Goal: Task Accomplishment & Management: Manage account settings

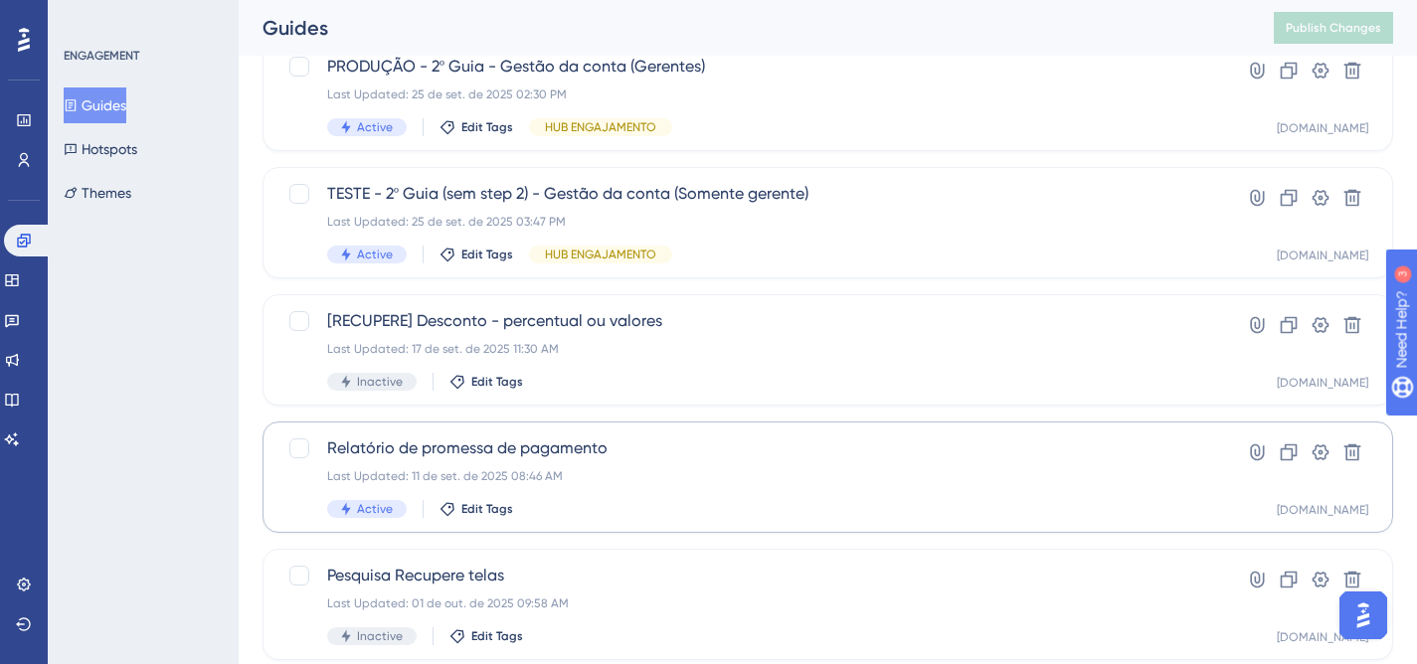
scroll to position [879, 0]
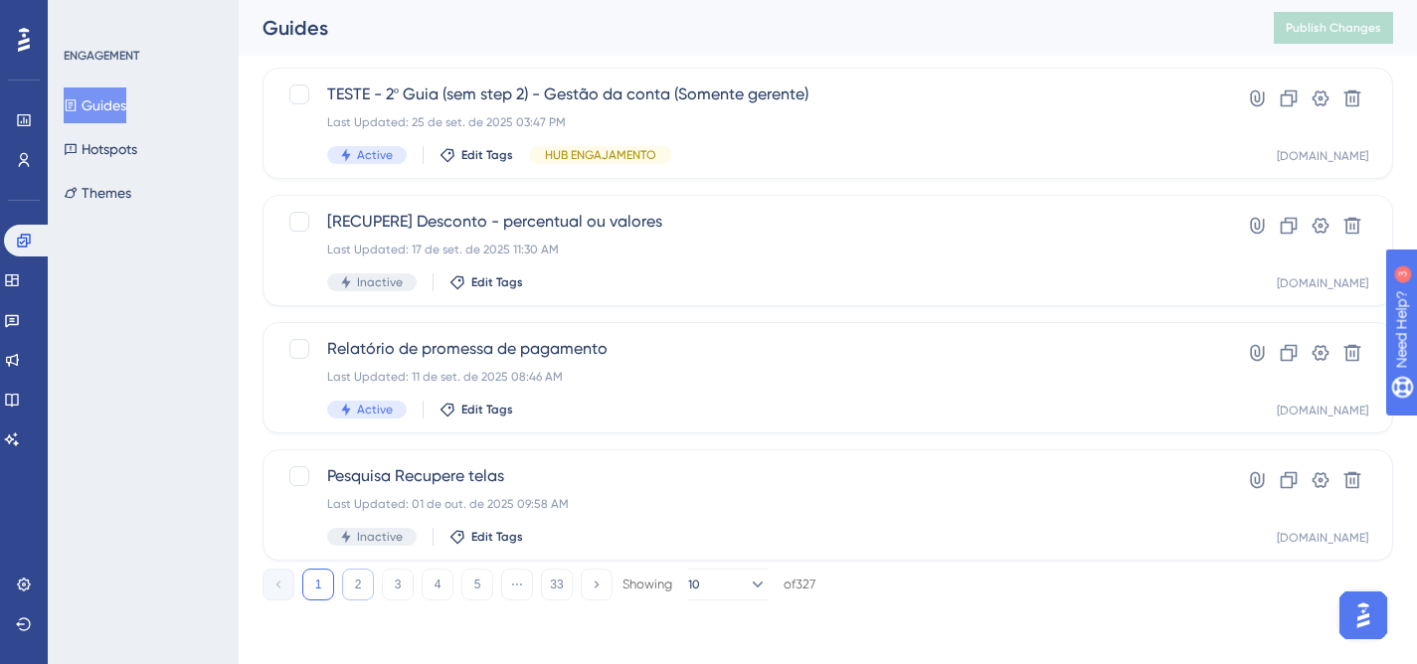
click at [367, 585] on button "2" at bounding box center [358, 585] width 32 height 32
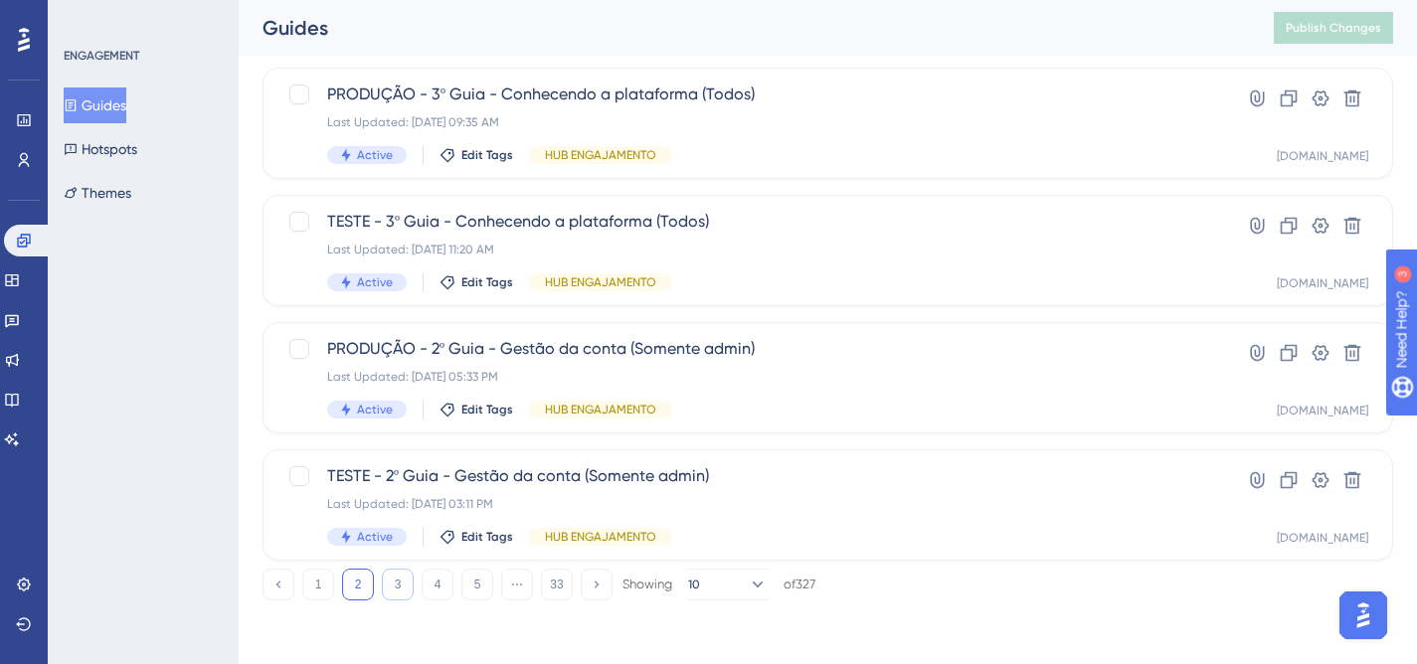
click at [399, 583] on button "3" at bounding box center [398, 585] width 32 height 32
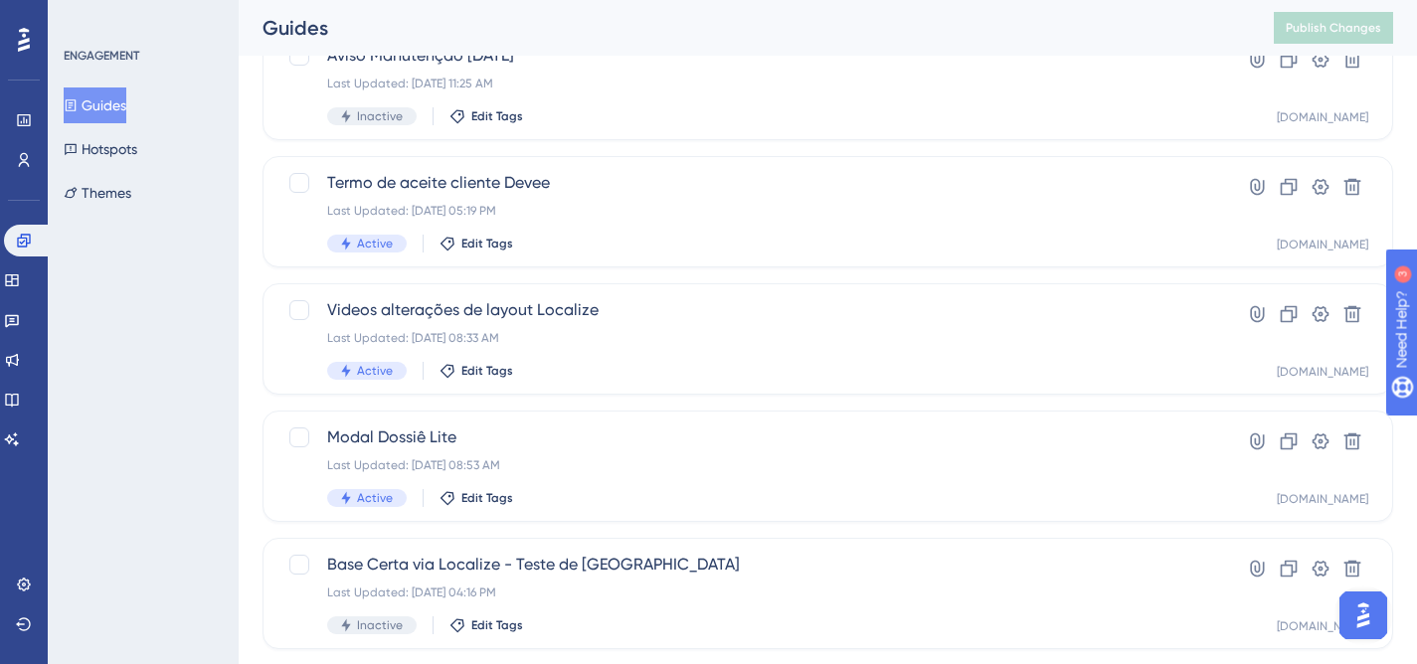
scroll to position [413, 0]
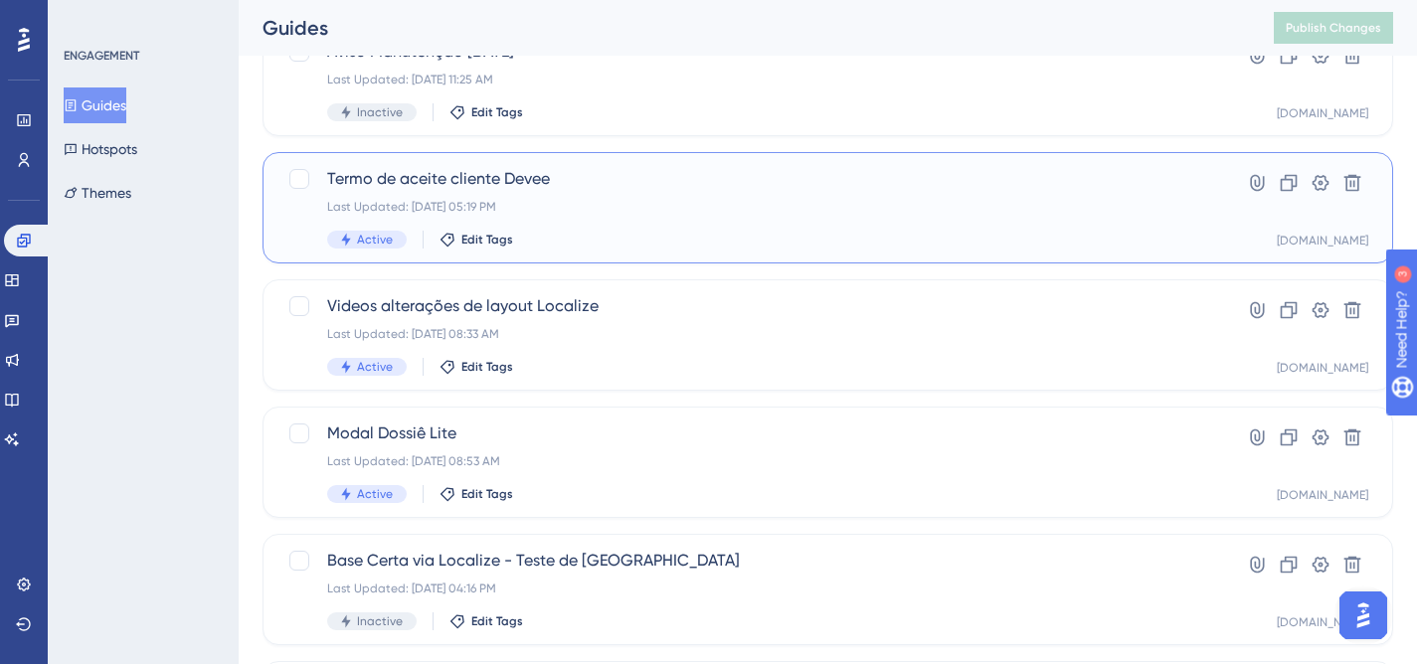
click at [850, 215] on div "Termo de aceite cliente Devee Last Updated: [DATE] 05:19 PM Active Edit Tags" at bounding box center [748, 208] width 842 height 82
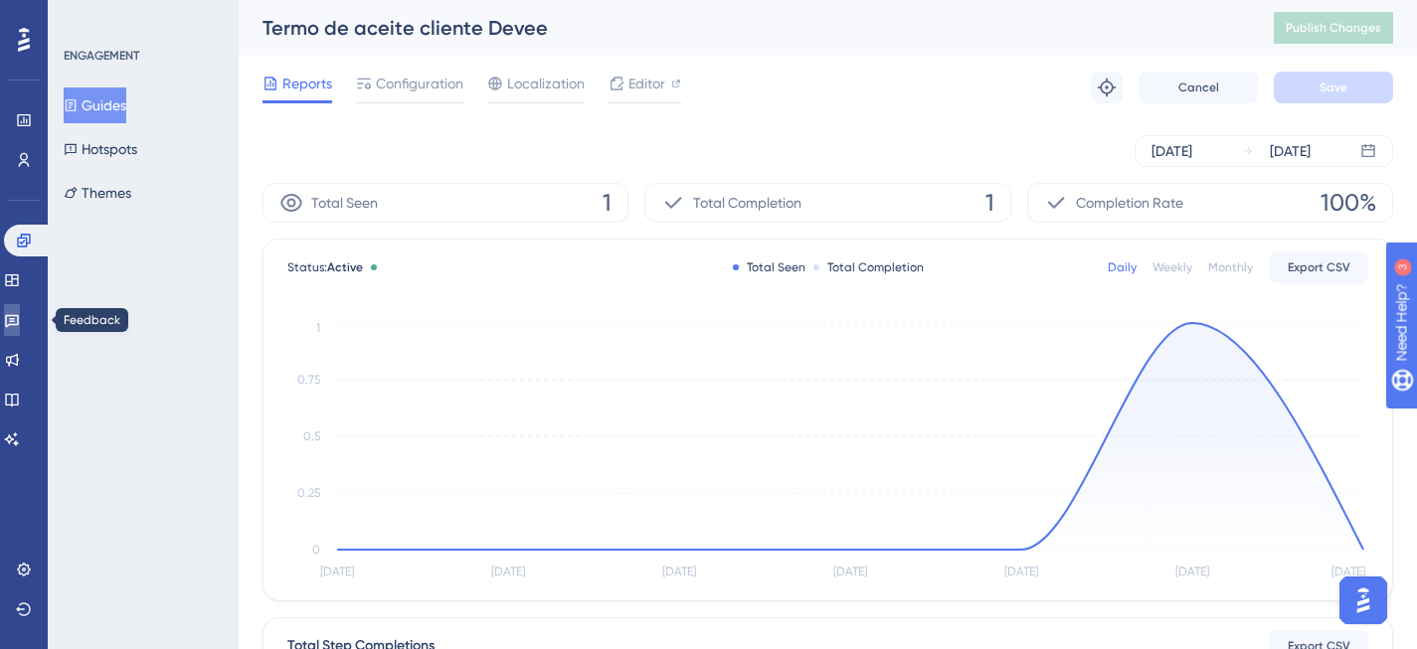
click at [19, 324] on icon at bounding box center [12, 321] width 14 height 13
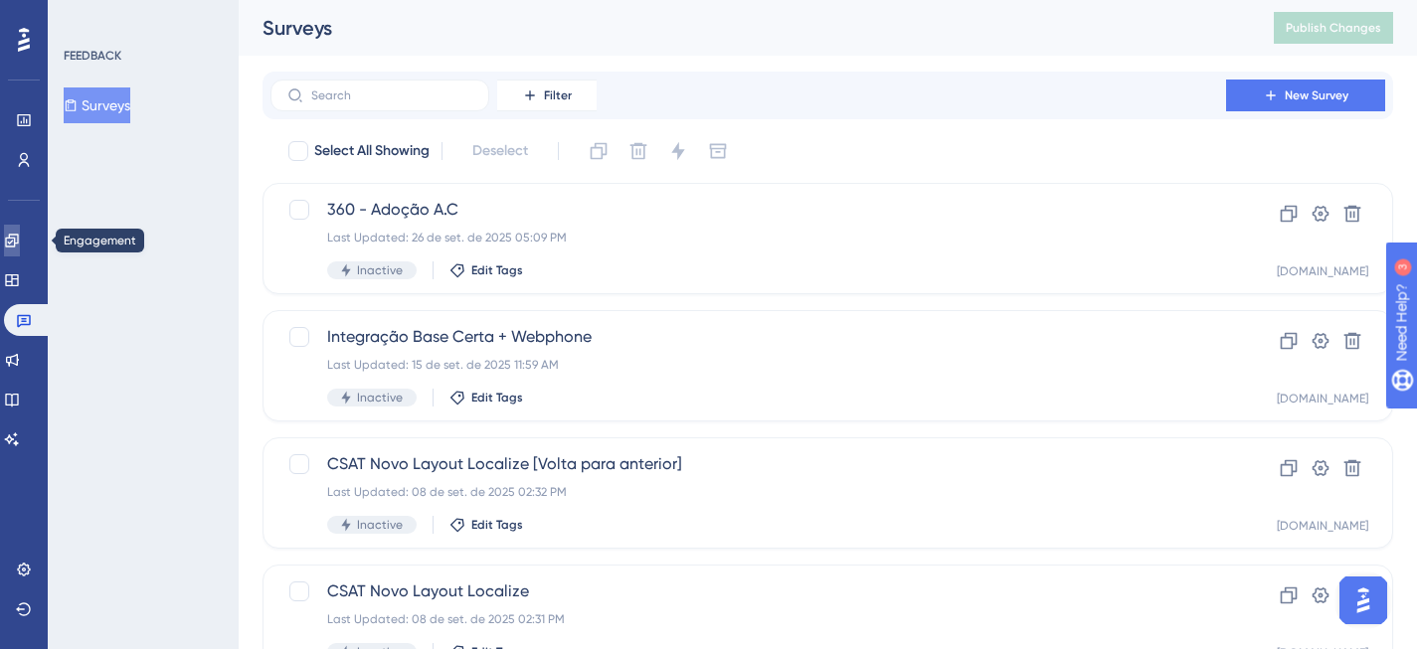
click at [18, 243] on icon at bounding box center [11, 240] width 13 height 13
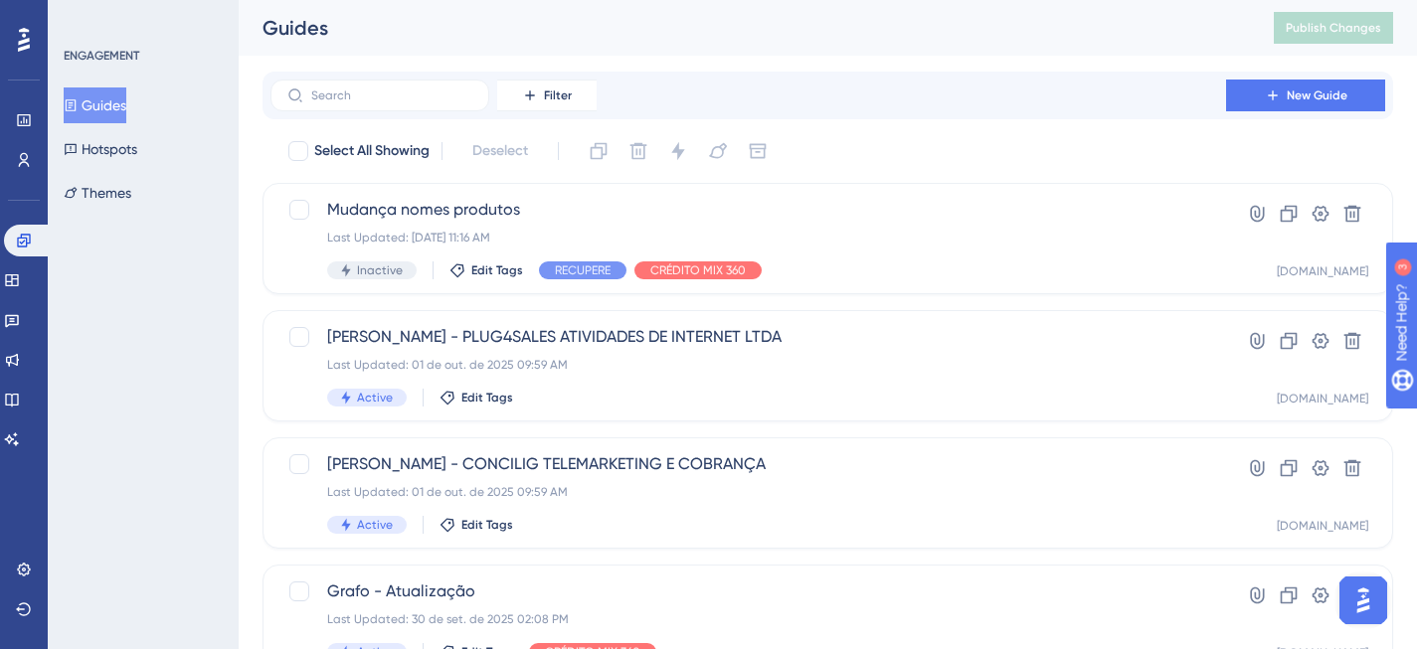
click at [912, 157] on div "Select All Showing Deselect" at bounding box center [839, 151] width 1106 height 32
click at [553, 102] on span "Filter" at bounding box center [558, 95] width 28 height 16
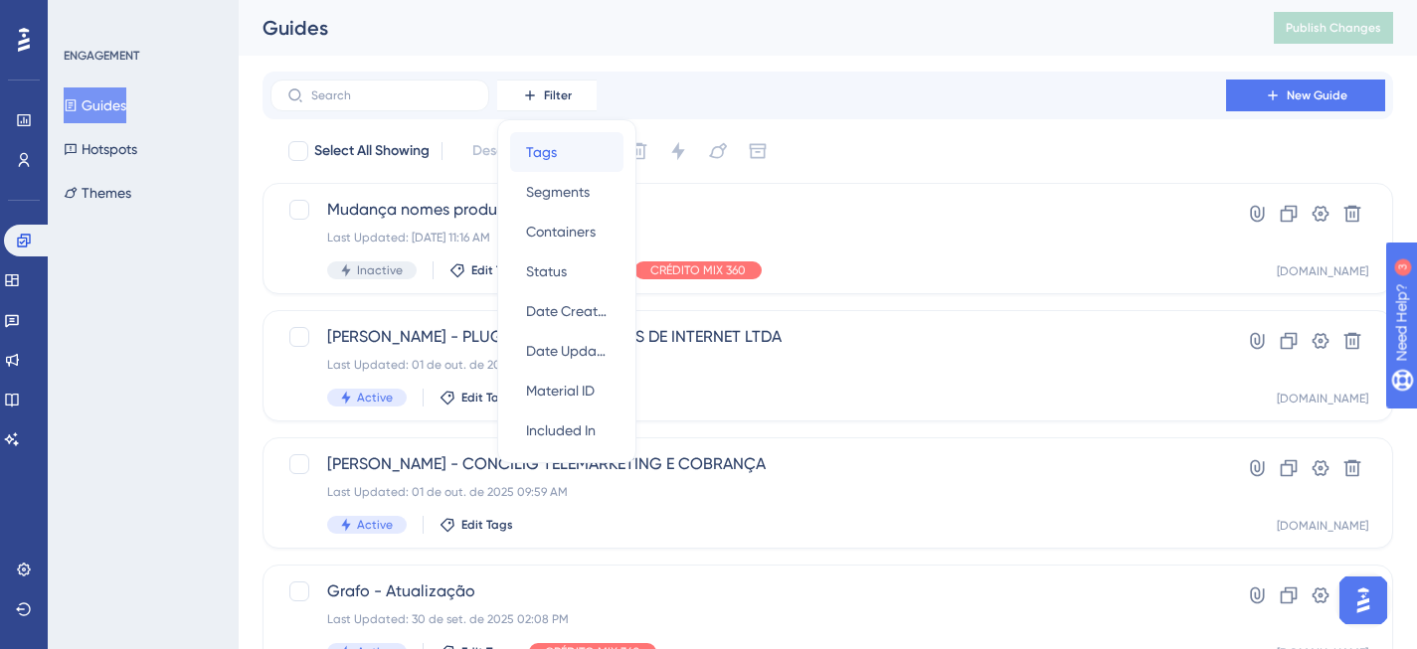
click at [540, 140] on span "Tags" at bounding box center [541, 152] width 31 height 24
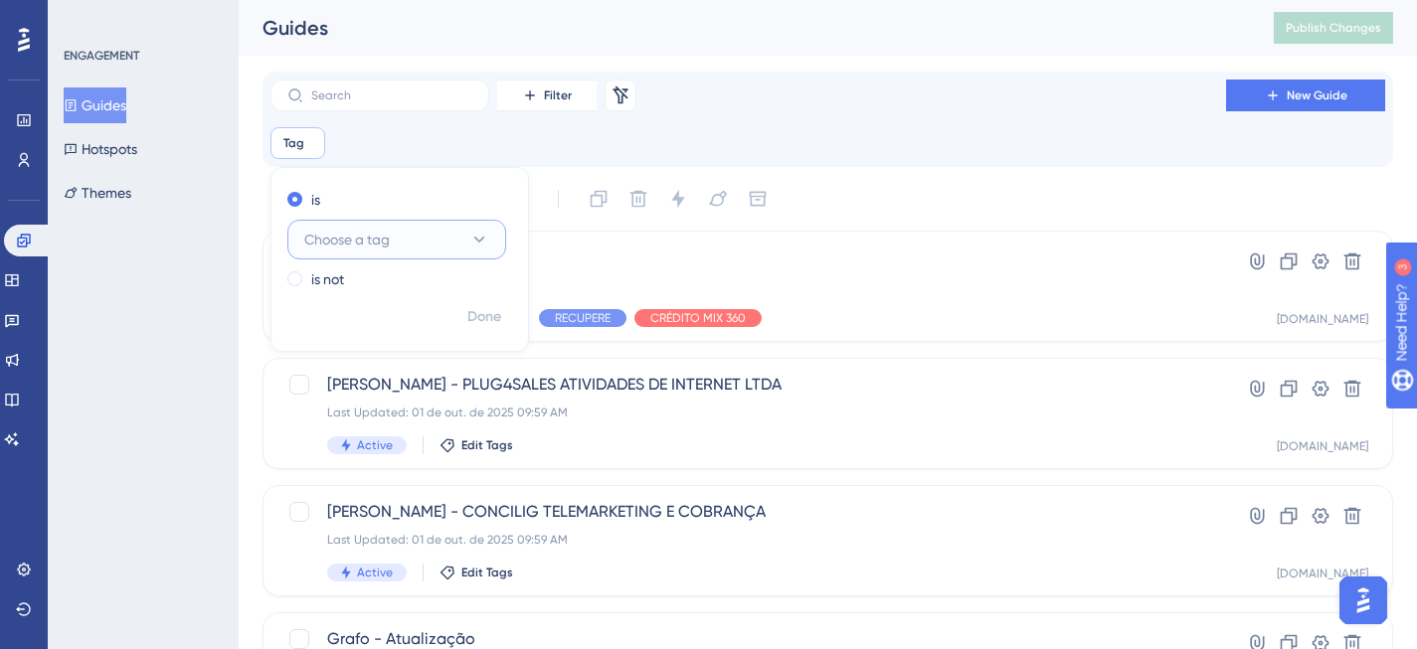
click at [370, 241] on span "Choose a tag" at bounding box center [346, 240] width 85 height 24
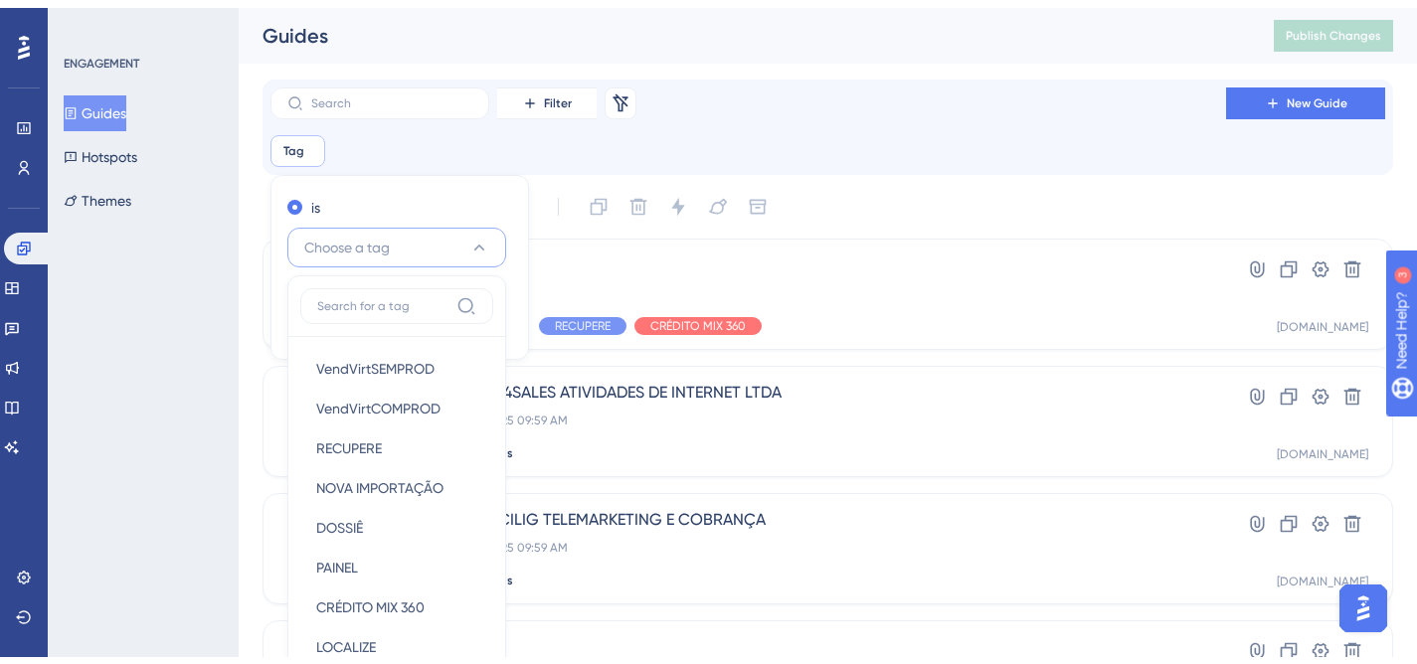
scroll to position [142, 0]
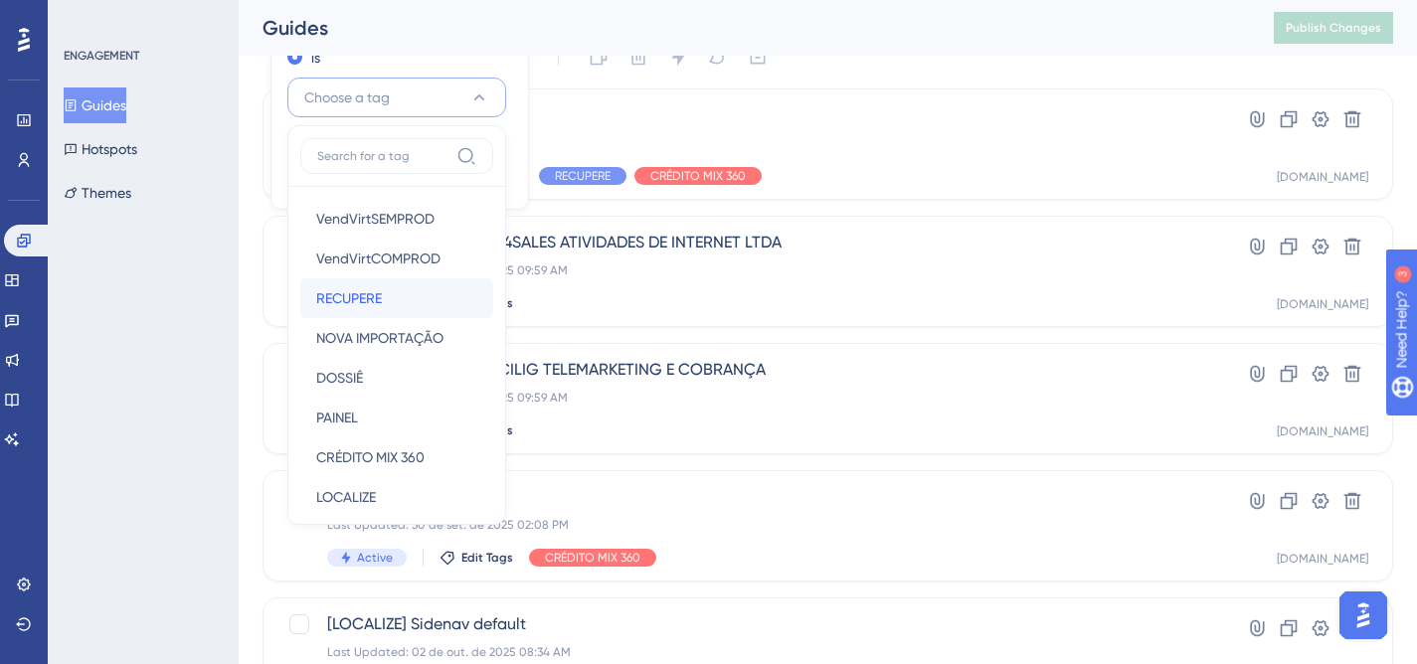
click at [365, 299] on span "RECUPERE" at bounding box center [349, 298] width 66 height 24
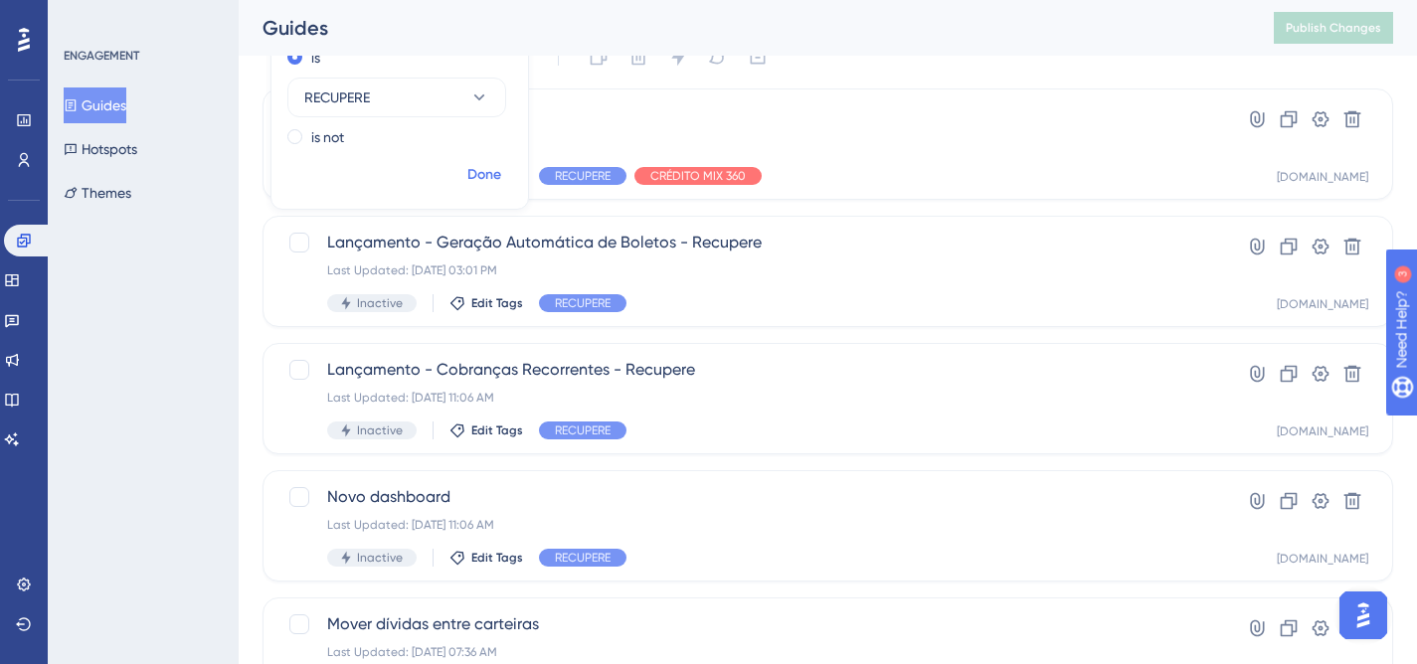
click at [481, 172] on span "Done" at bounding box center [484, 175] width 34 height 24
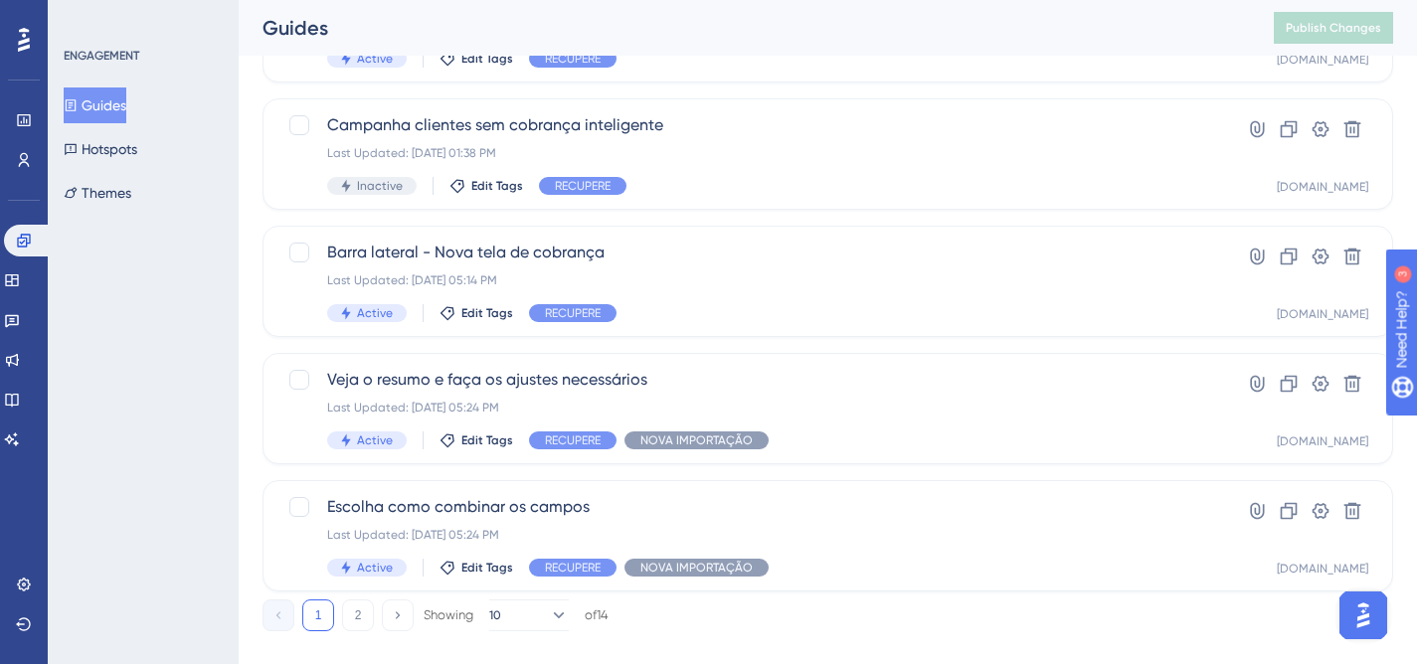
scroll to position [927, 0]
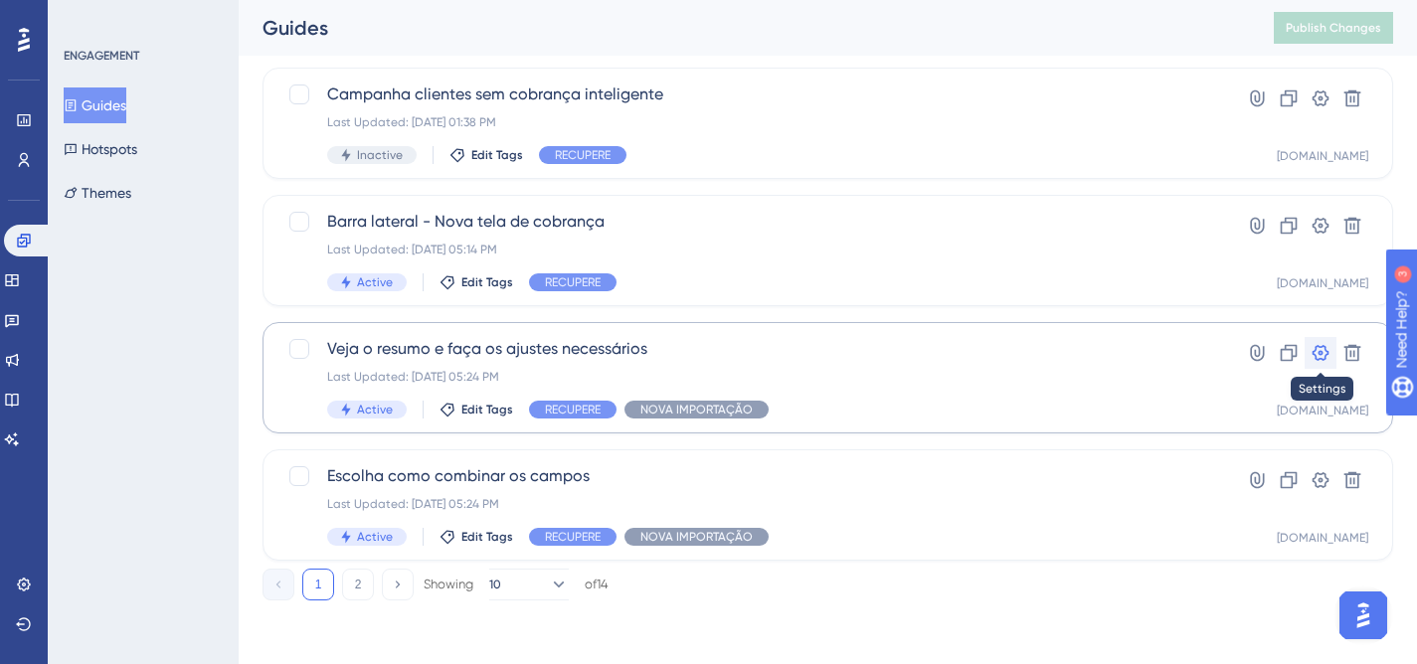
click at [1317, 354] on icon at bounding box center [1320, 353] width 20 height 20
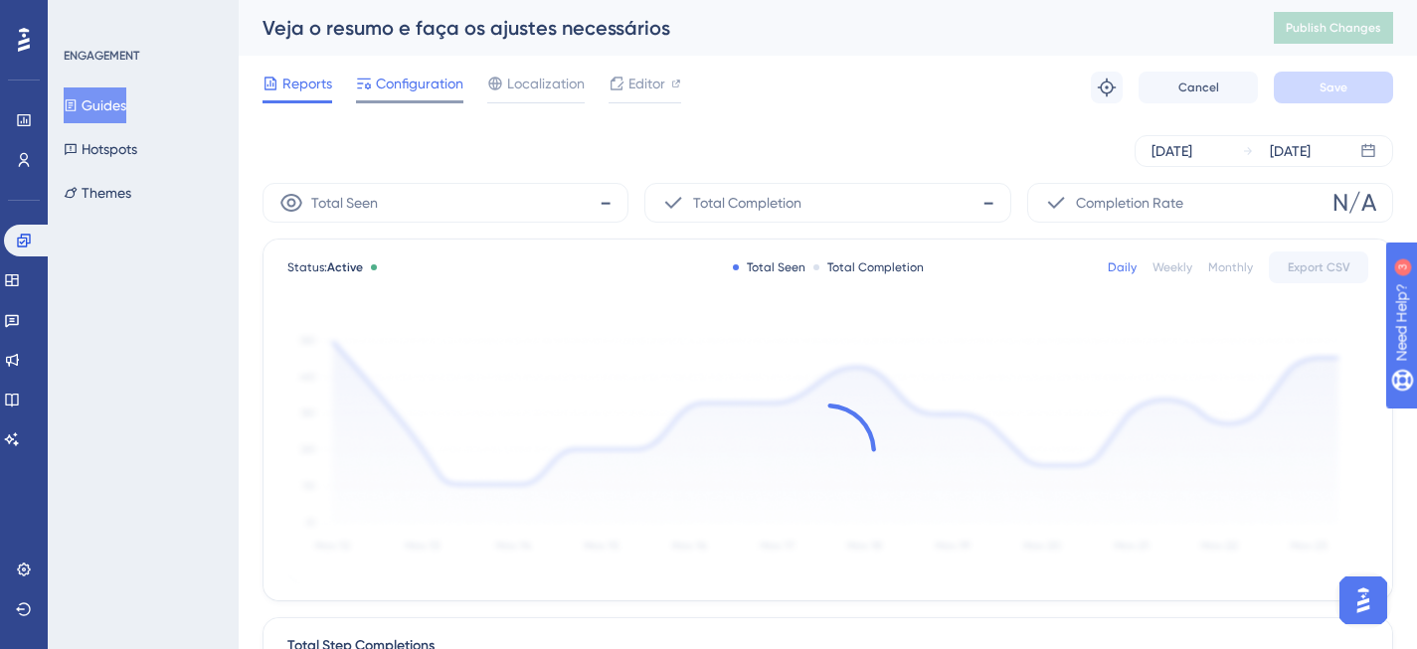
click at [422, 81] on span "Configuration" at bounding box center [419, 84] width 87 height 24
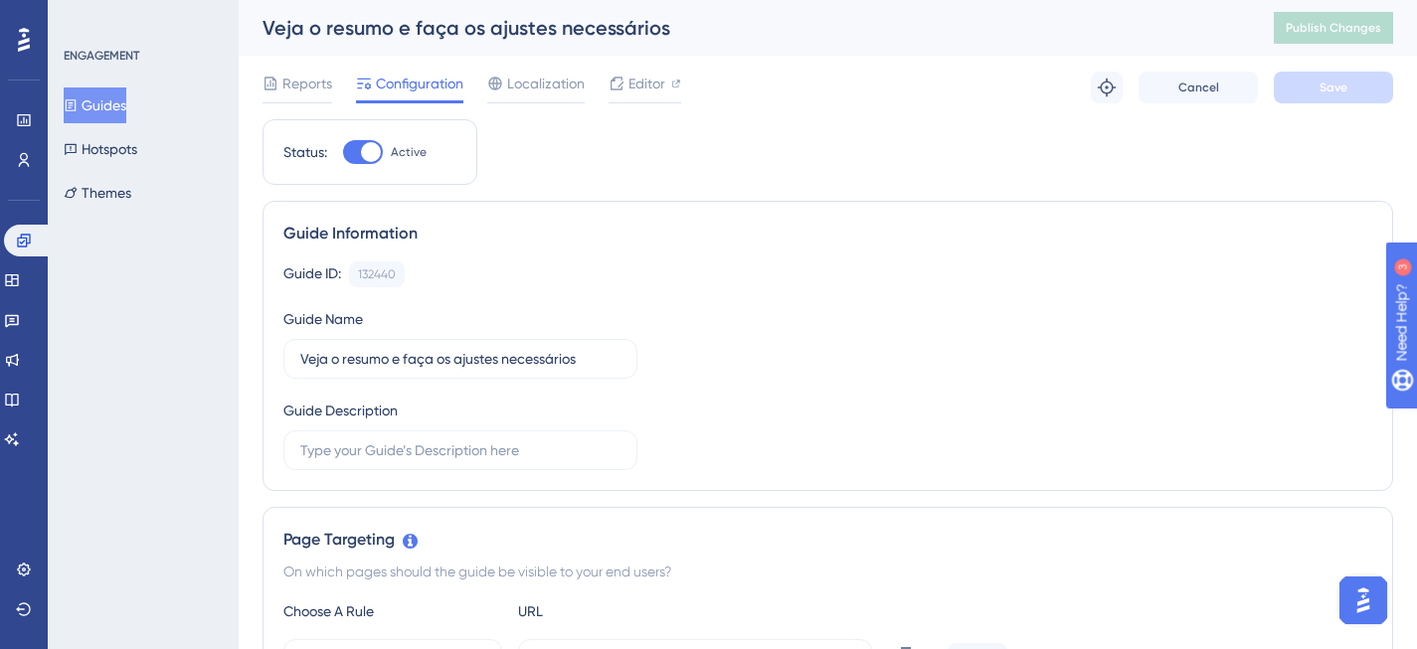
click at [361, 149] on div at bounding box center [363, 152] width 40 height 24
click at [343, 152] on input "Active" at bounding box center [342, 152] width 1 height 1
checkbox input "false"
click at [1315, 98] on button "Save" at bounding box center [1332, 88] width 119 height 32
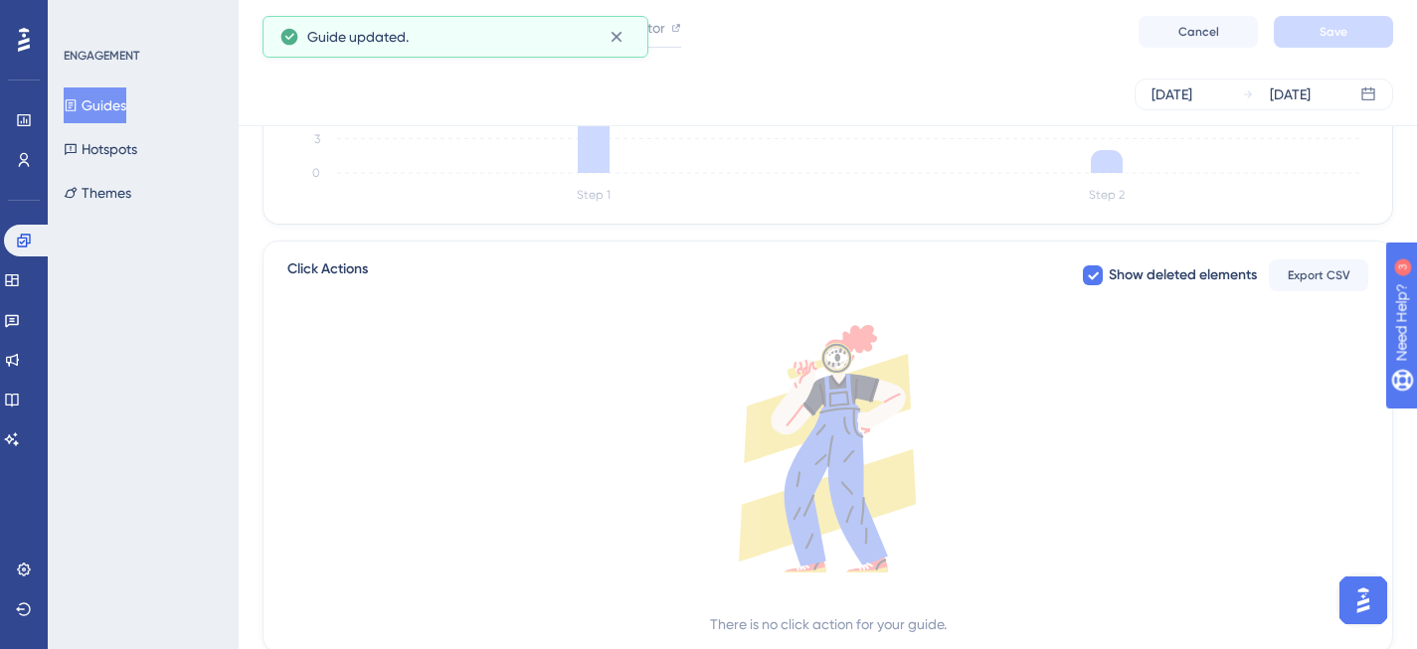
scroll to position [739, 0]
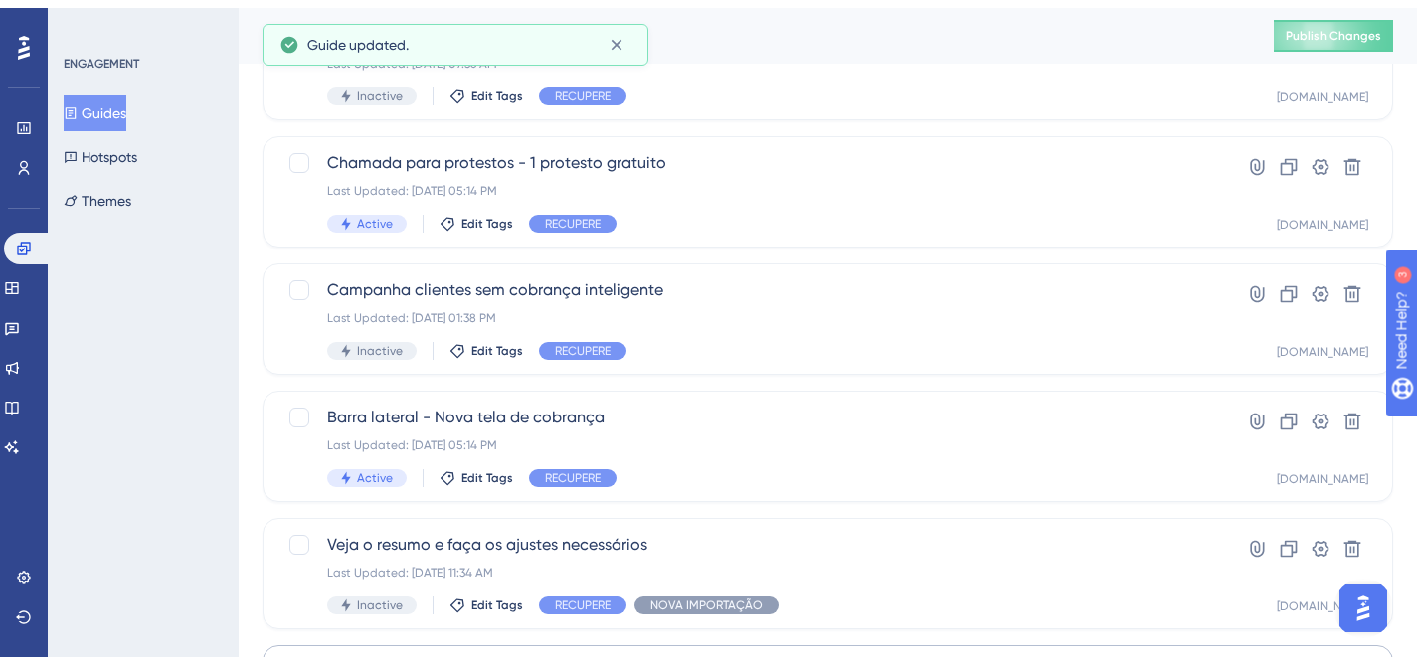
scroll to position [927, 0]
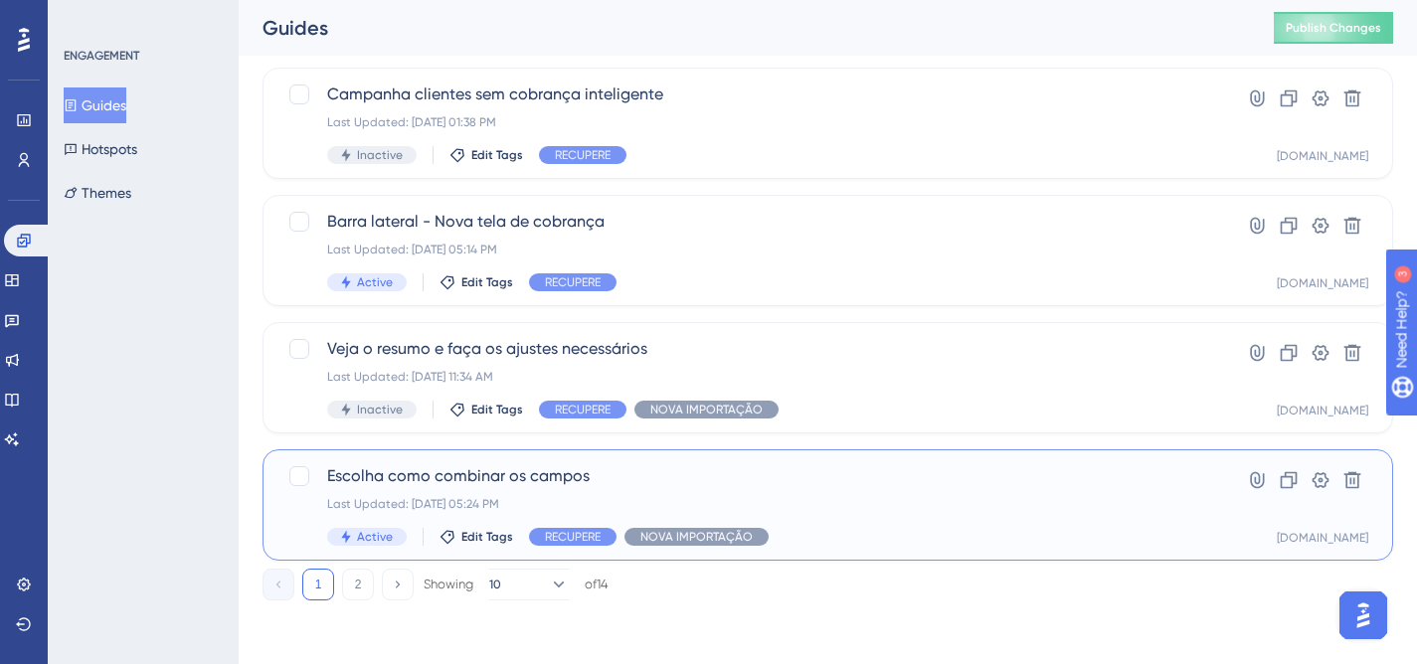
click at [1098, 498] on div "Last Updated: [DATE] 05:24 PM" at bounding box center [748, 504] width 842 height 16
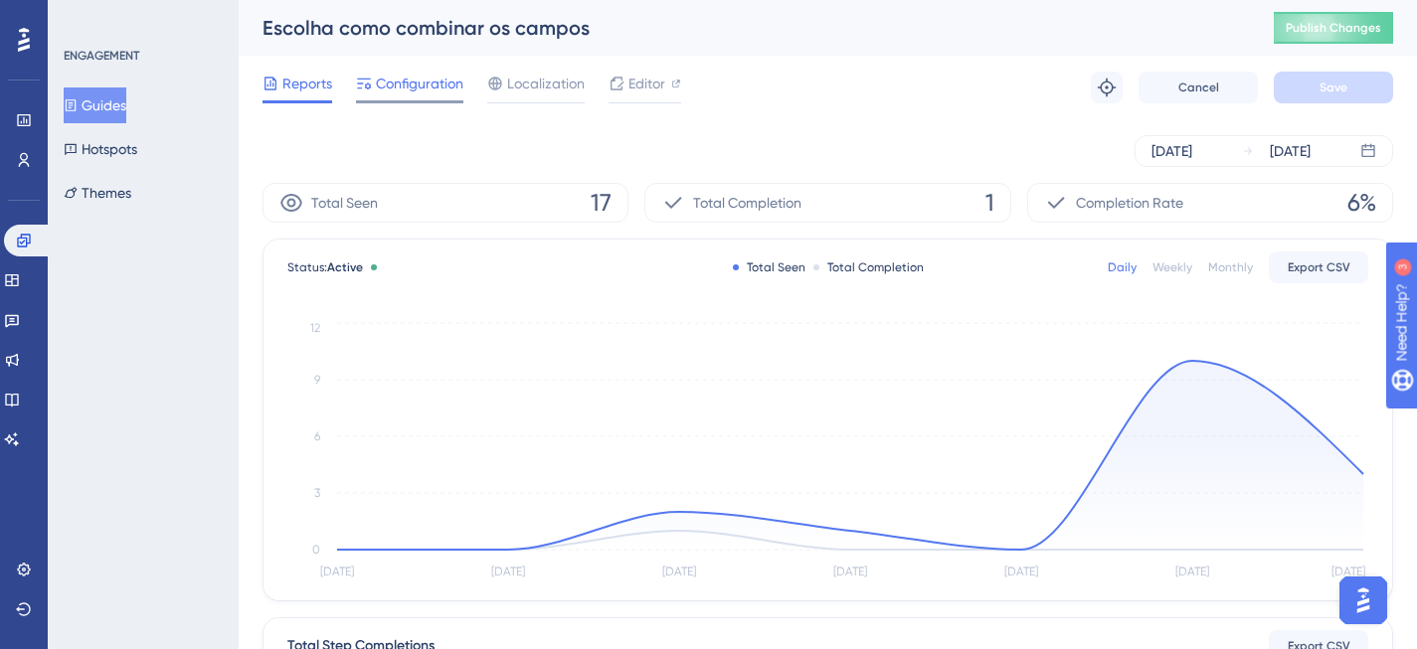
click at [393, 89] on span "Configuration" at bounding box center [419, 84] width 87 height 24
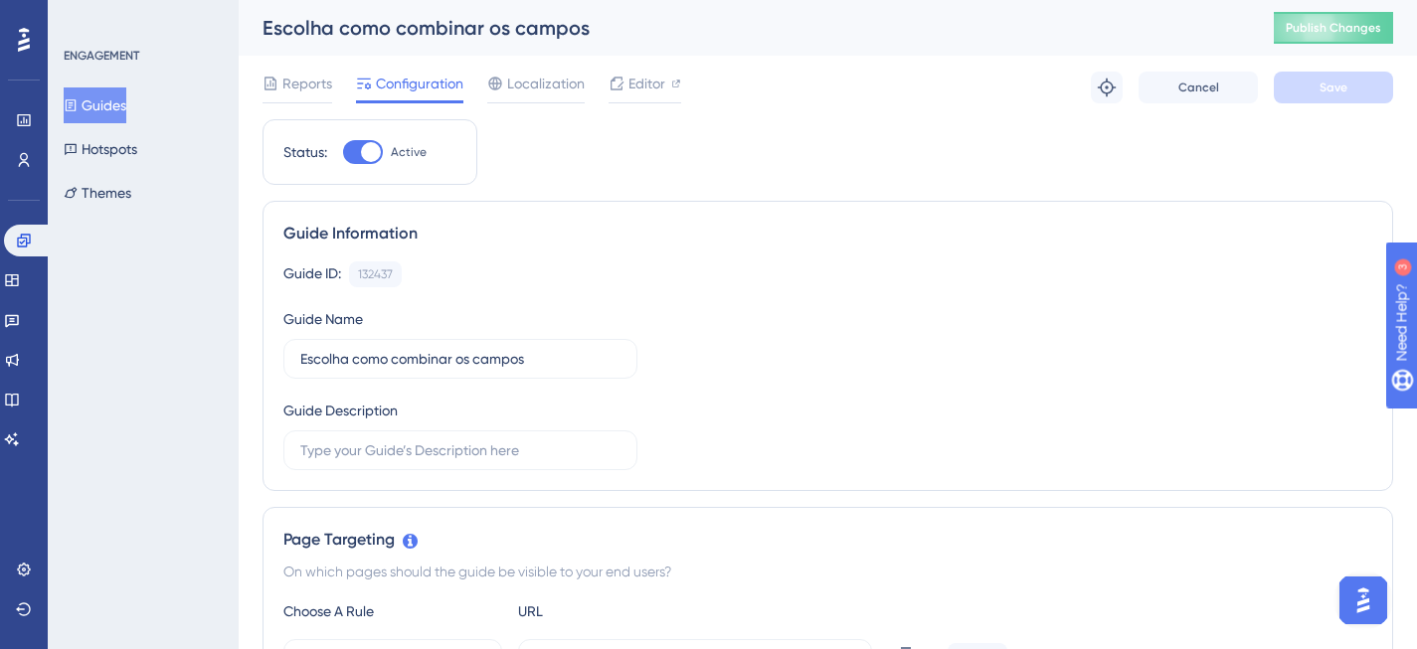
click at [376, 152] on div at bounding box center [371, 152] width 20 height 20
click at [343, 152] on input "Active" at bounding box center [342, 152] width 1 height 1
checkbox input "false"
click at [1305, 76] on button "Save" at bounding box center [1332, 88] width 119 height 32
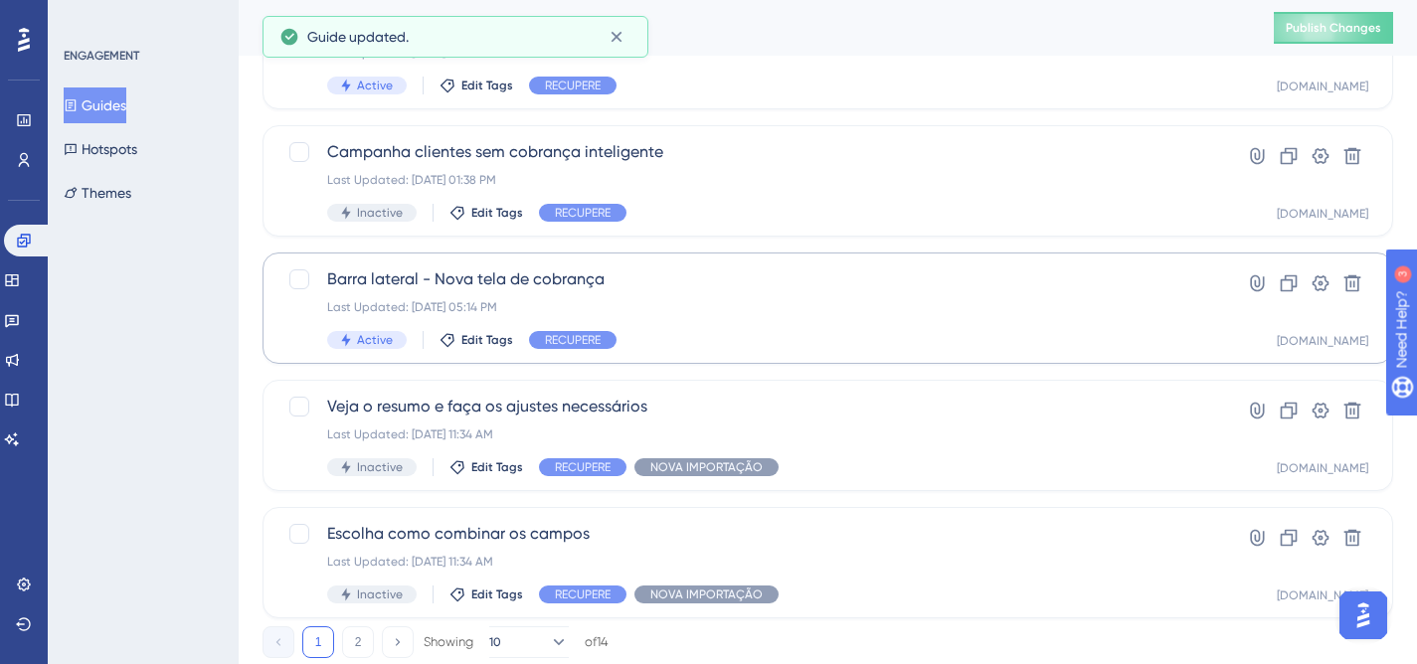
scroll to position [927, 0]
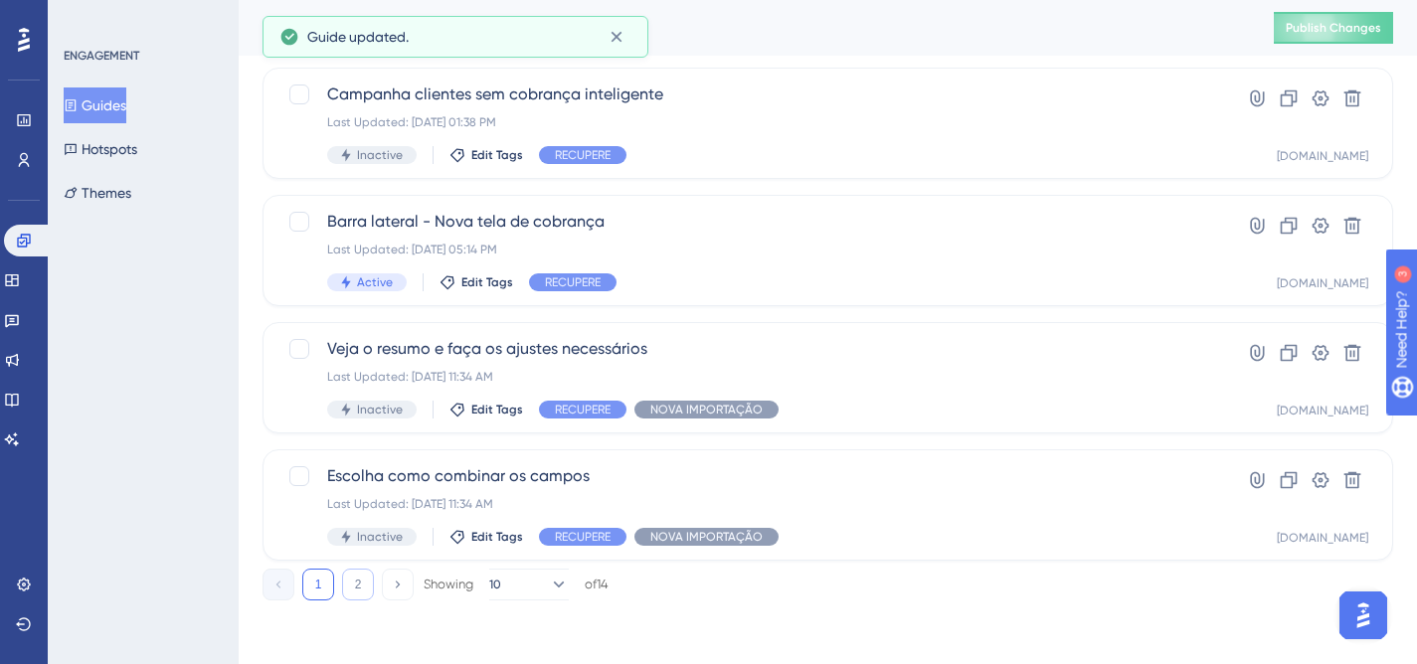
click at [364, 587] on button "2" at bounding box center [358, 585] width 32 height 32
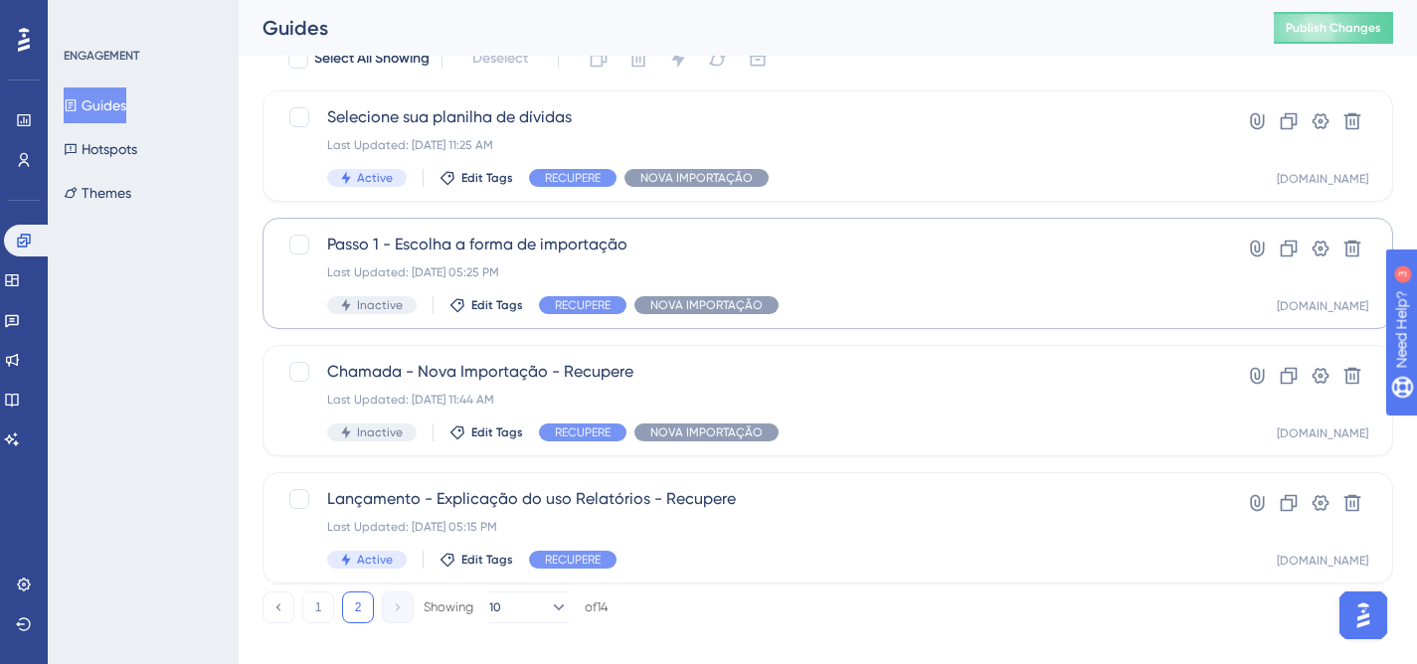
scroll to position [122, 0]
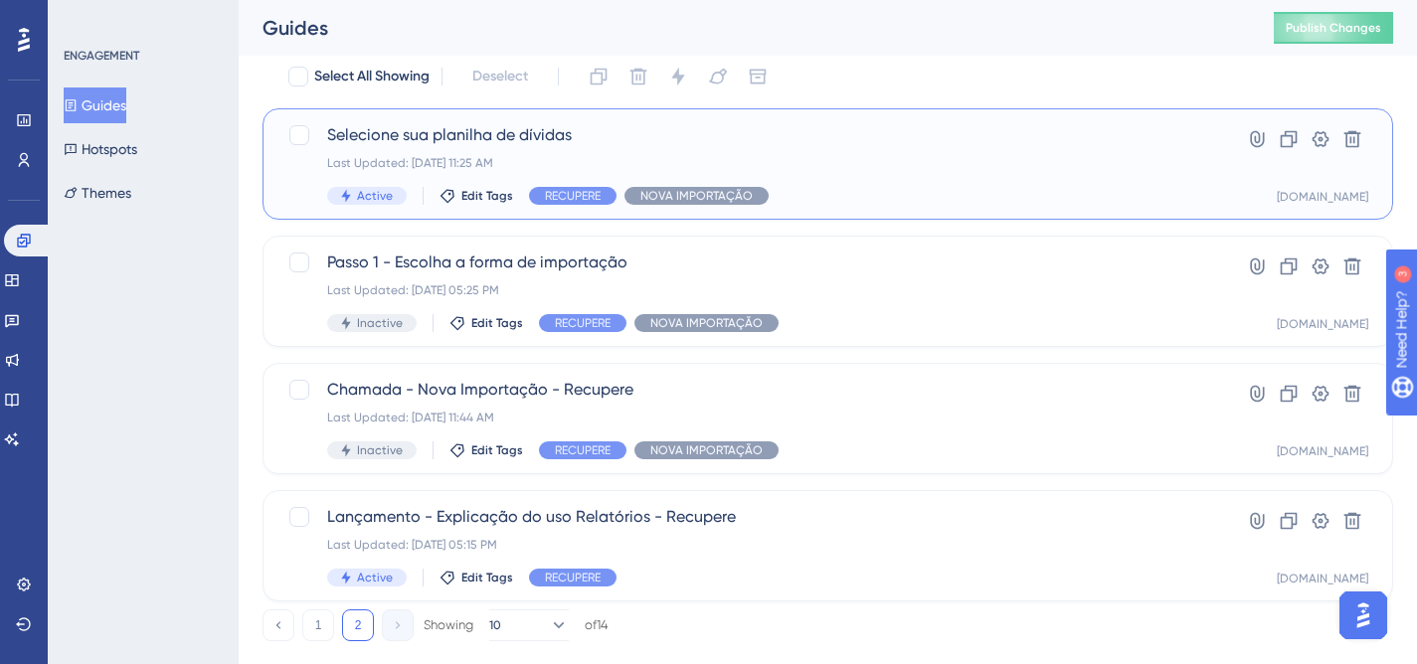
click at [1115, 186] on div "Selecione sua planilha de dívidas Last Updated: [DATE] 11:25 AM Active Edit Tag…" at bounding box center [748, 164] width 842 height 82
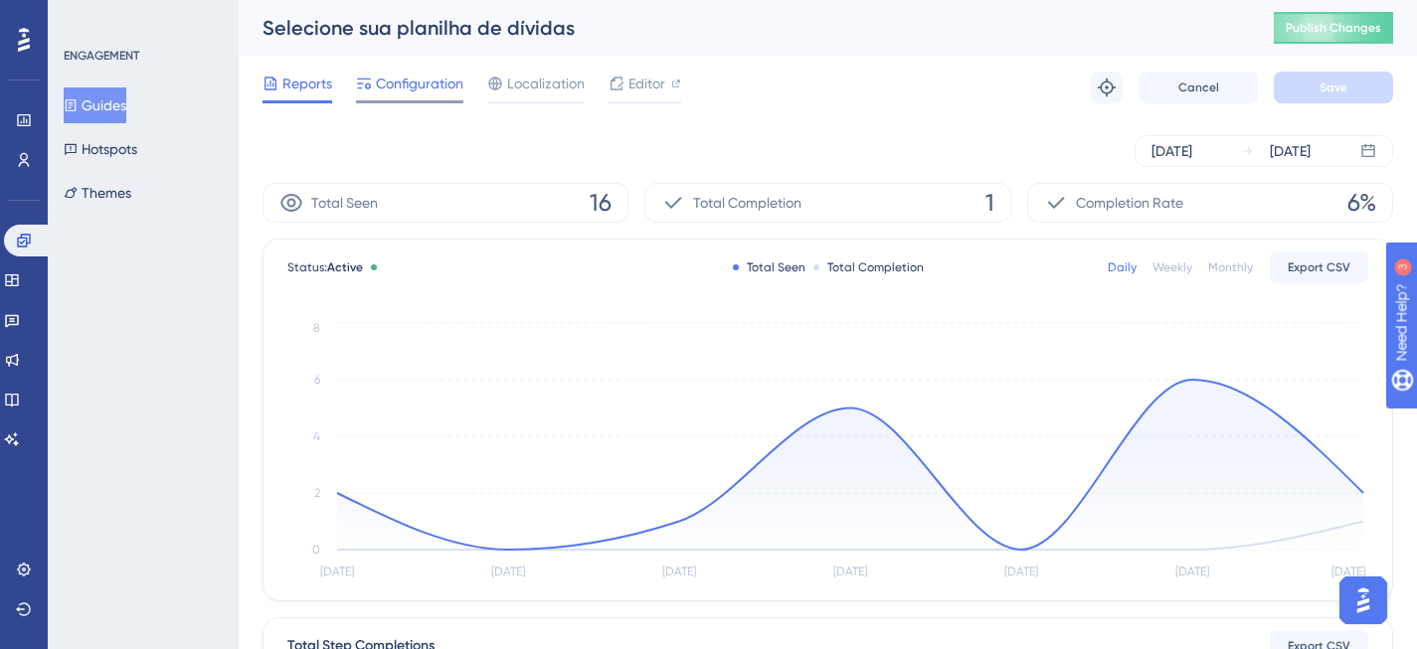
click at [415, 91] on span "Configuration" at bounding box center [419, 84] width 87 height 24
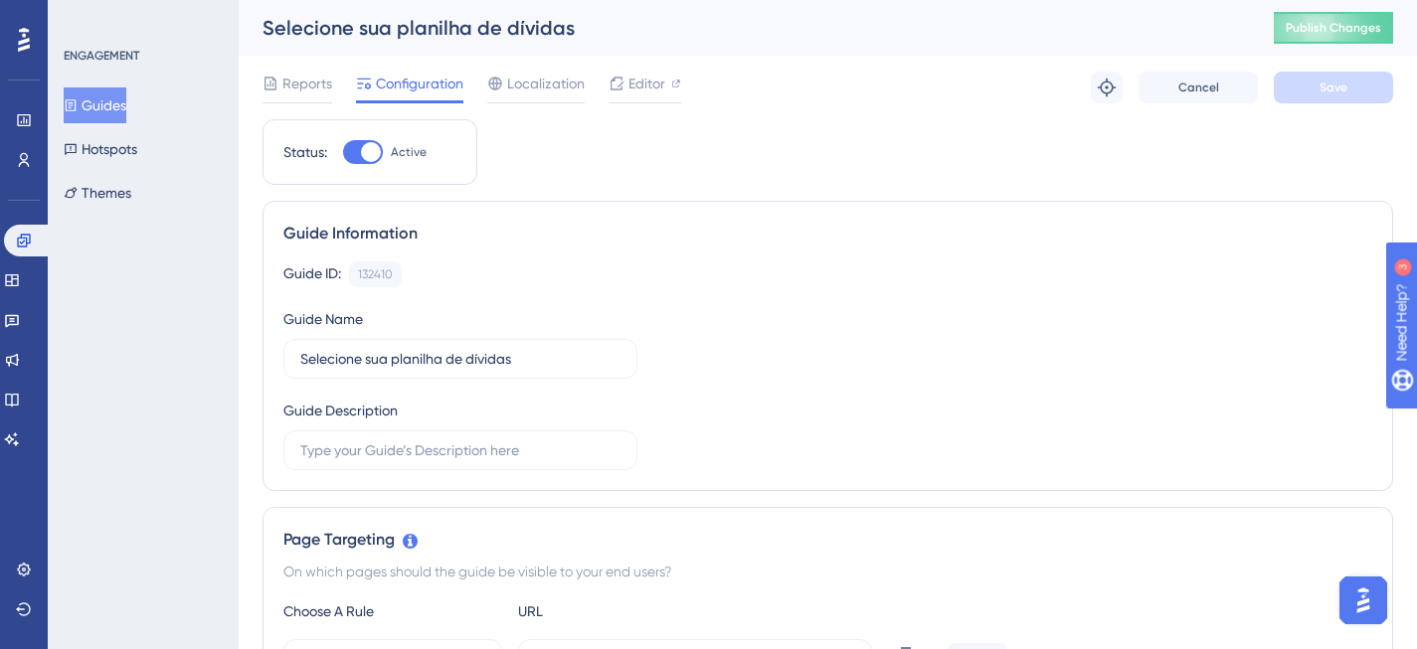
click at [366, 150] on div at bounding box center [371, 152] width 20 height 20
click at [343, 152] on input "Active" at bounding box center [342, 152] width 1 height 1
checkbox input "false"
click at [1327, 96] on button "Save" at bounding box center [1332, 88] width 119 height 32
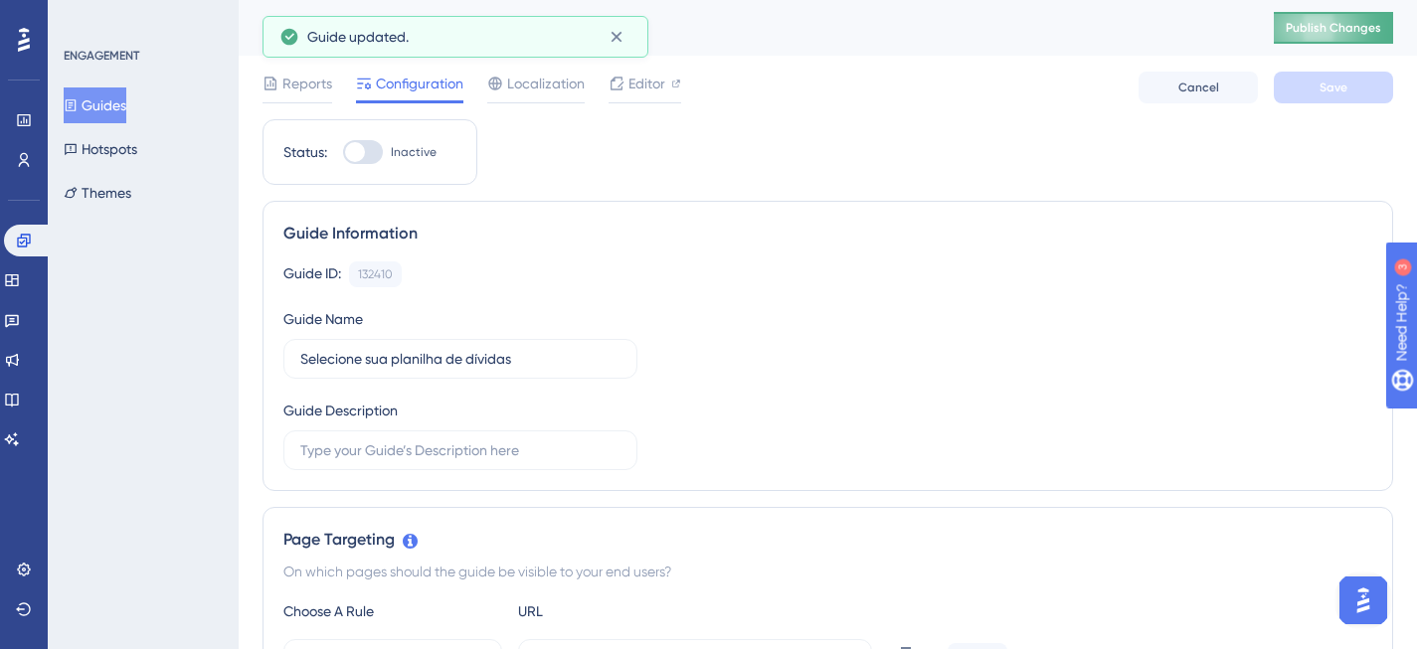
click at [1349, 39] on button "Publish Changes" at bounding box center [1332, 28] width 119 height 32
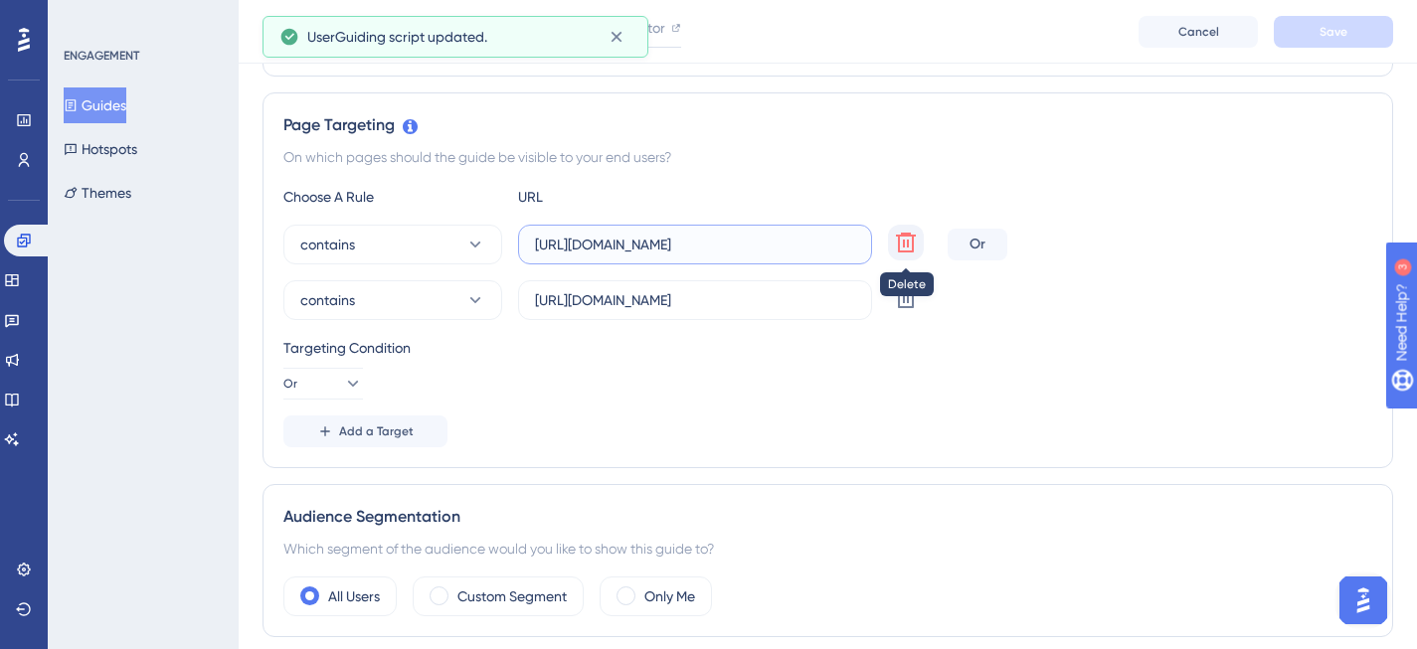
scroll to position [0, 66]
drag, startPoint x: 789, startPoint y: 251, endPoint x: 918, endPoint y: 250, distance: 128.2
click at [918, 250] on div "contains [URL][DOMAIN_NAME] Delete" at bounding box center [611, 245] width 656 height 40
click at [669, 315] on label "[URL][DOMAIN_NAME]" at bounding box center [695, 300] width 354 height 40
click at [669, 311] on input "[URL][DOMAIN_NAME]" at bounding box center [695, 300] width 320 height 22
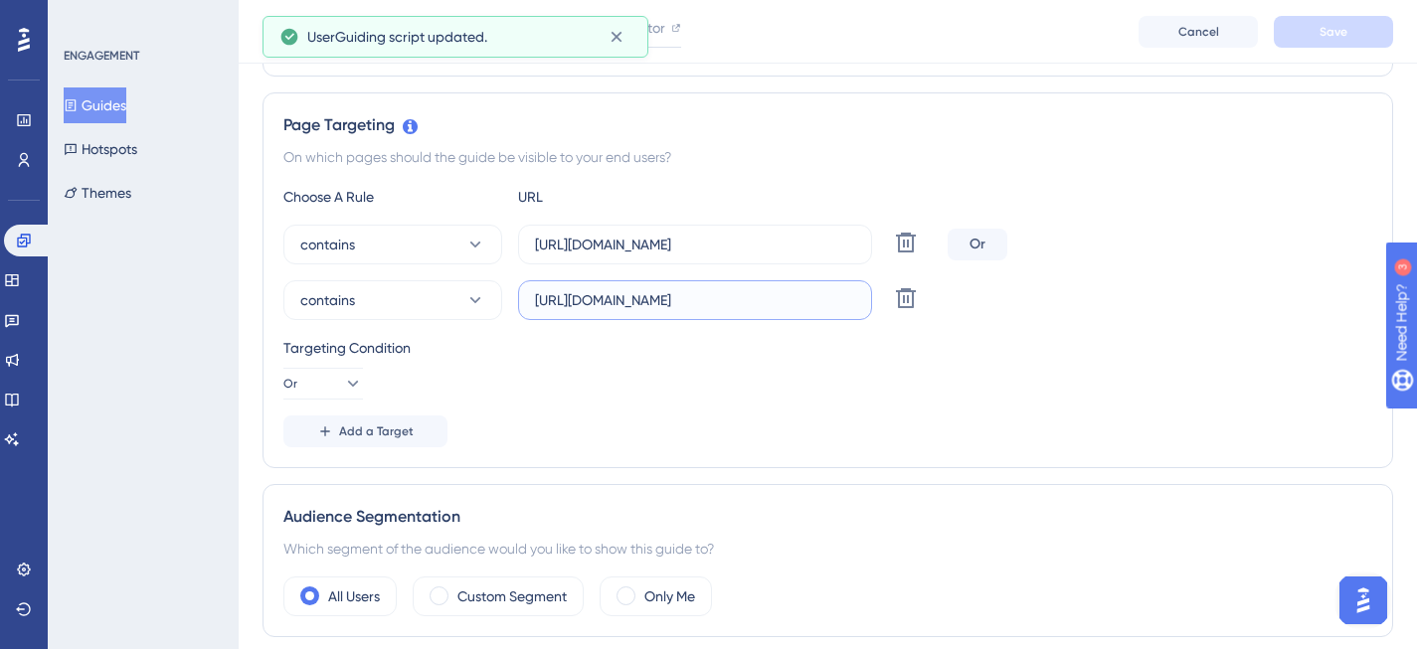
scroll to position [0, 33]
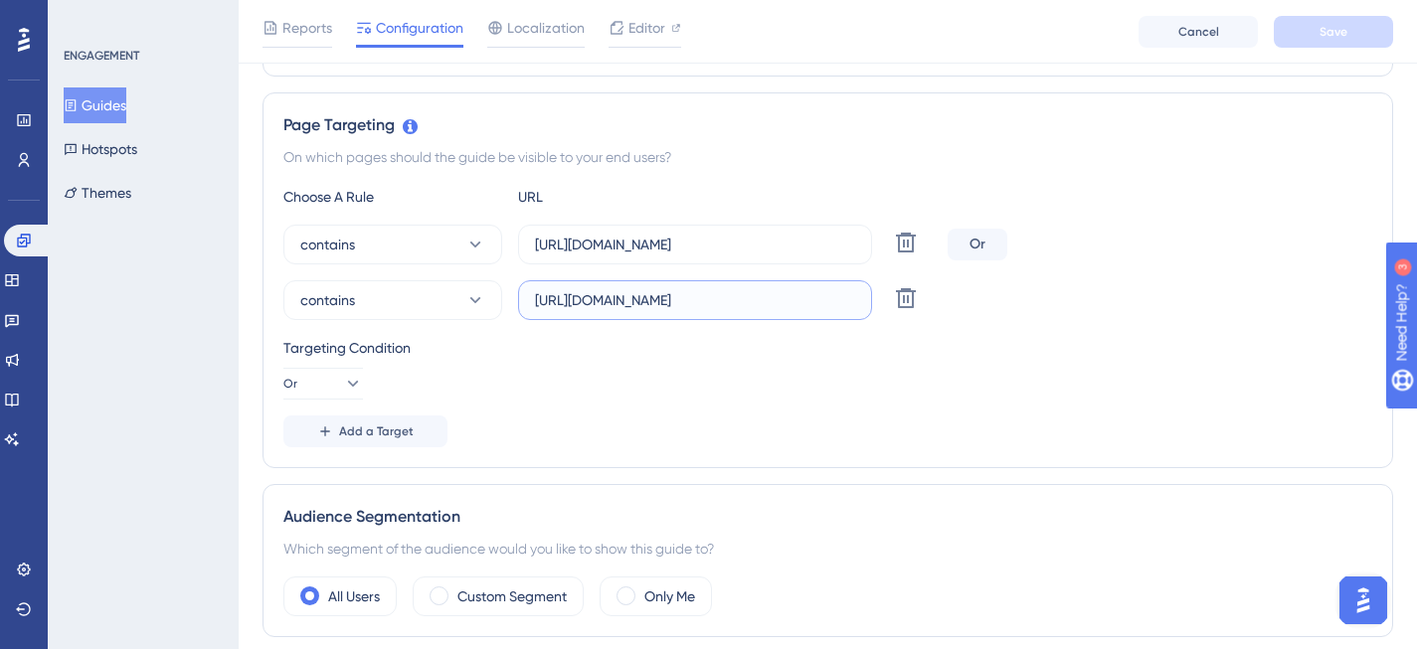
drag, startPoint x: 669, startPoint y: 307, endPoint x: 795, endPoint y: 306, distance: 126.3
click at [795, 306] on input "[URL][DOMAIN_NAME]" at bounding box center [695, 300] width 320 height 22
click at [952, 381] on div "Targeting Condition Or" at bounding box center [827, 368] width 1089 height 64
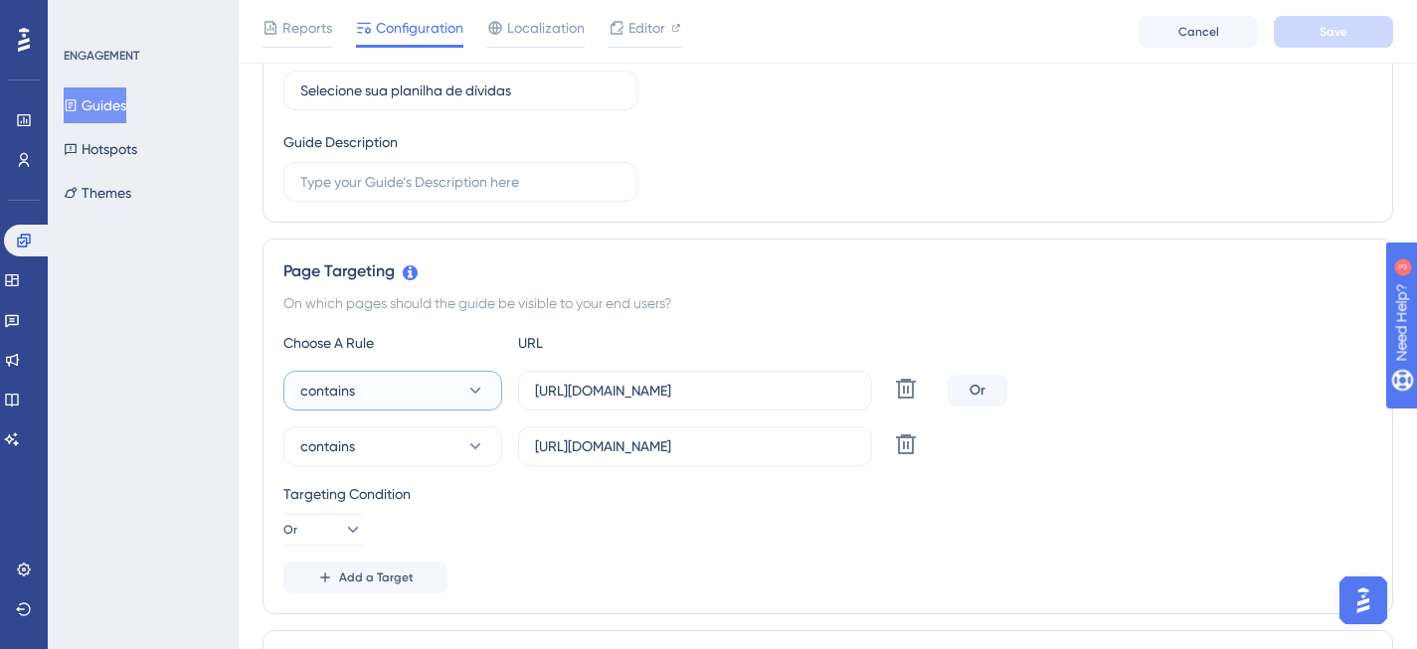
click at [385, 398] on button "contains" at bounding box center [392, 391] width 219 height 40
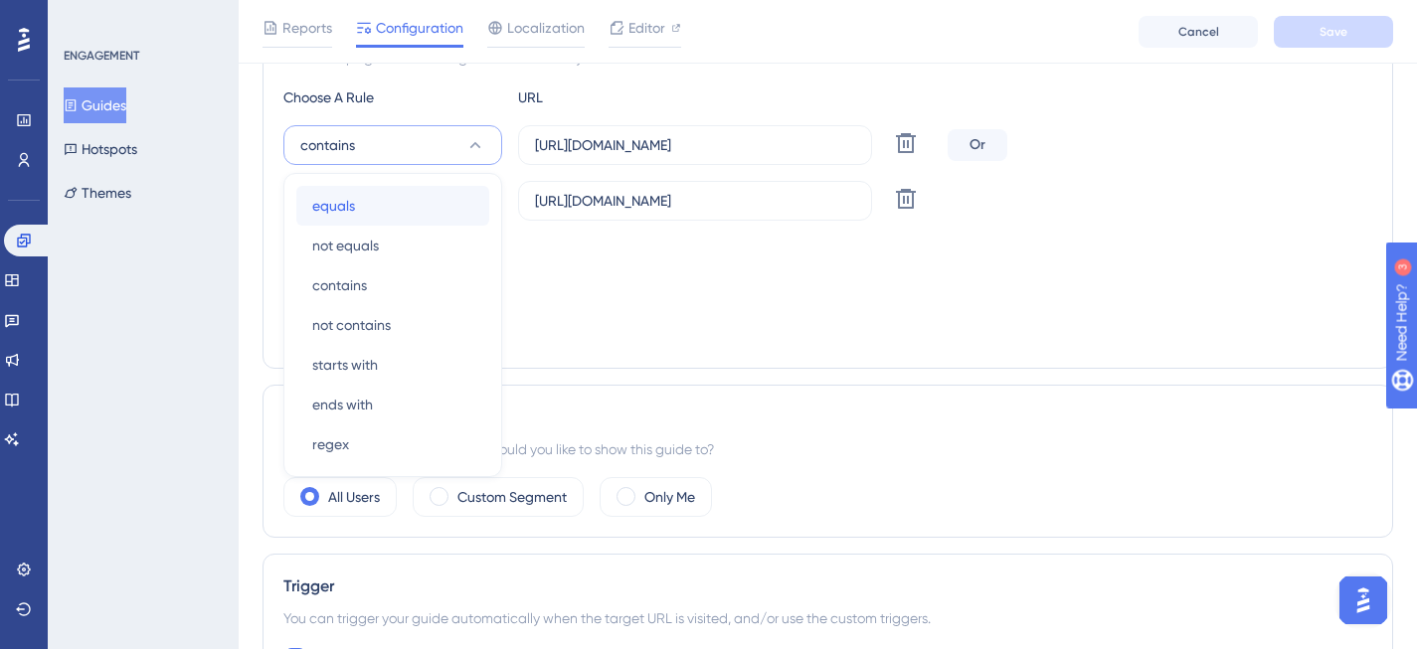
click at [366, 220] on div "equals equals" at bounding box center [392, 206] width 161 height 40
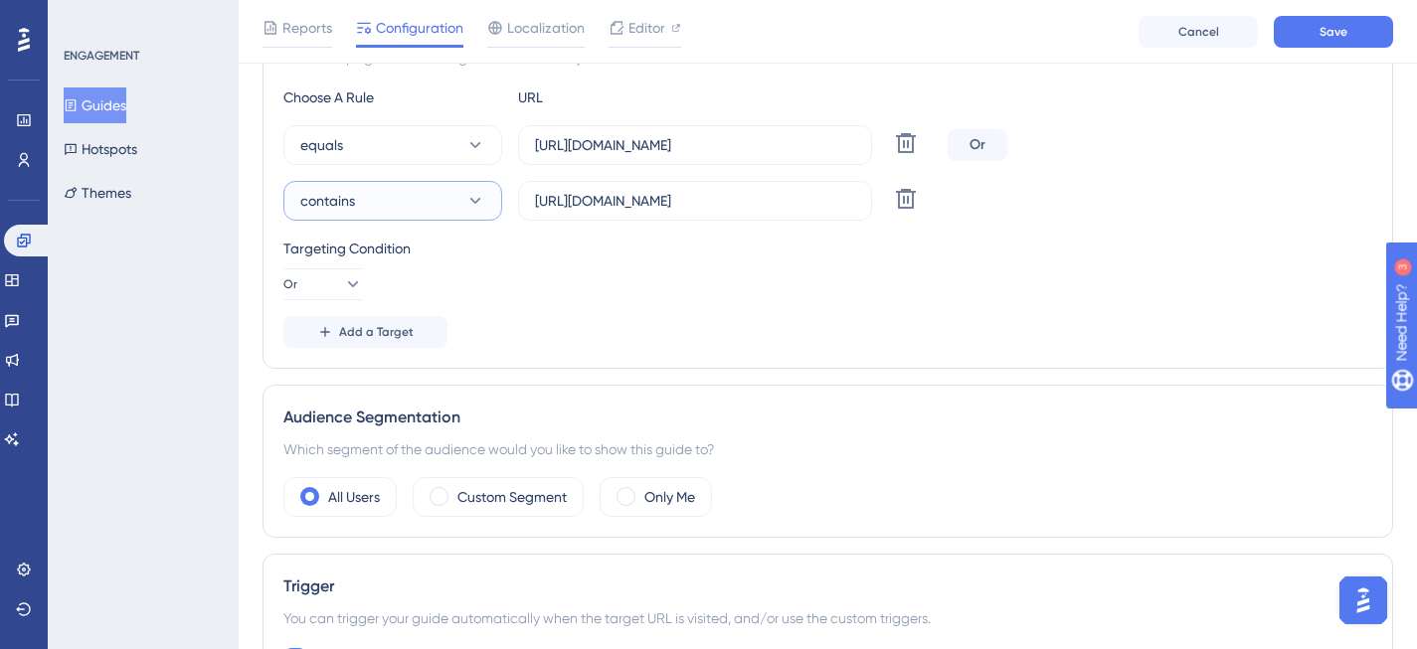
click at [409, 209] on button "contains" at bounding box center [392, 201] width 219 height 40
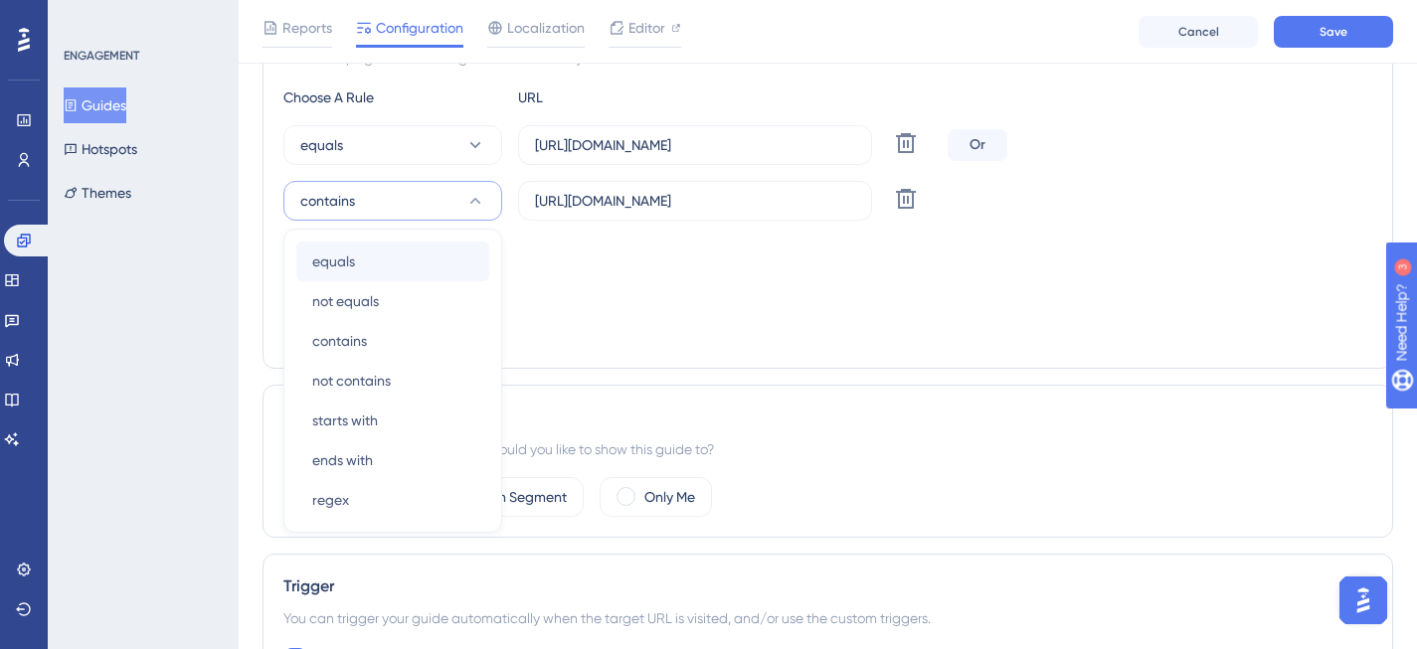
scroll to position [576, 0]
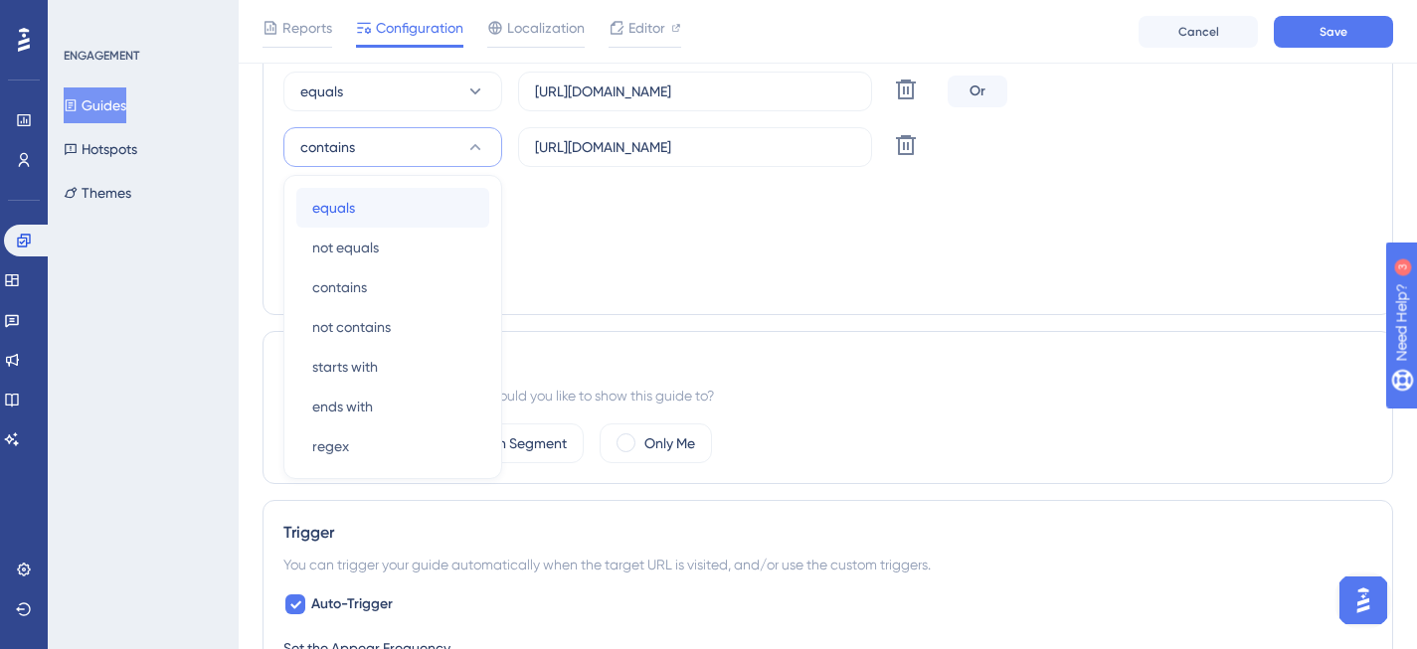
click at [376, 214] on div "equals equals" at bounding box center [392, 208] width 161 height 40
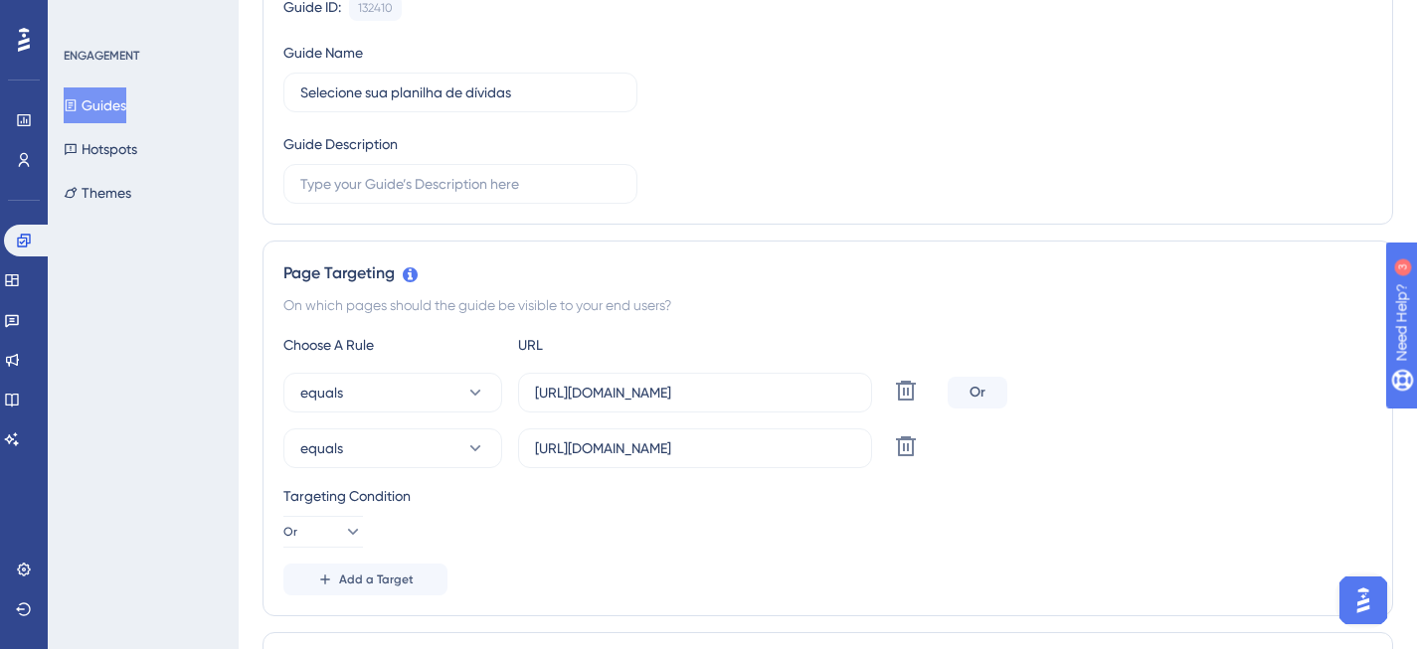
scroll to position [0, 0]
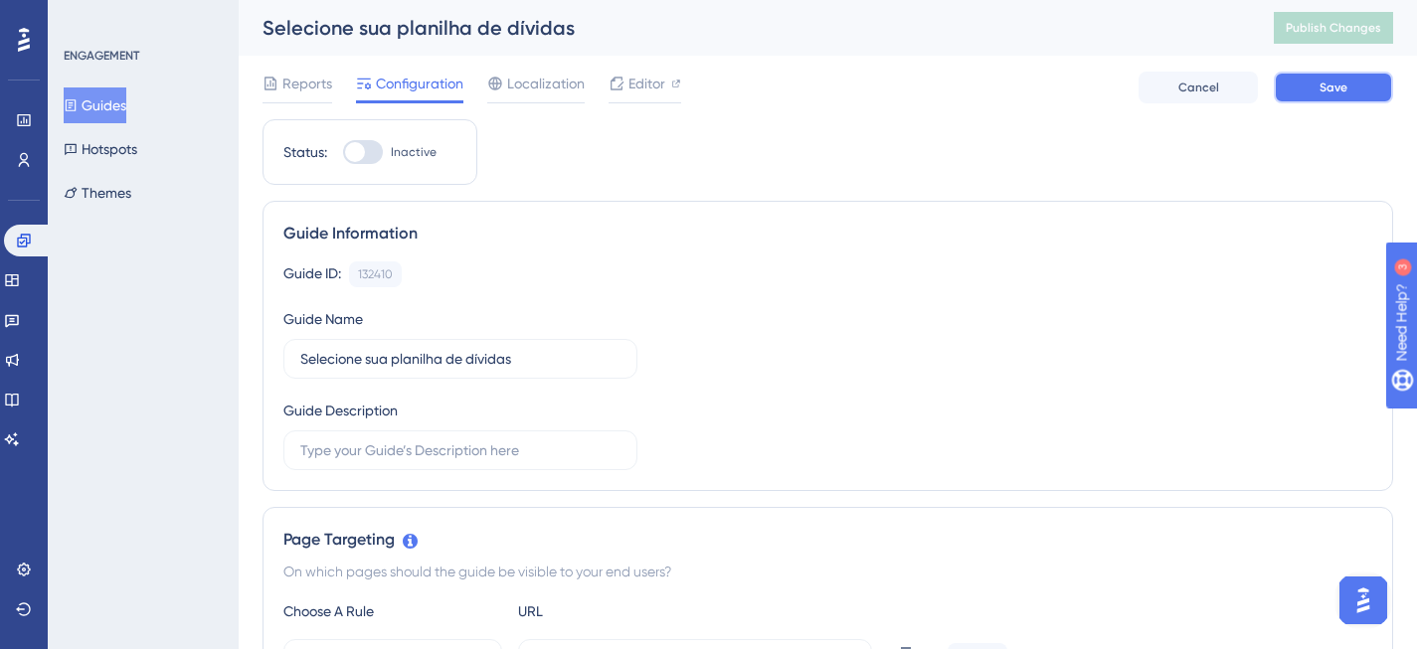
click at [1343, 84] on span "Save" at bounding box center [1333, 88] width 28 height 16
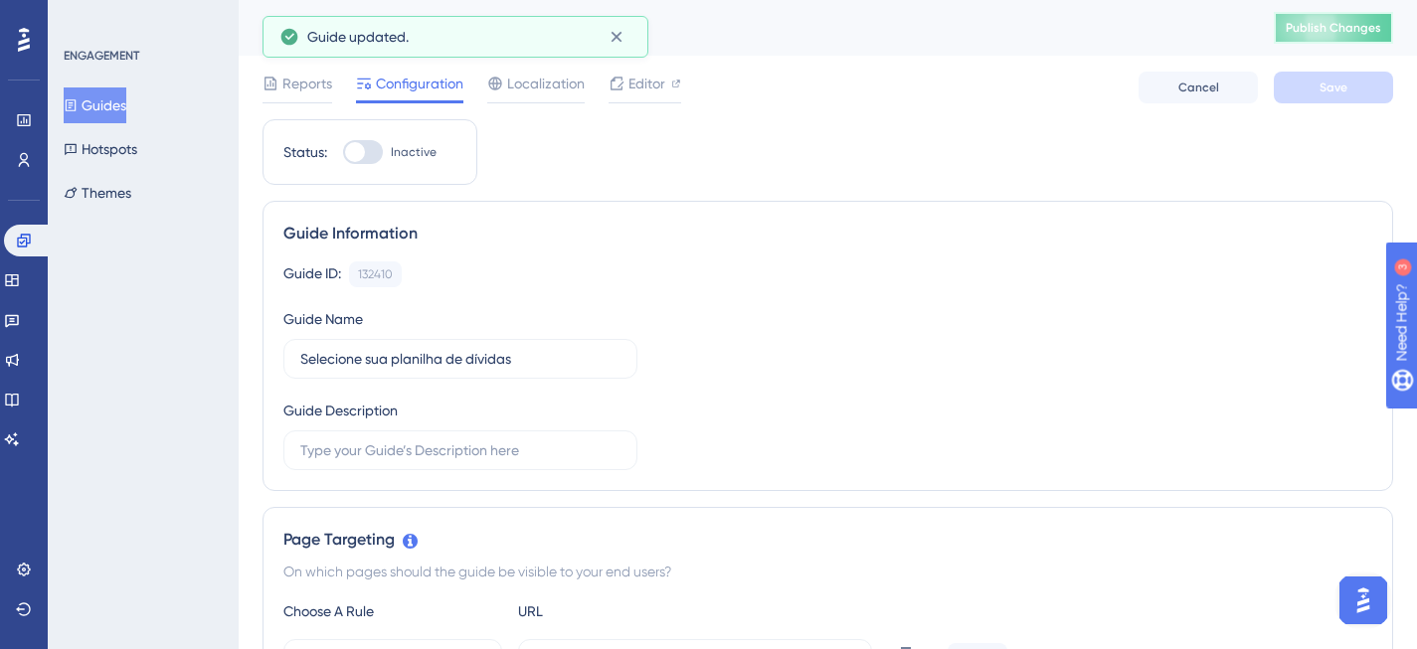
click at [1380, 27] on span "Publish Changes" at bounding box center [1332, 28] width 95 height 16
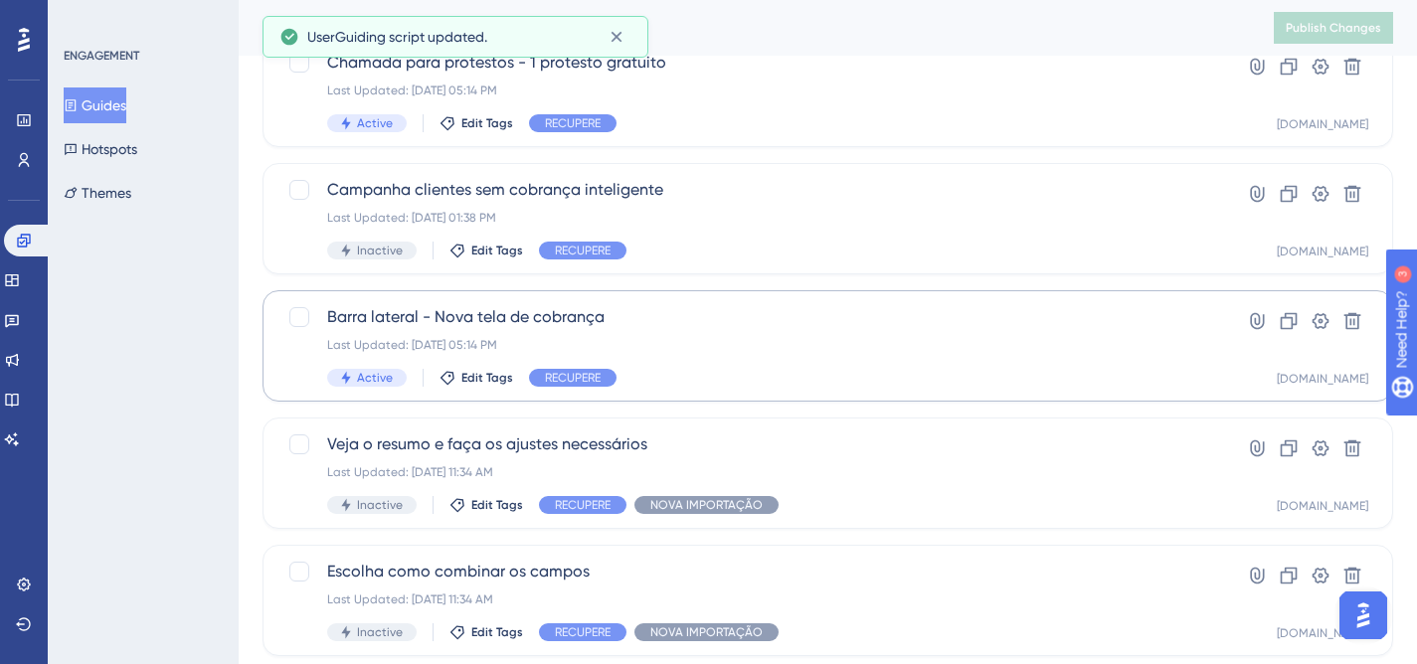
scroll to position [927, 0]
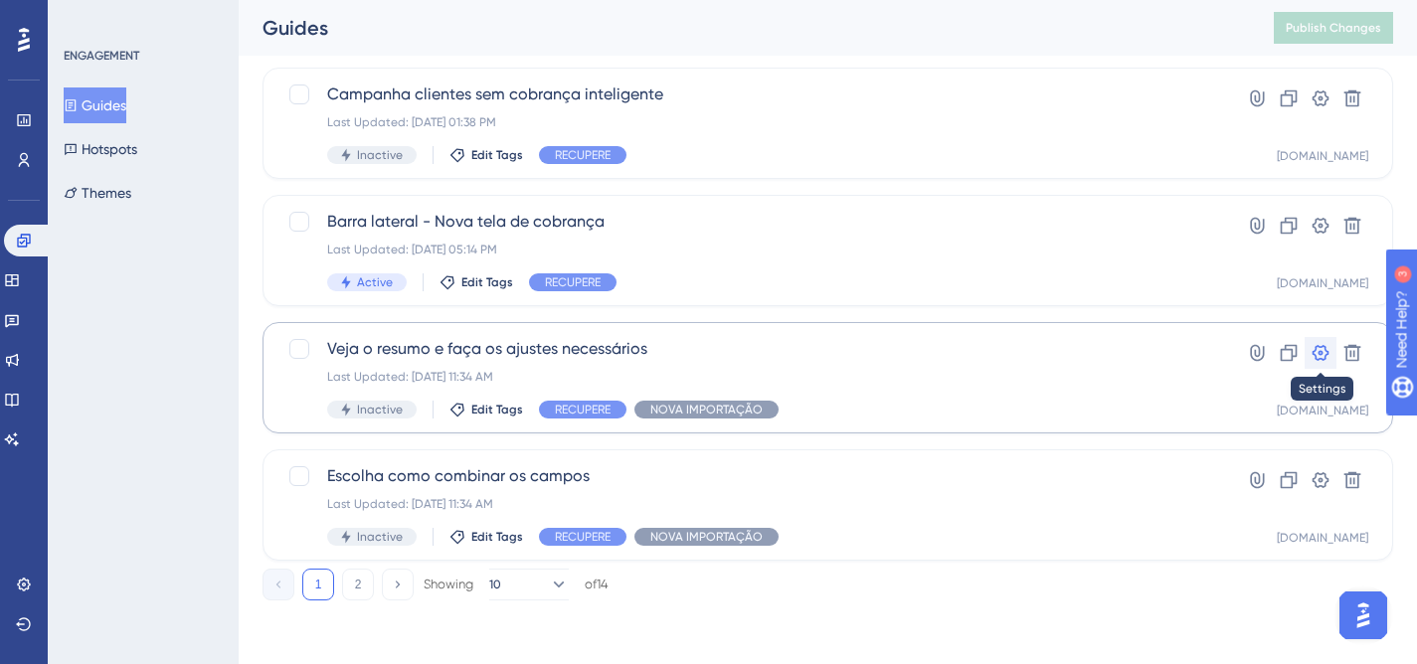
click at [1322, 358] on icon at bounding box center [1320, 353] width 20 height 20
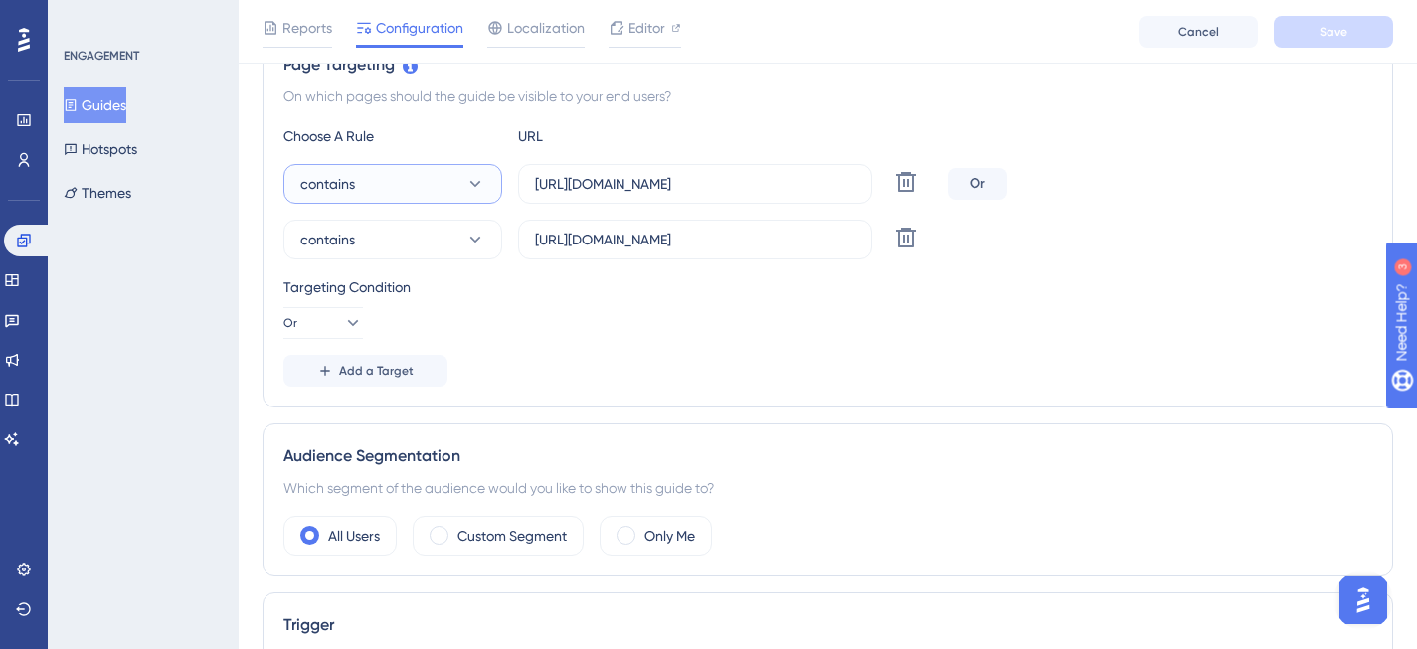
click at [375, 193] on button "contains" at bounding box center [392, 184] width 219 height 40
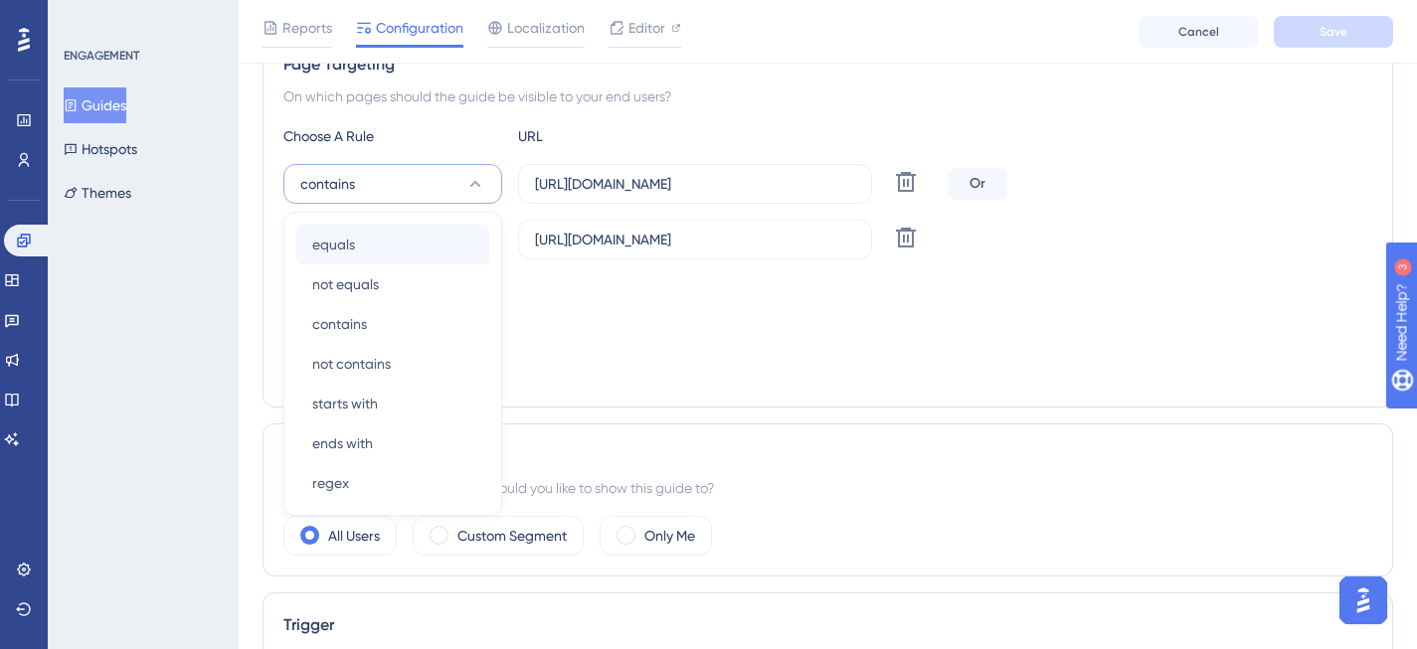
scroll to position [522, 0]
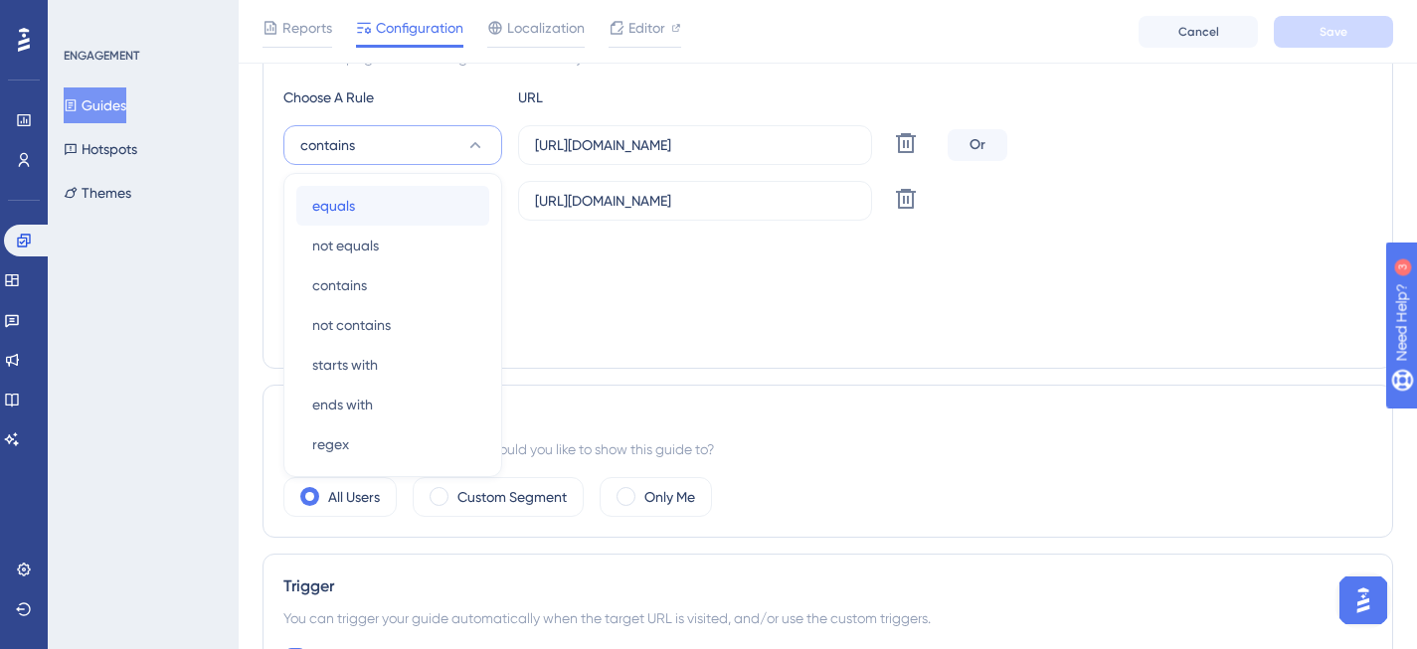
click at [376, 206] on div "equals equals" at bounding box center [392, 206] width 161 height 40
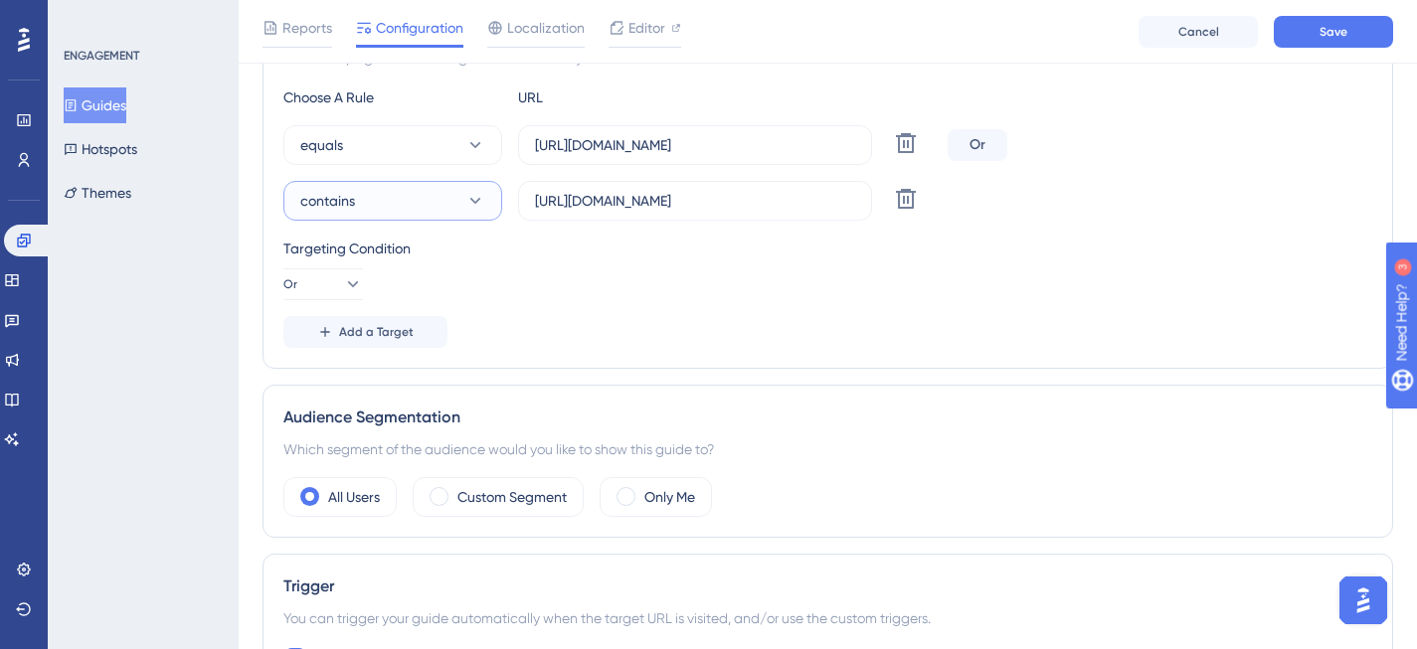
click at [410, 204] on button "contains" at bounding box center [392, 201] width 219 height 40
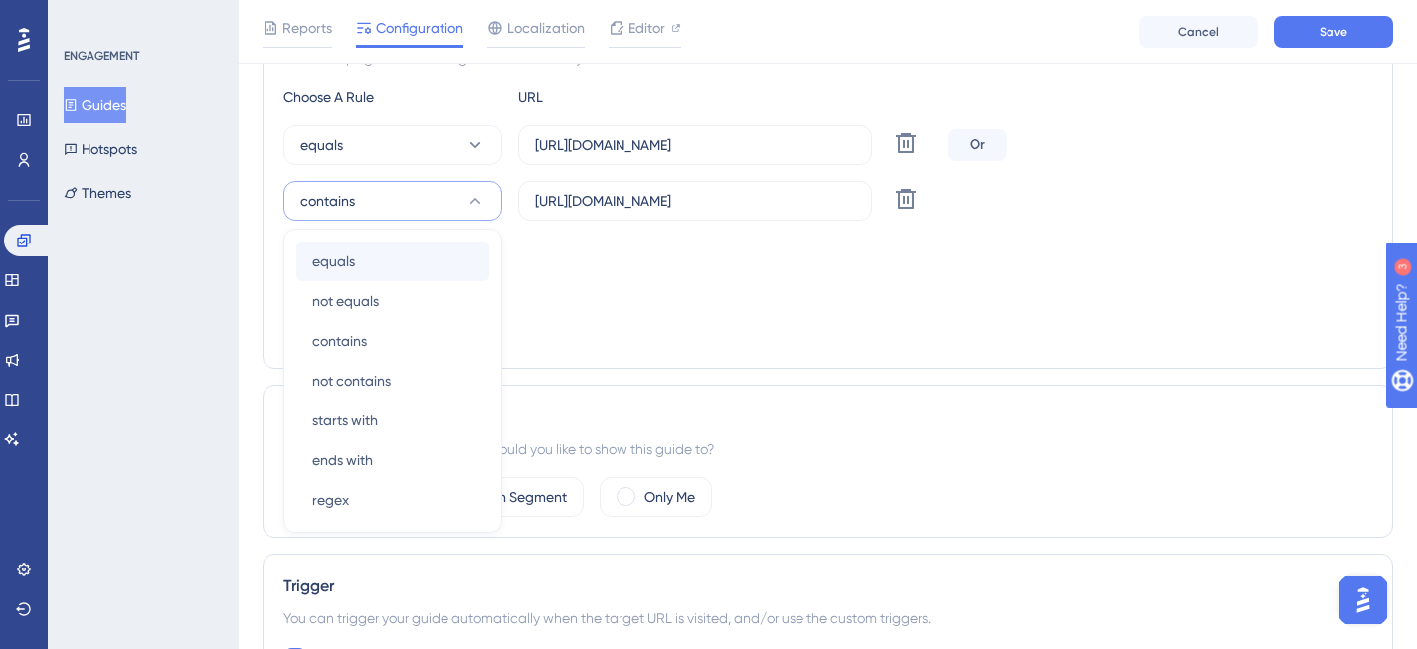
scroll to position [578, 0]
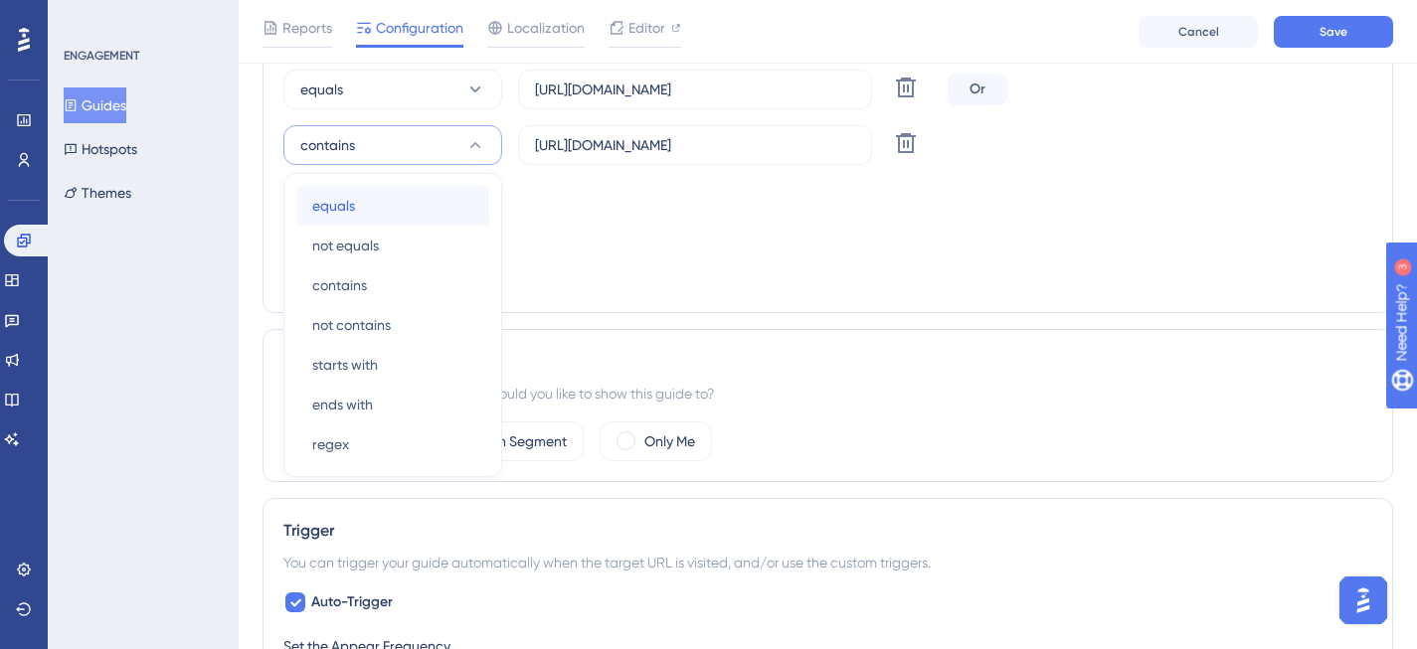
click at [387, 207] on div "equals equals" at bounding box center [392, 206] width 161 height 40
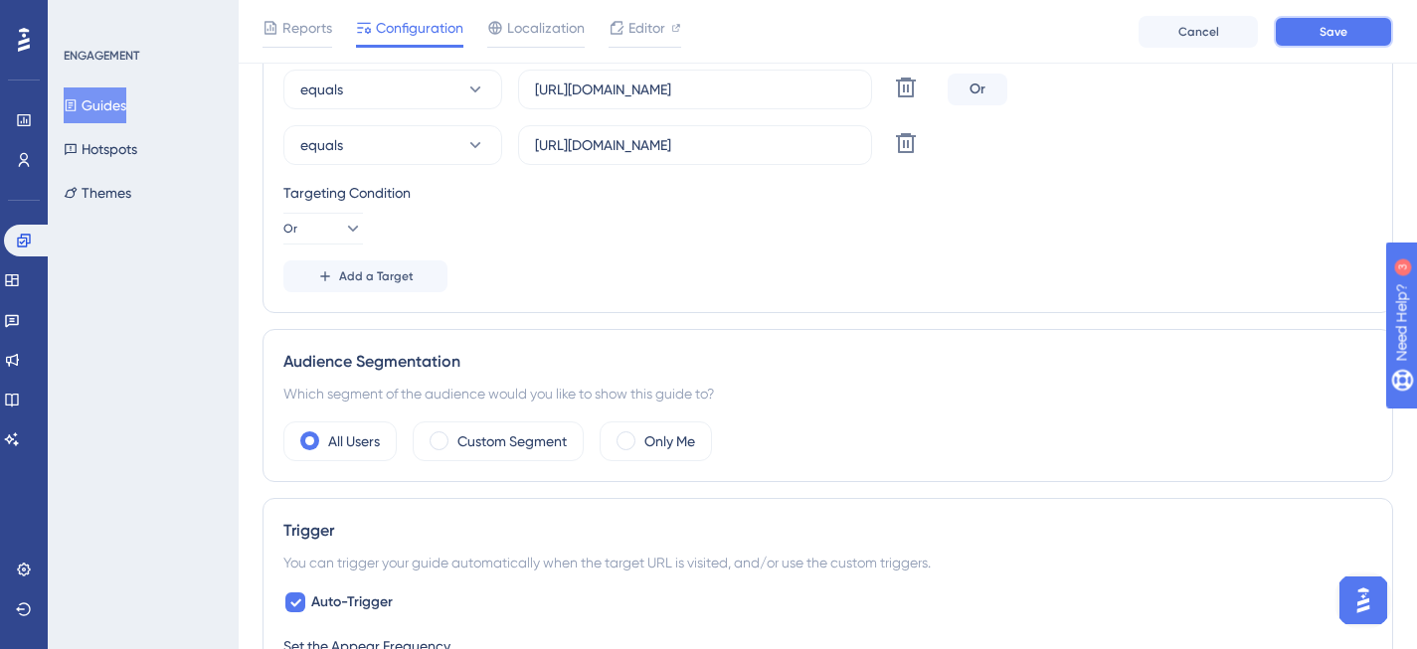
click at [1330, 39] on button "Save" at bounding box center [1332, 32] width 119 height 32
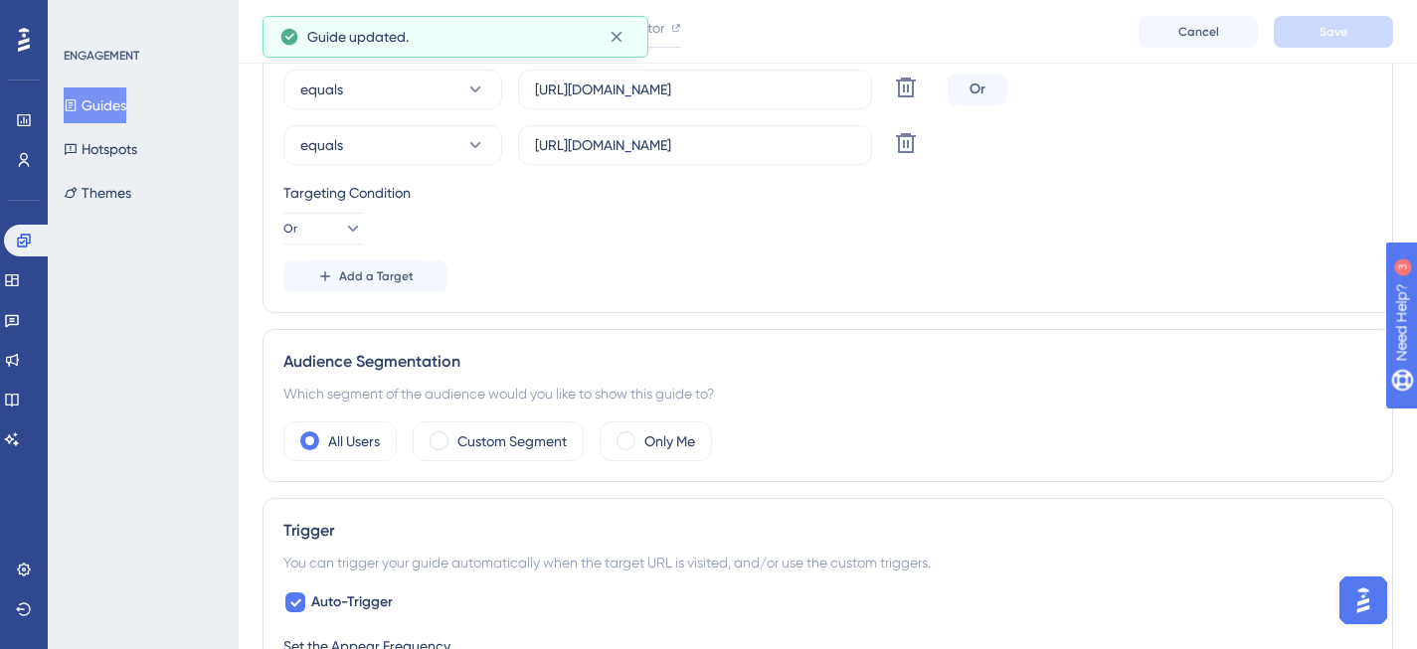
scroll to position [0, 0]
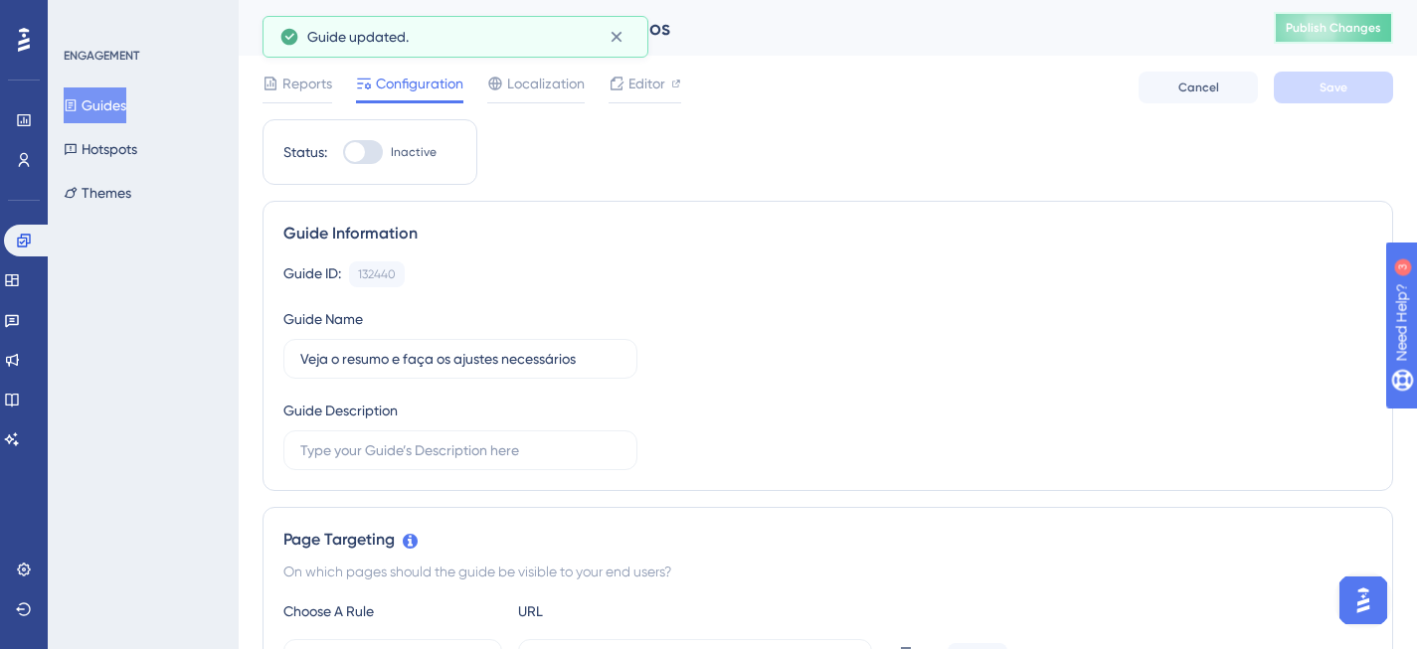
click at [1359, 24] on span "Publish Changes" at bounding box center [1332, 28] width 95 height 16
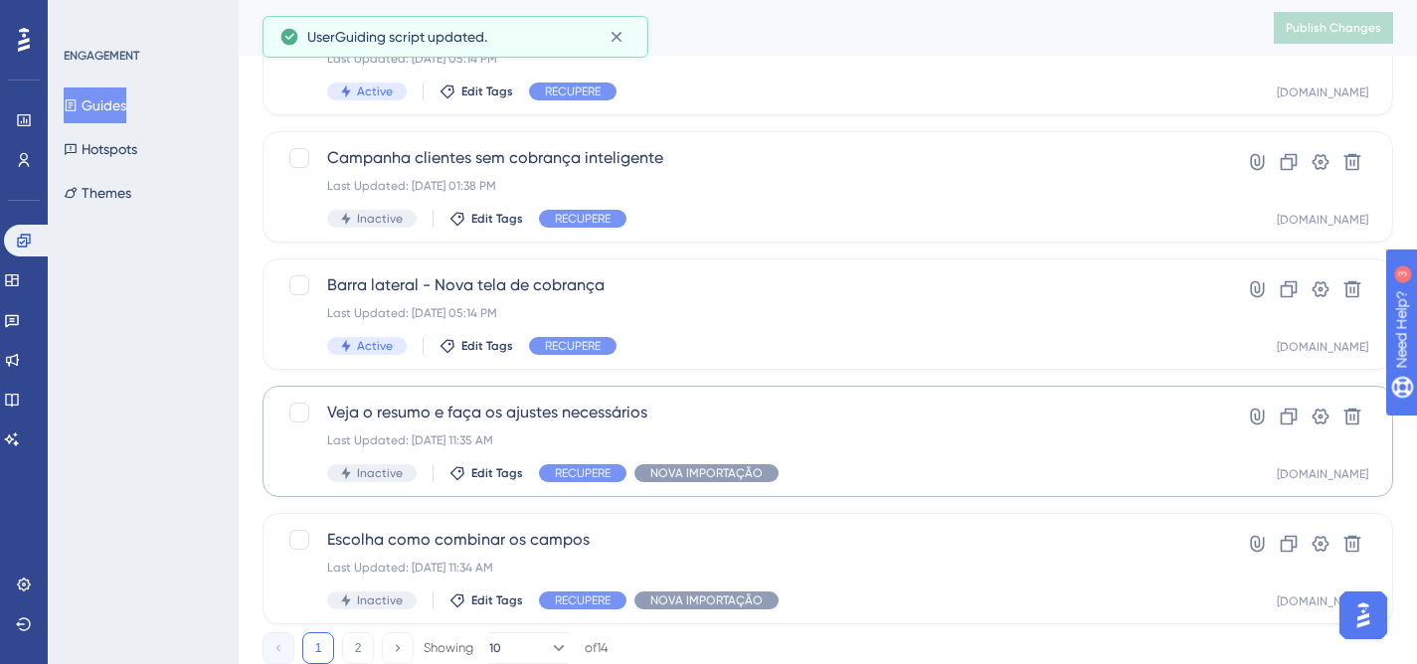
scroll to position [927, 0]
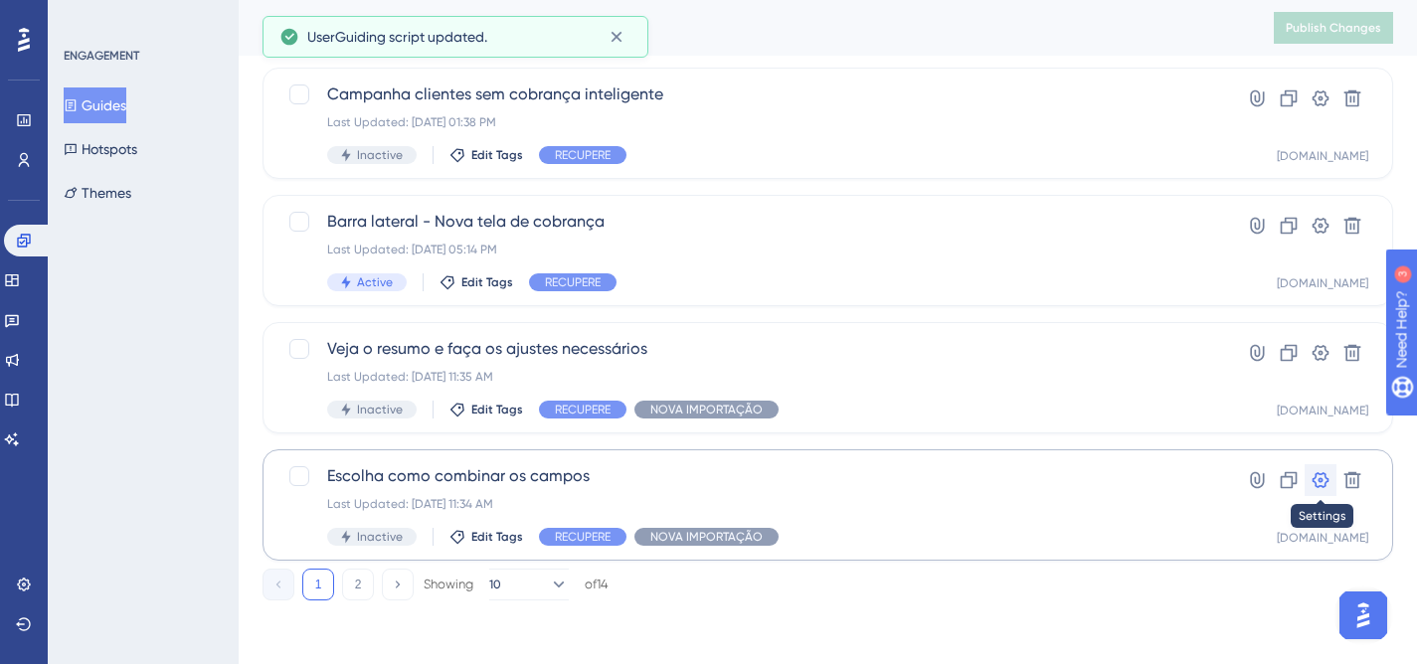
click at [1317, 481] on icon at bounding box center [1320, 480] width 20 height 20
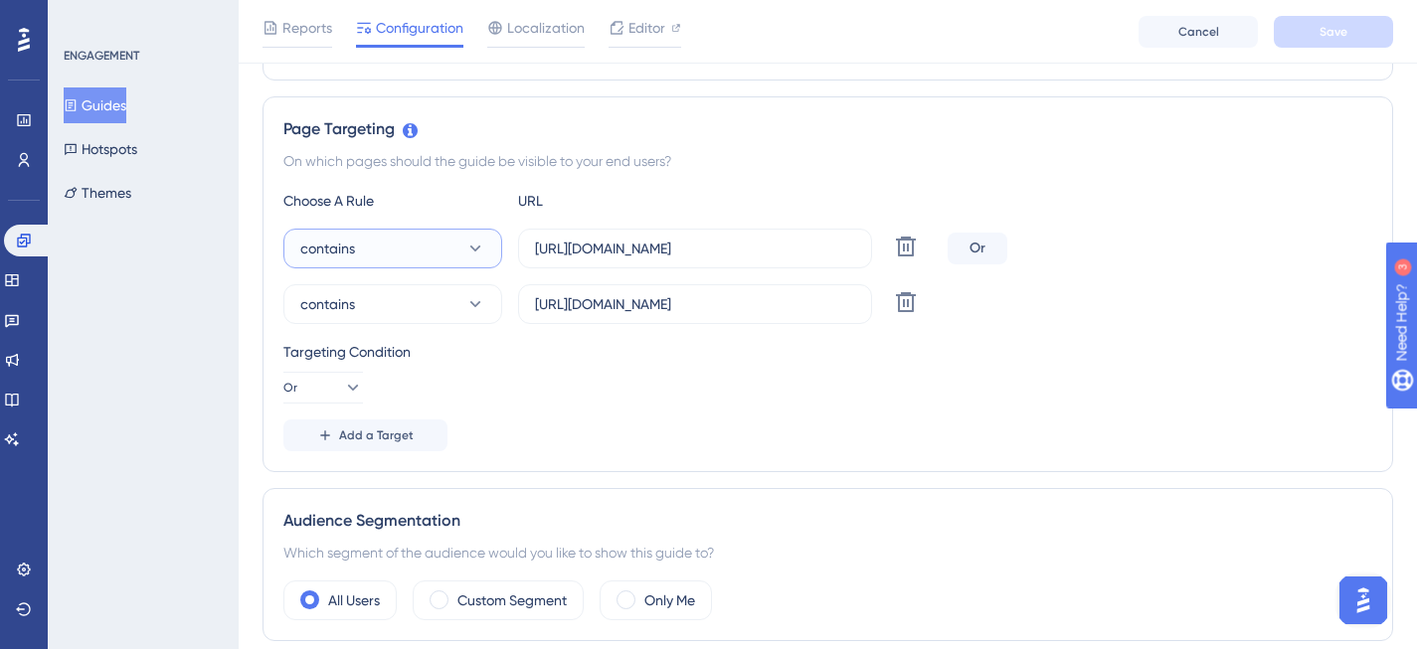
click at [415, 245] on button "contains" at bounding box center [392, 249] width 219 height 40
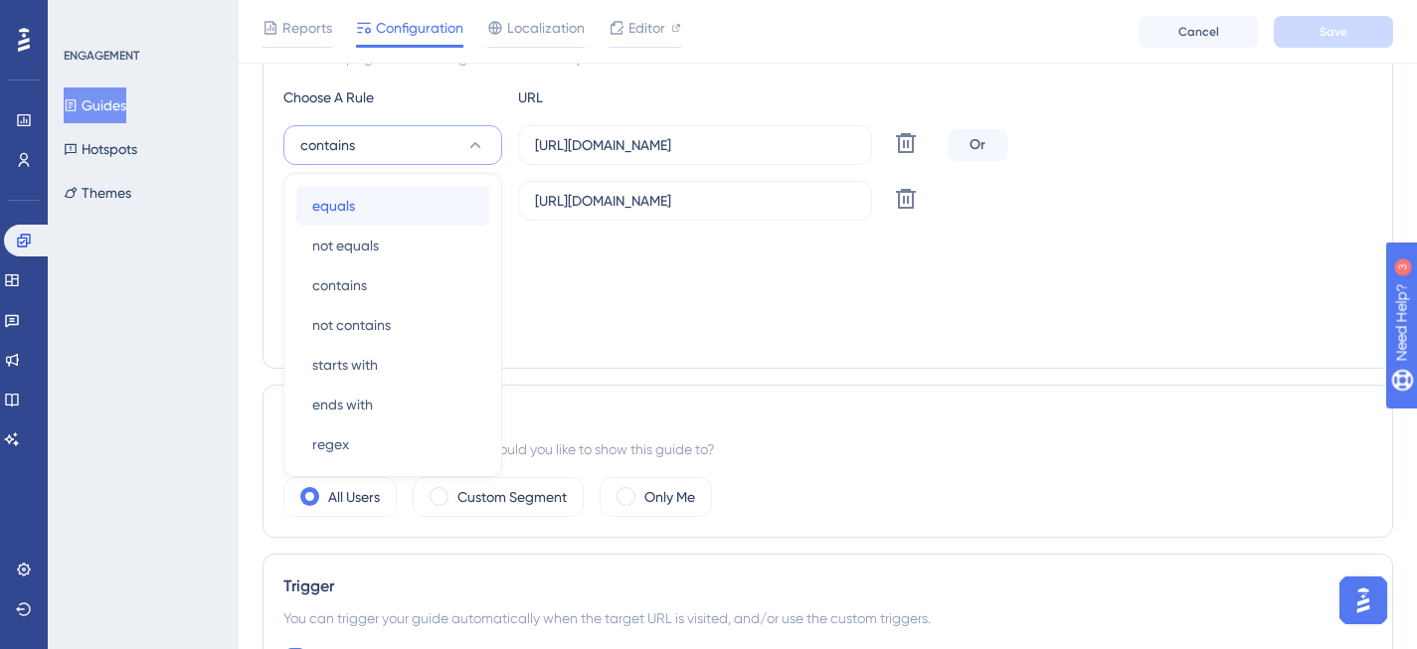
click at [397, 192] on div "equals equals" at bounding box center [392, 206] width 161 height 40
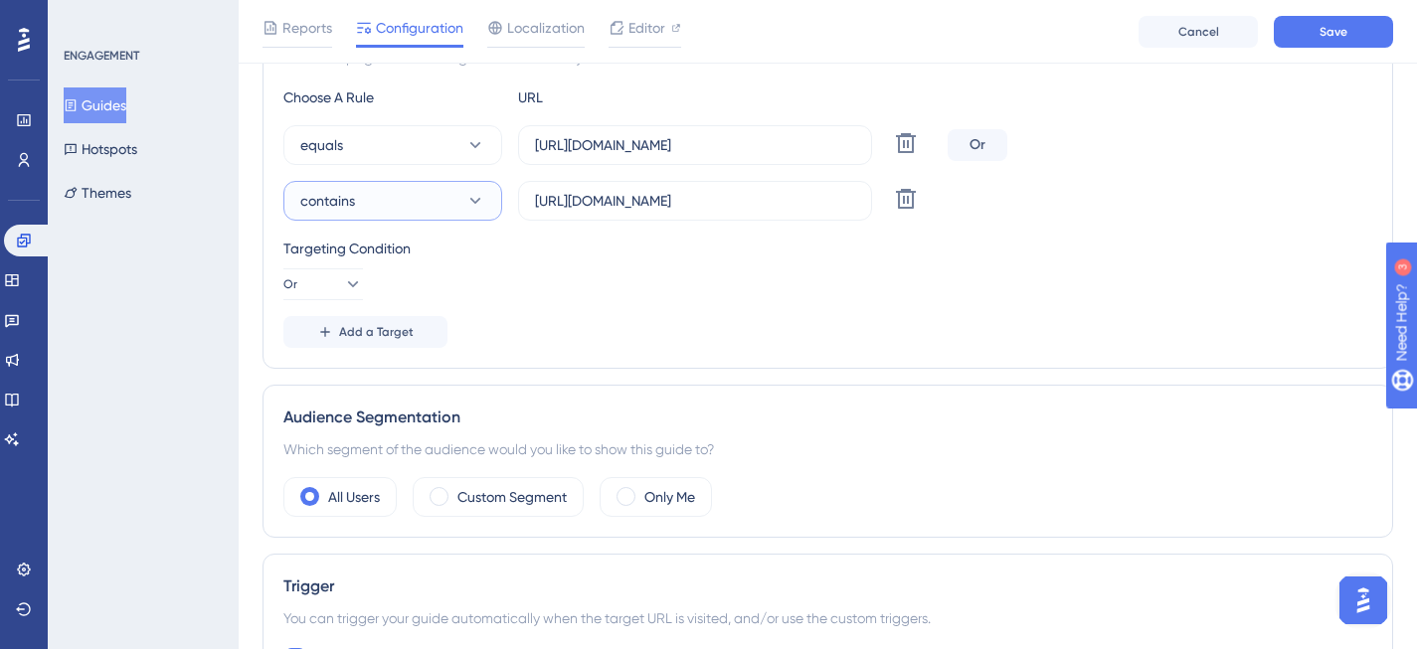
click at [434, 202] on button "contains" at bounding box center [392, 201] width 219 height 40
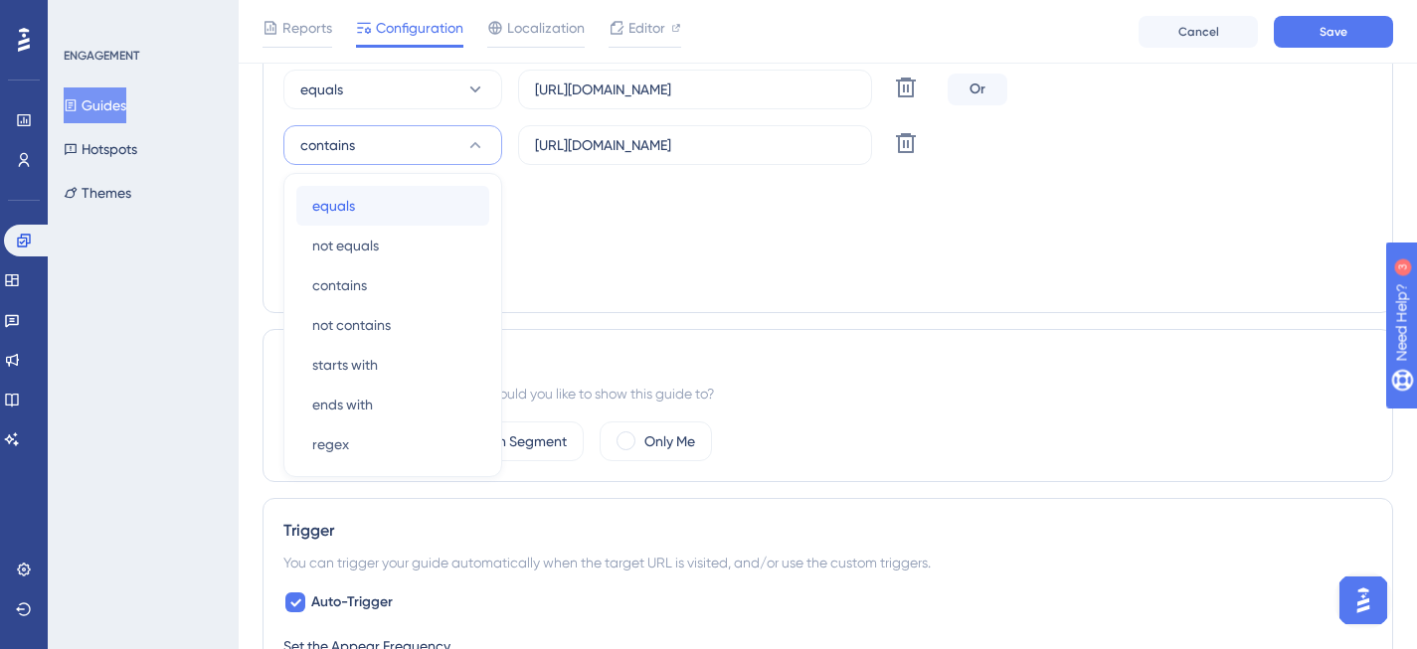
click at [417, 204] on div "equals equals" at bounding box center [392, 206] width 161 height 40
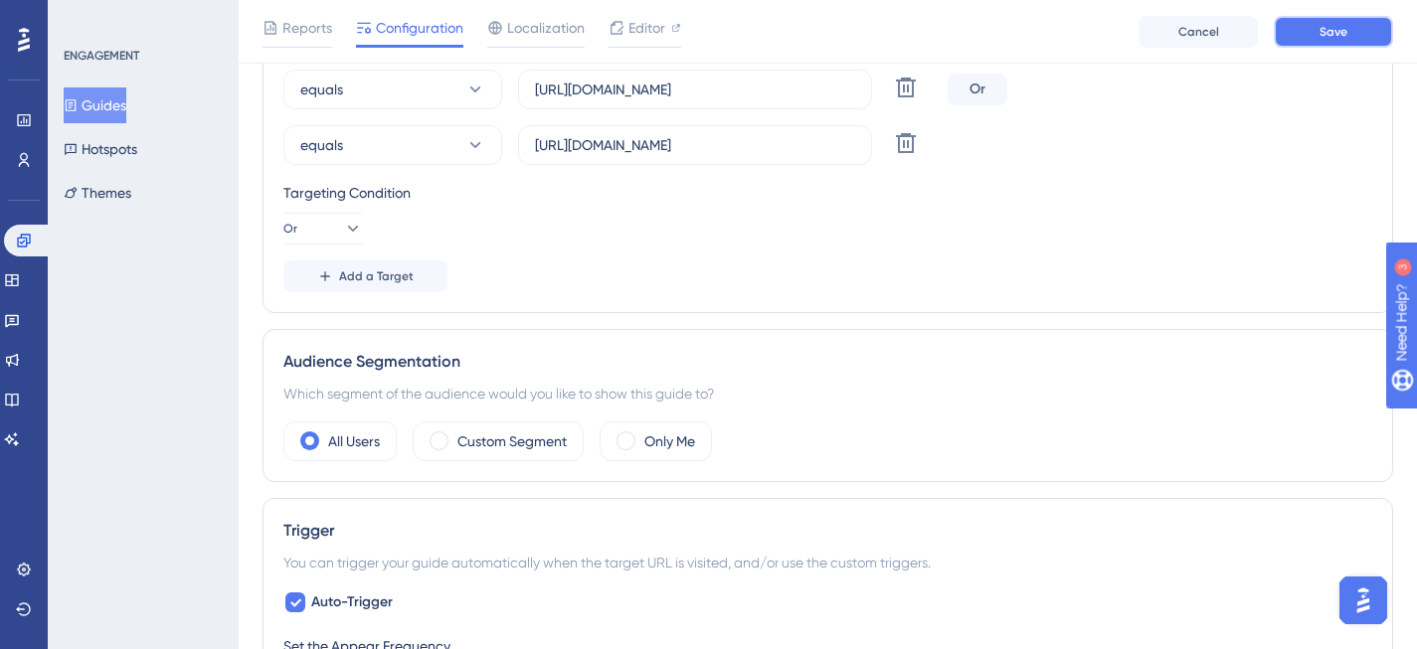
click at [1368, 36] on button "Save" at bounding box center [1332, 32] width 119 height 32
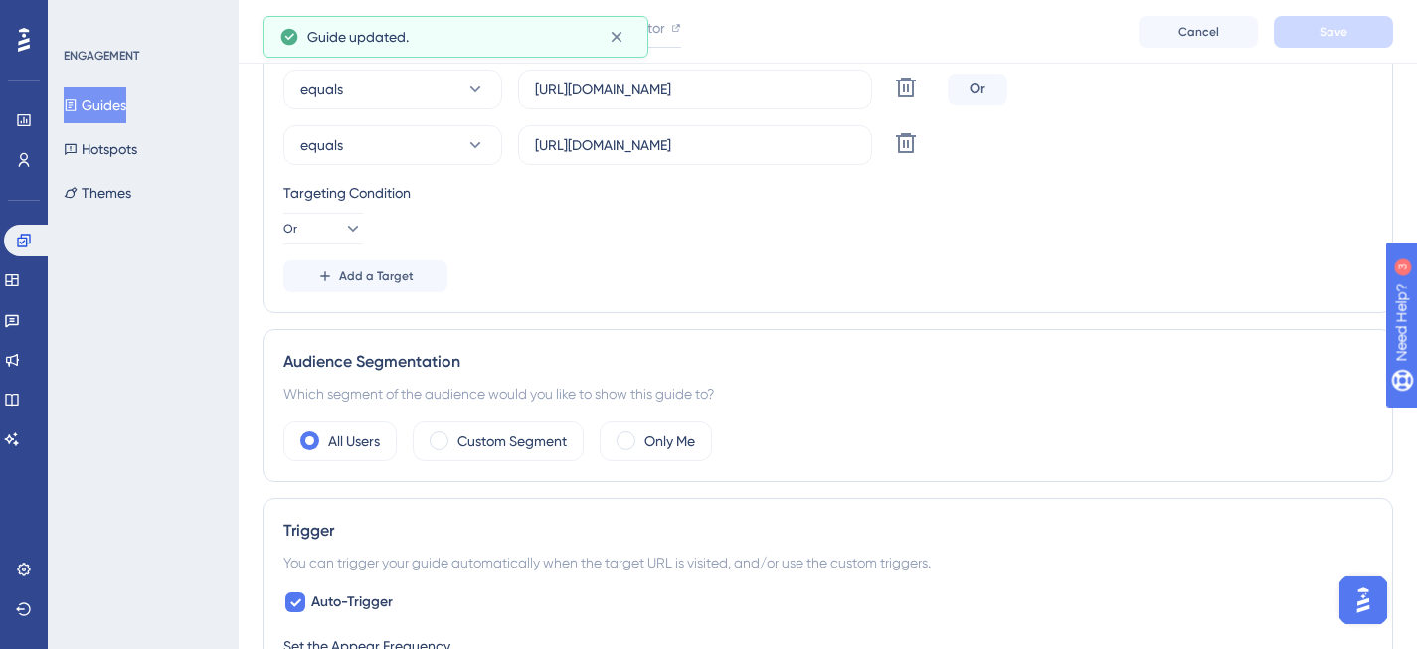
scroll to position [0, 0]
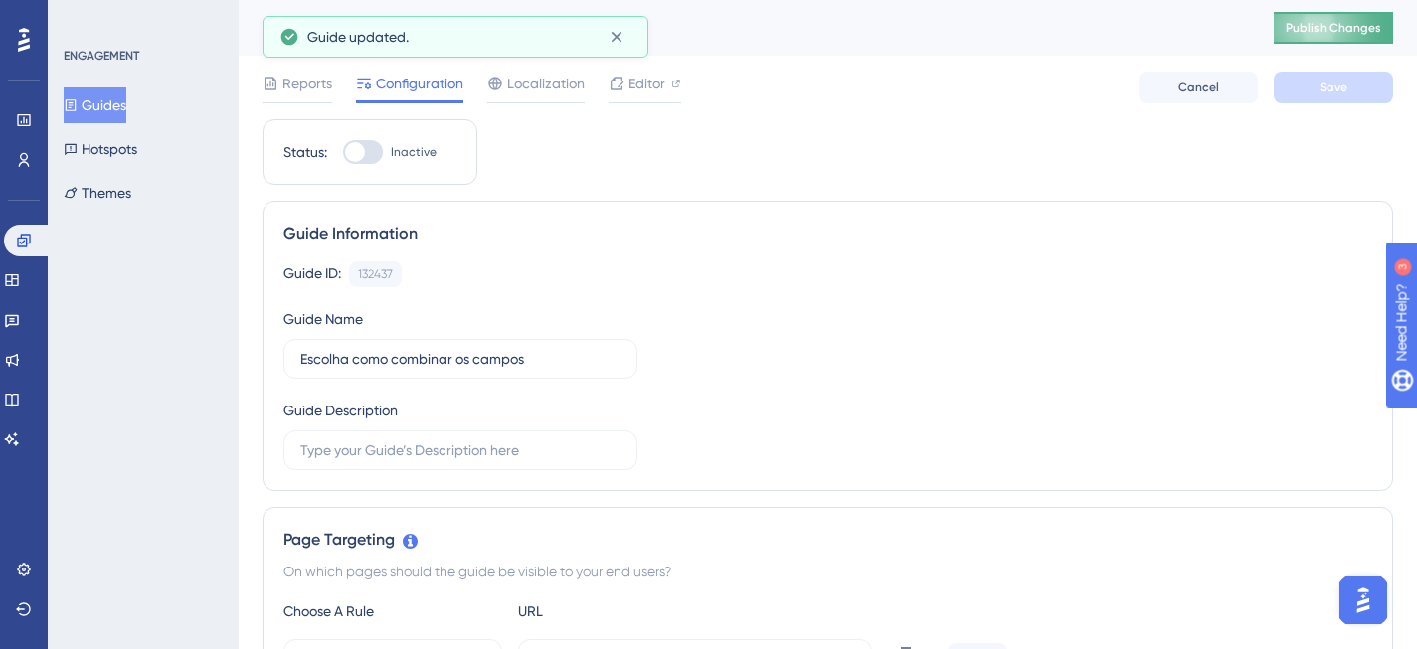
click at [1330, 15] on button "Publish Changes" at bounding box center [1332, 28] width 119 height 32
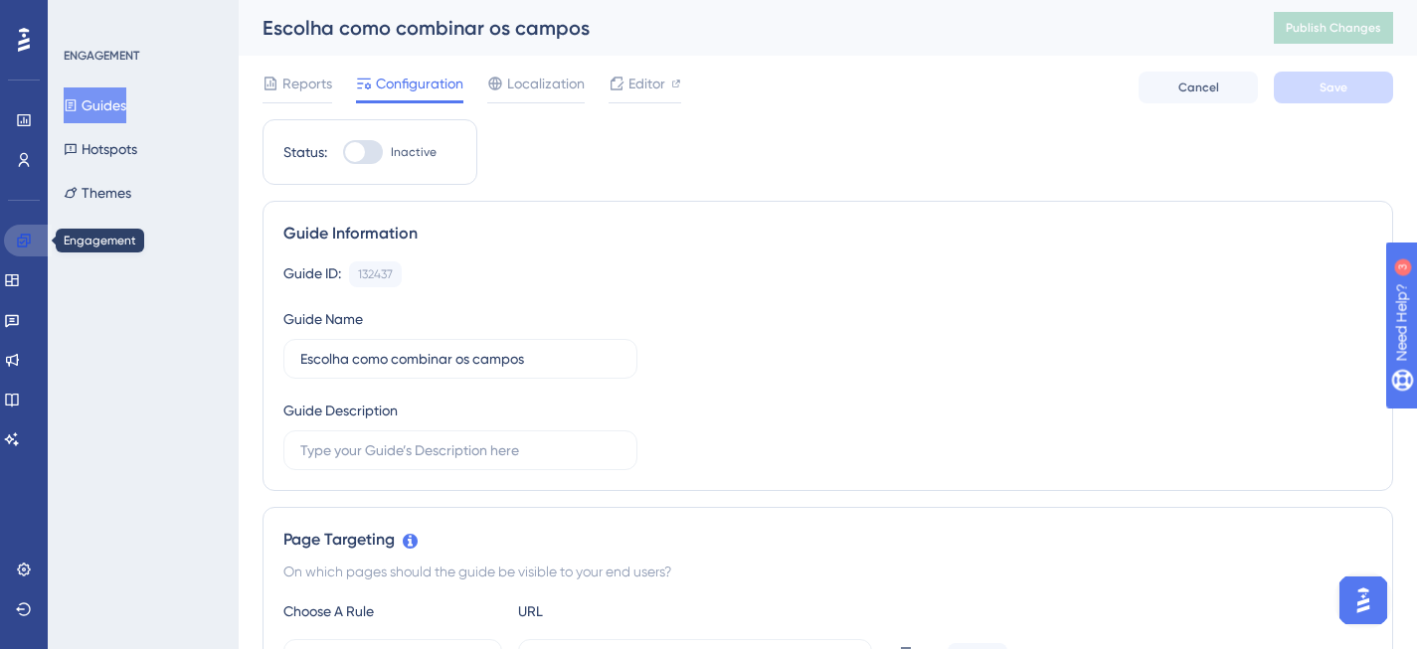
click at [29, 237] on icon at bounding box center [24, 241] width 16 height 16
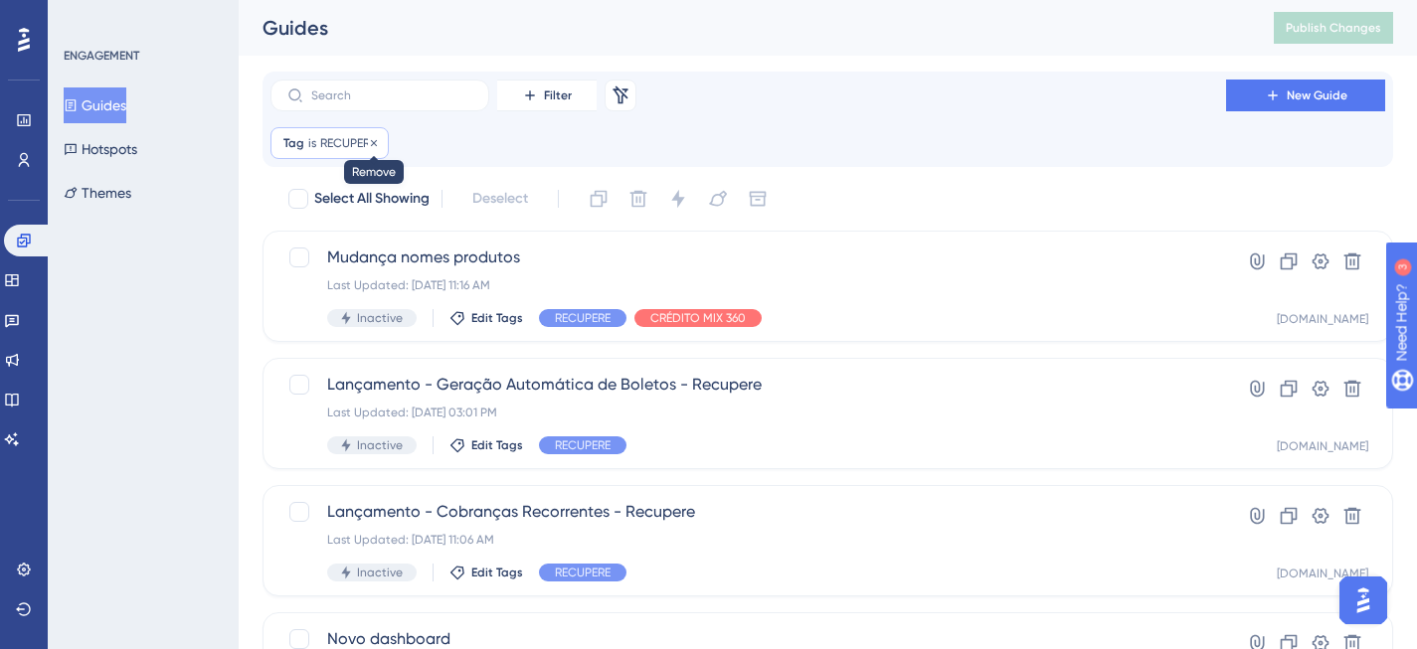
click at [373, 141] on icon at bounding box center [374, 143] width 12 height 12
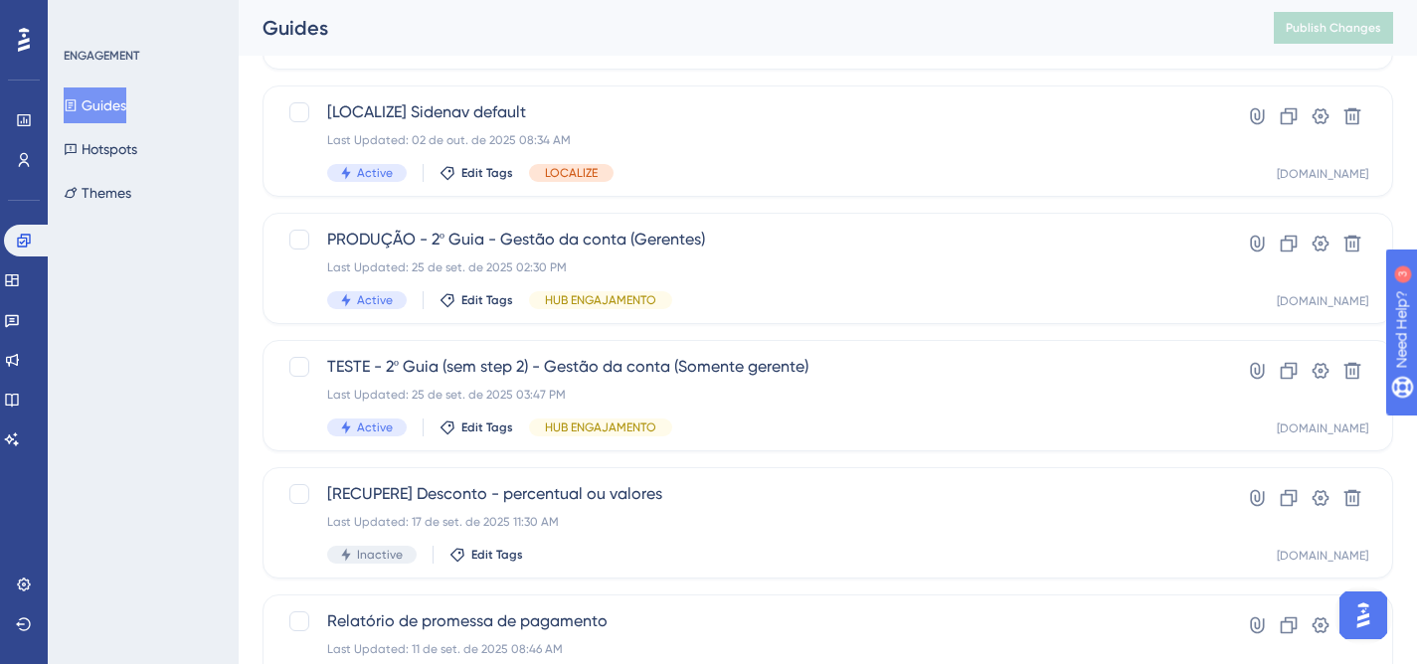
scroll to position [879, 0]
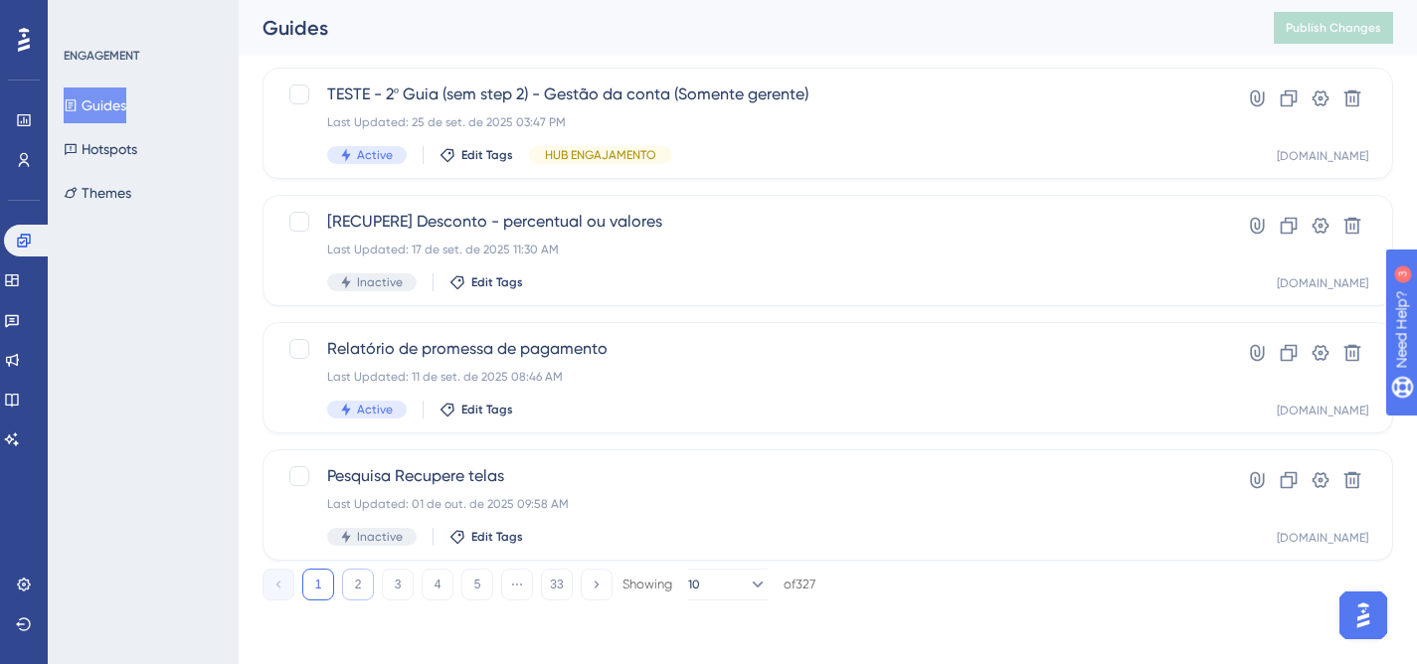
click at [357, 586] on button "2" at bounding box center [358, 585] width 32 height 32
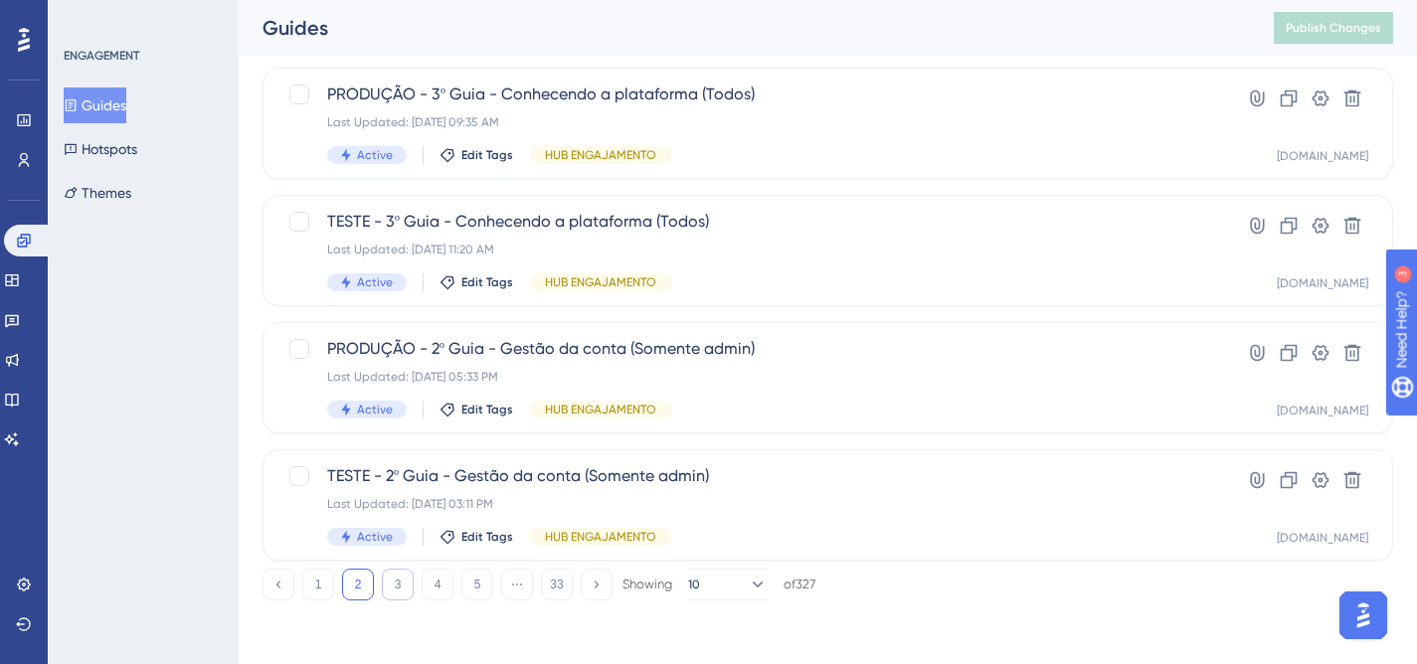
click at [400, 576] on button "3" at bounding box center [398, 585] width 32 height 32
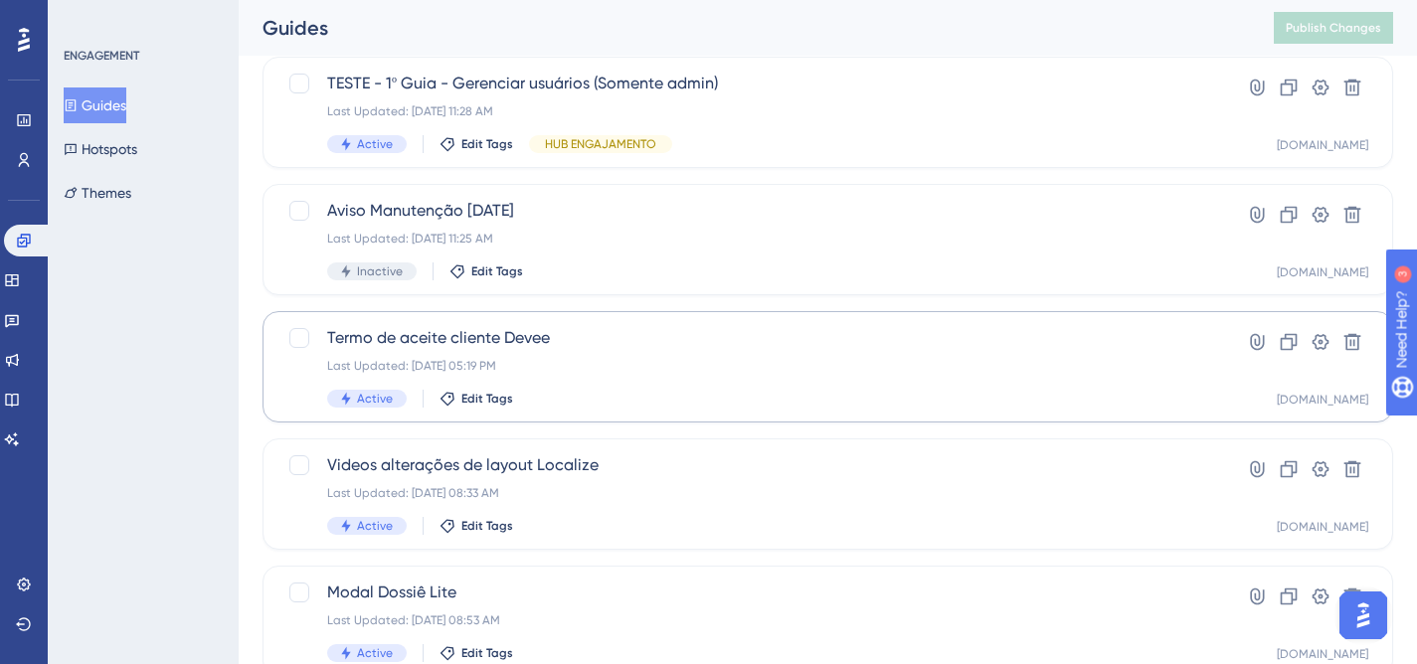
scroll to position [253, 0]
click at [1138, 396] on div "Active Edit Tags" at bounding box center [748, 399] width 842 height 18
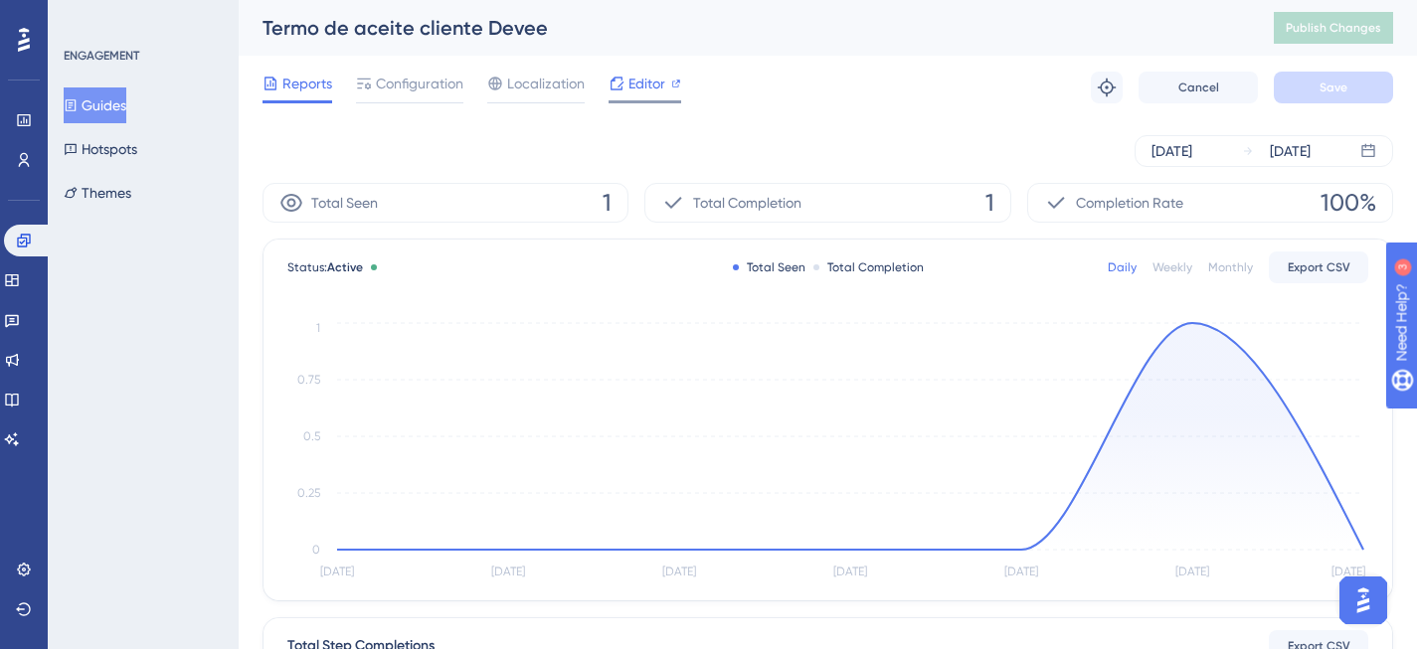
click at [641, 90] on span "Editor" at bounding box center [646, 84] width 37 height 24
click at [424, 88] on span "Configuration" at bounding box center [419, 84] width 87 height 24
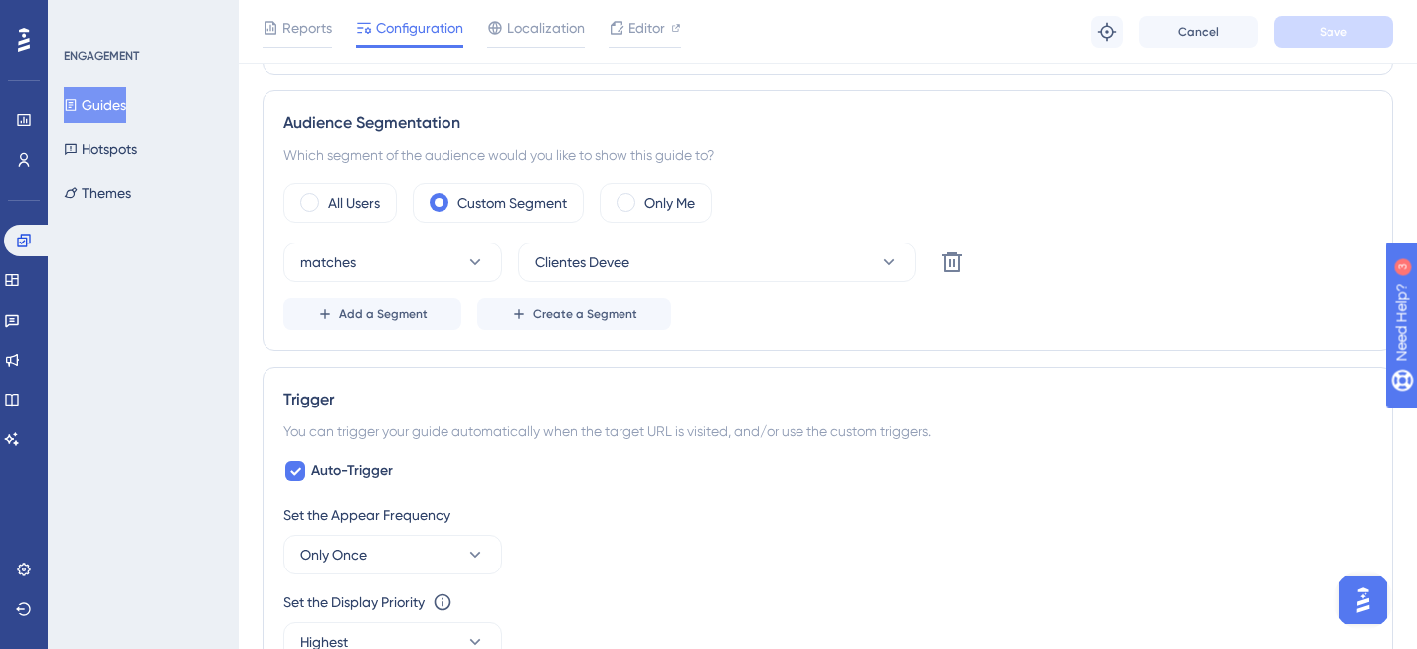
scroll to position [742, 0]
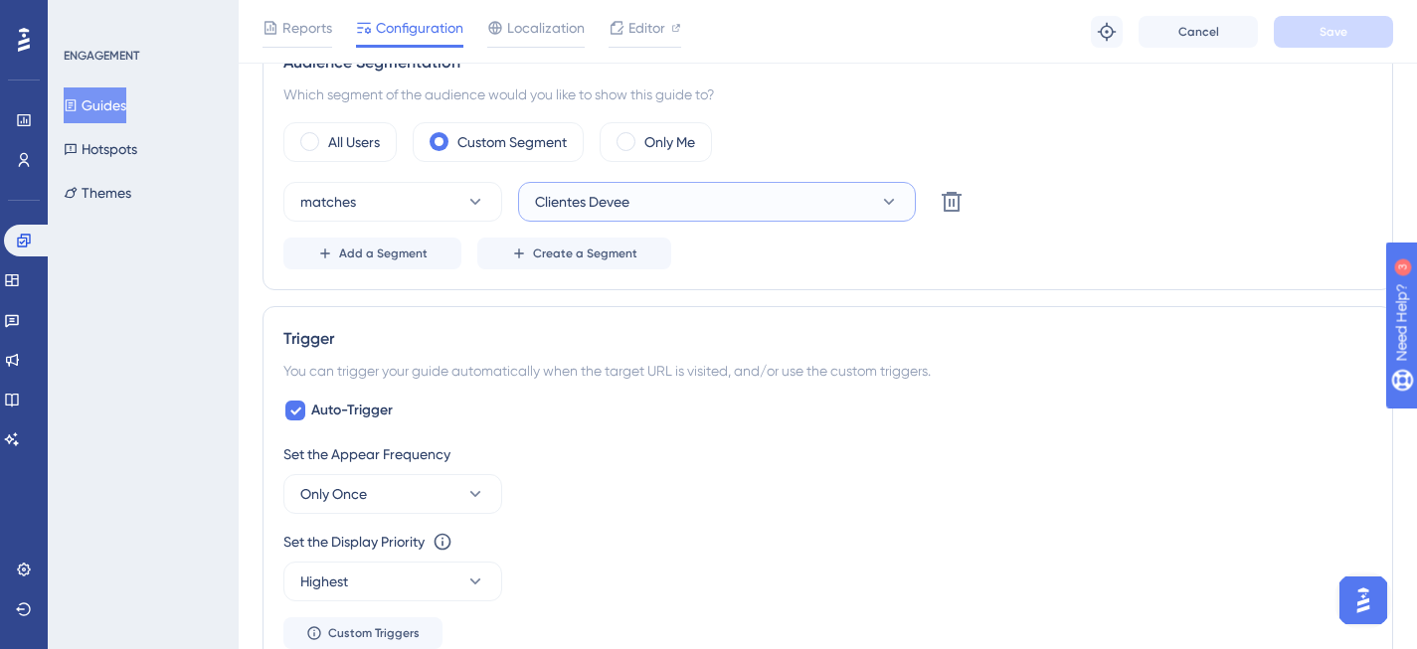
click at [655, 204] on button "Clientes Devee" at bounding box center [717, 202] width 398 height 40
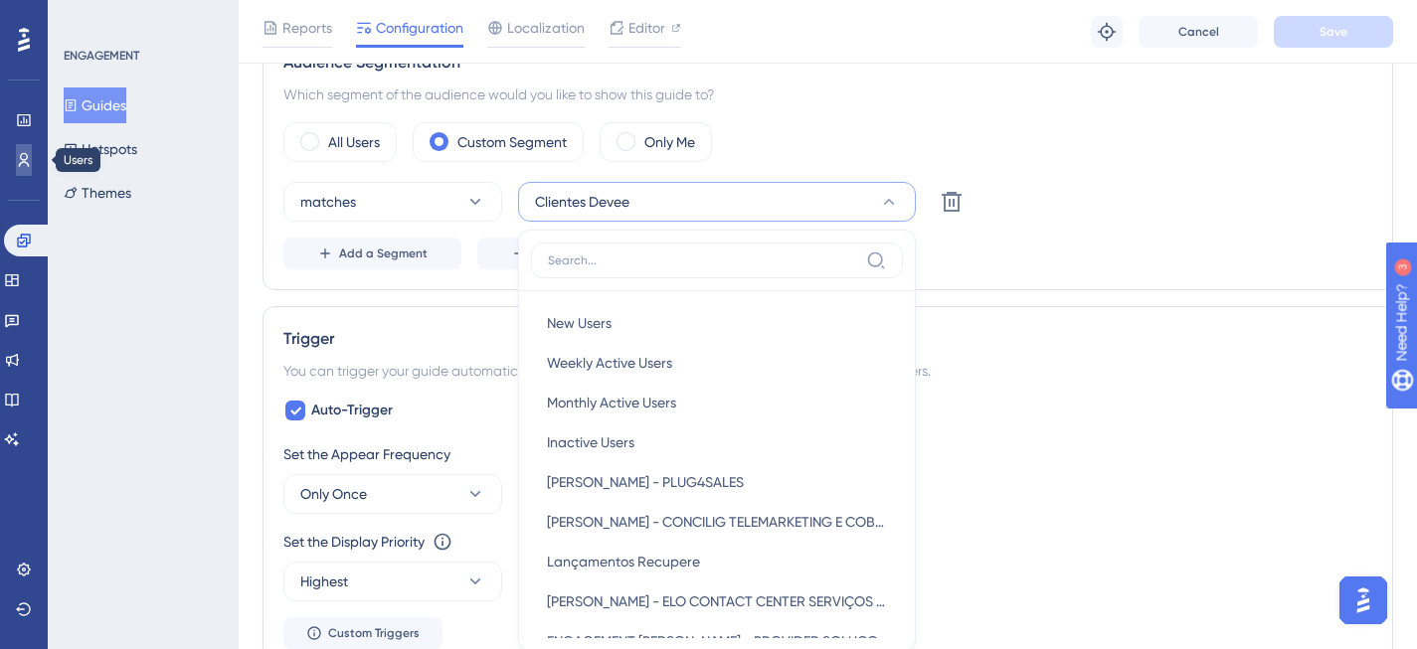
click at [27, 162] on icon at bounding box center [24, 160] width 16 height 16
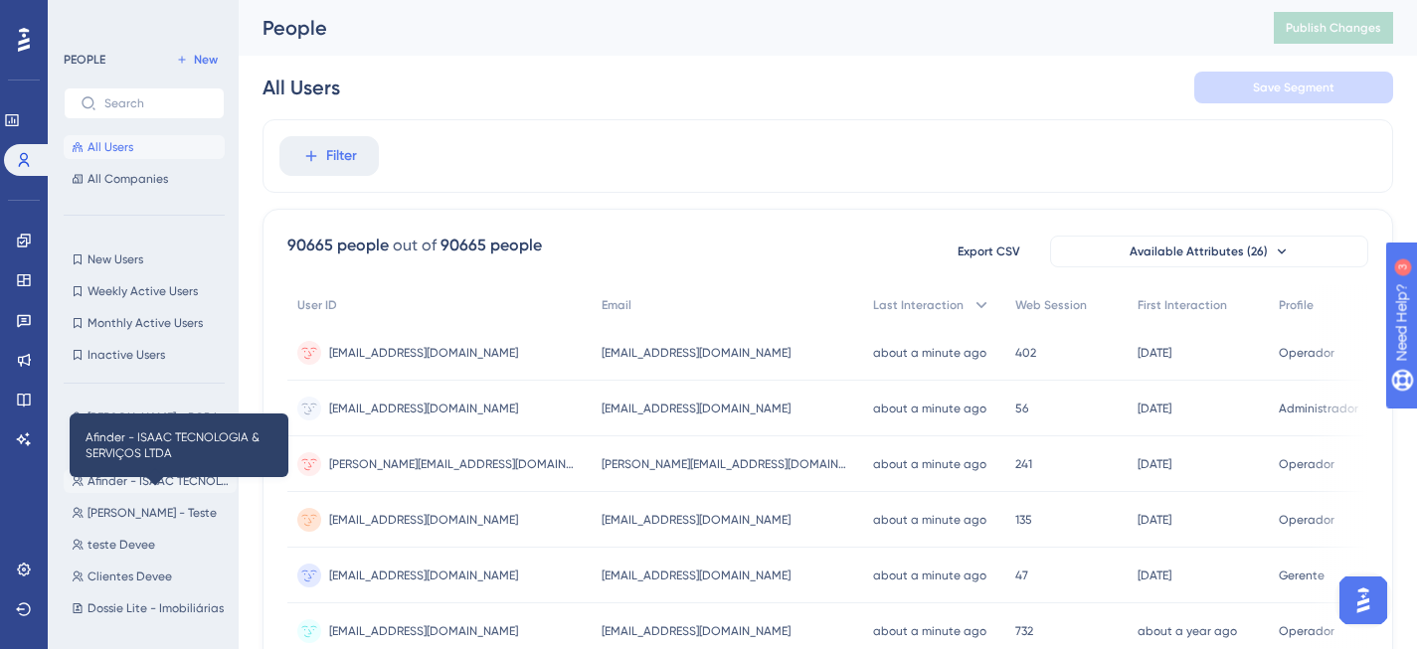
scroll to position [208, 0]
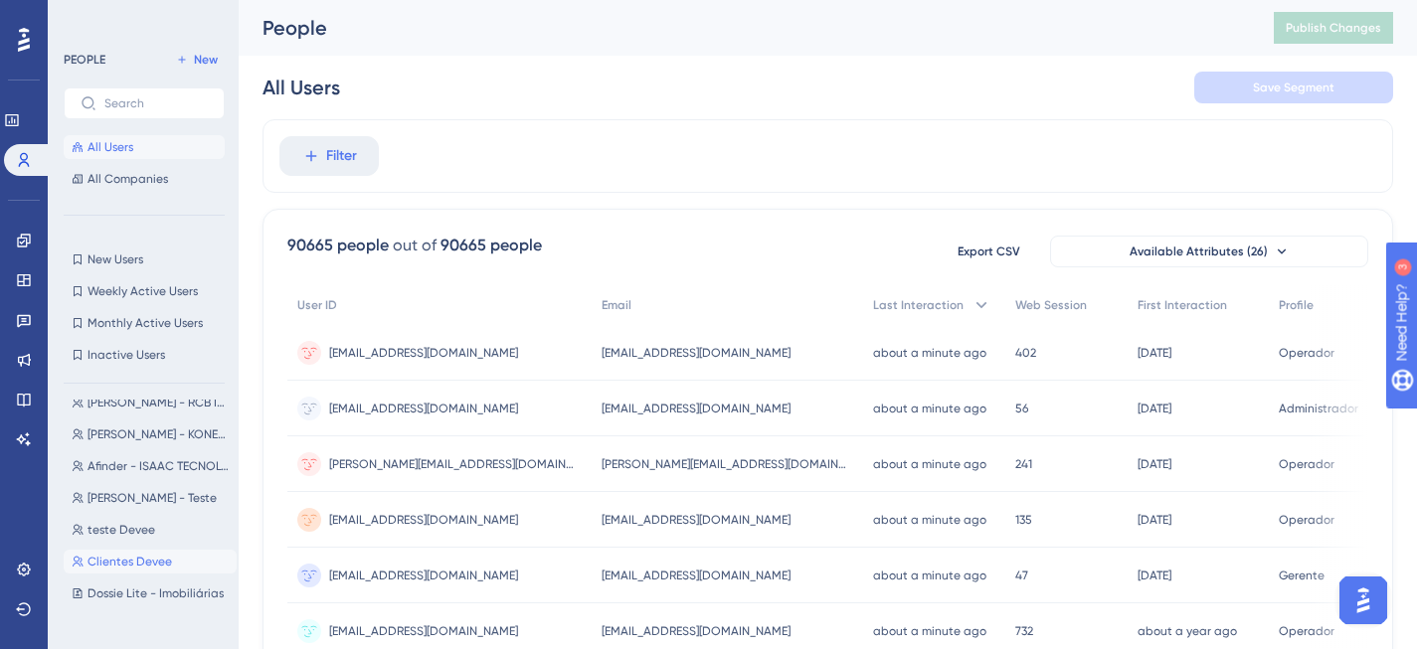
click at [157, 569] on span "Clientes Devee" at bounding box center [129, 562] width 84 height 16
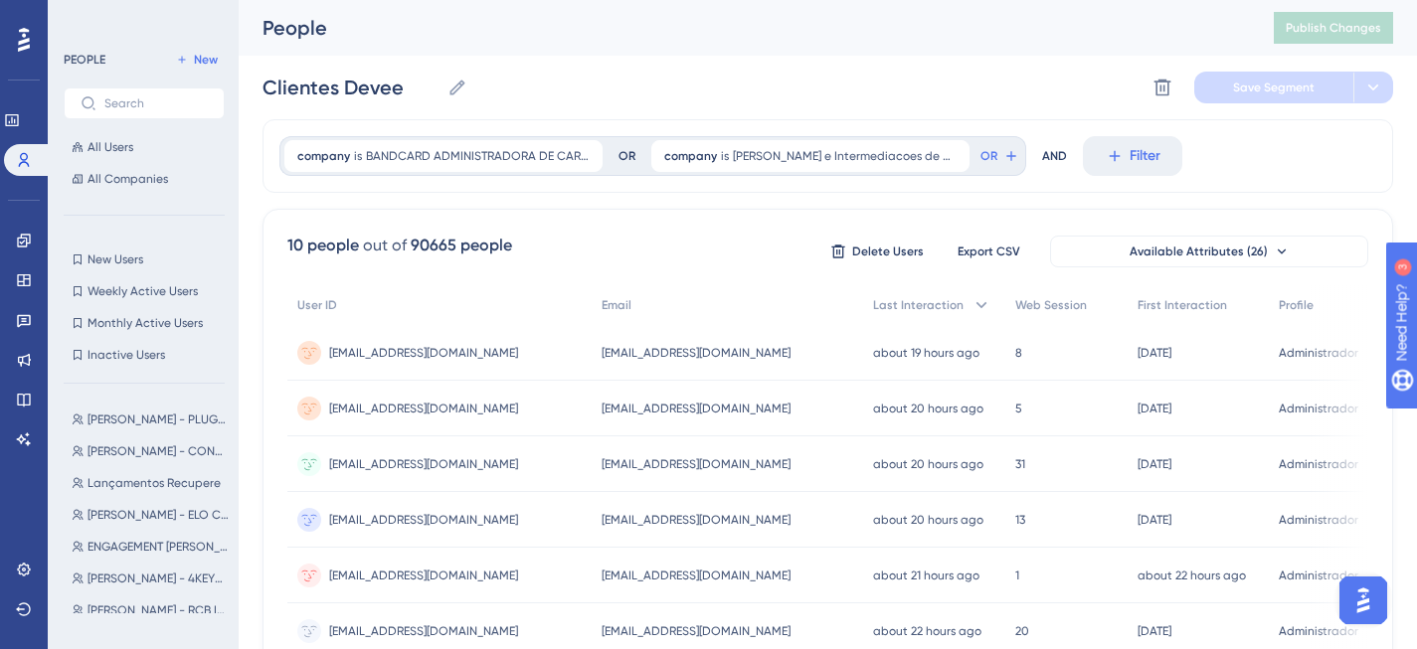
scroll to position [0, 0]
drag, startPoint x: 1000, startPoint y: 161, endPoint x: 991, endPoint y: 169, distance: 12.0
click at [1000, 161] on button "OR" at bounding box center [999, 156] width 44 height 32
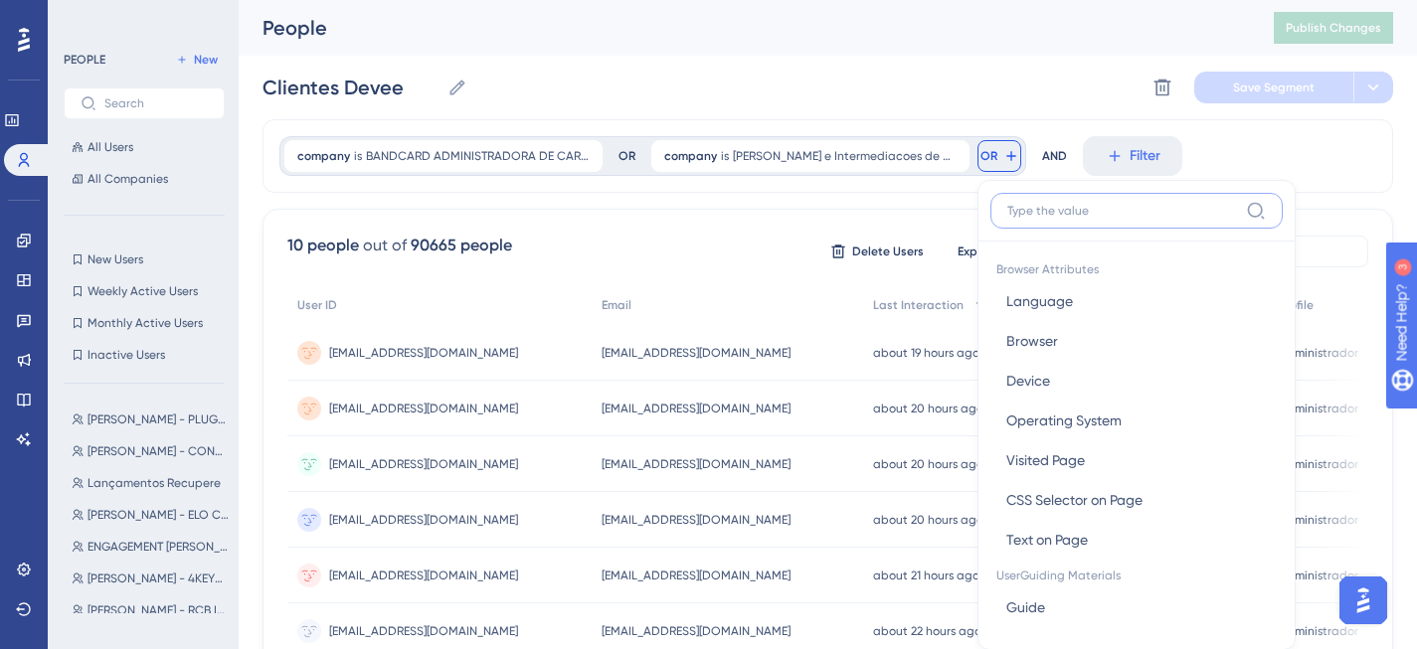
scroll to position [90, 0]
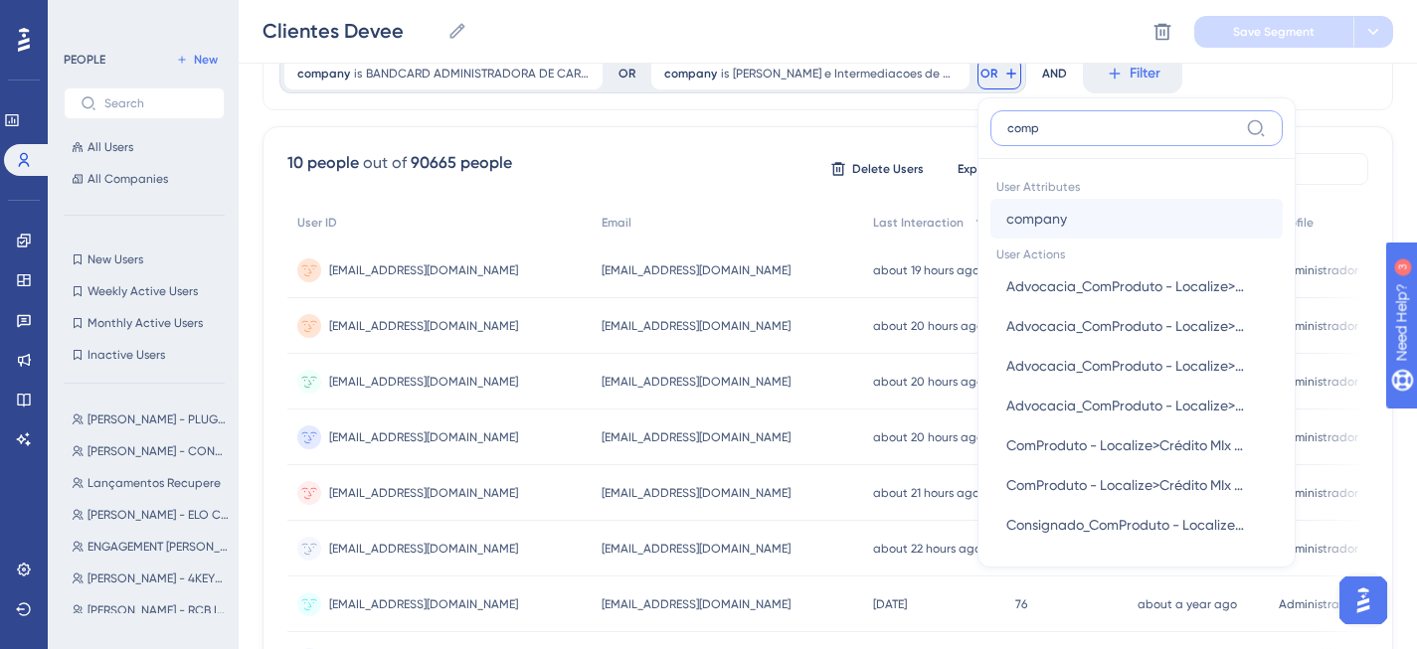
type input "comp"
click at [1095, 215] on button "company company" at bounding box center [1136, 219] width 292 height 40
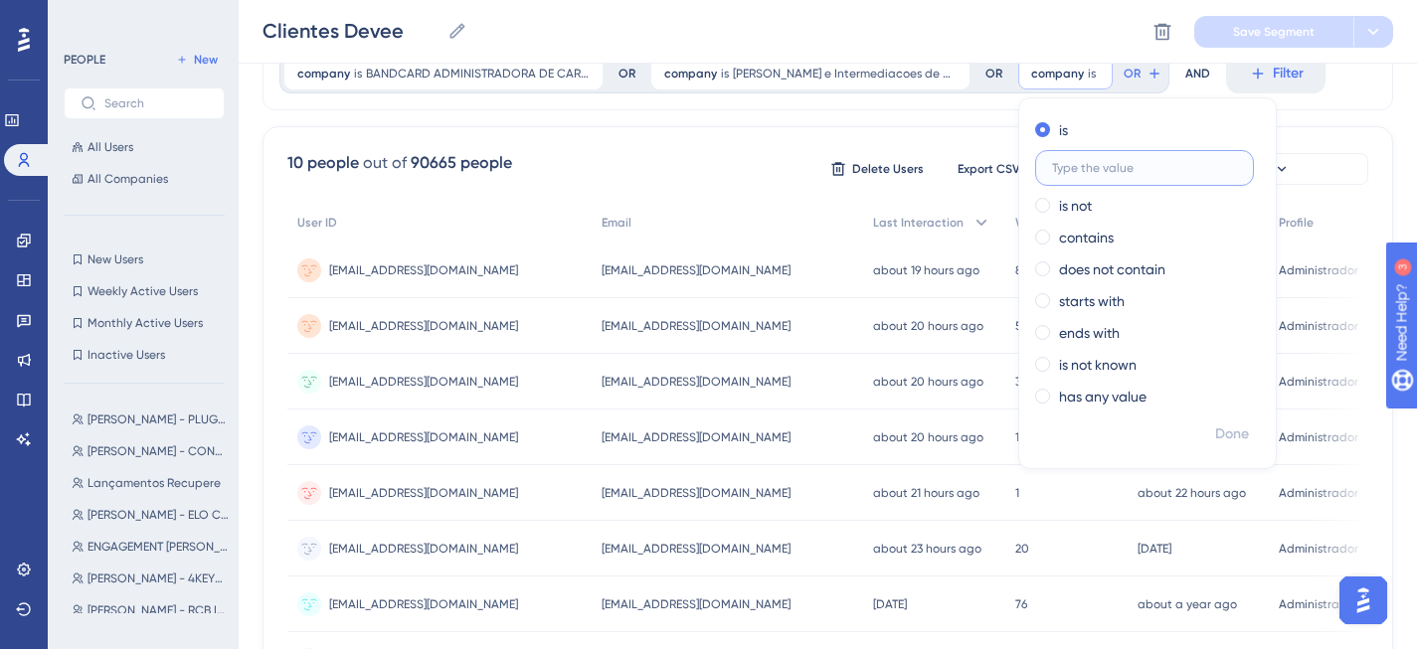
paste input "GCA - DISTRIBUIDORA COMERCIAL DE ALIMENTOS LTDA"
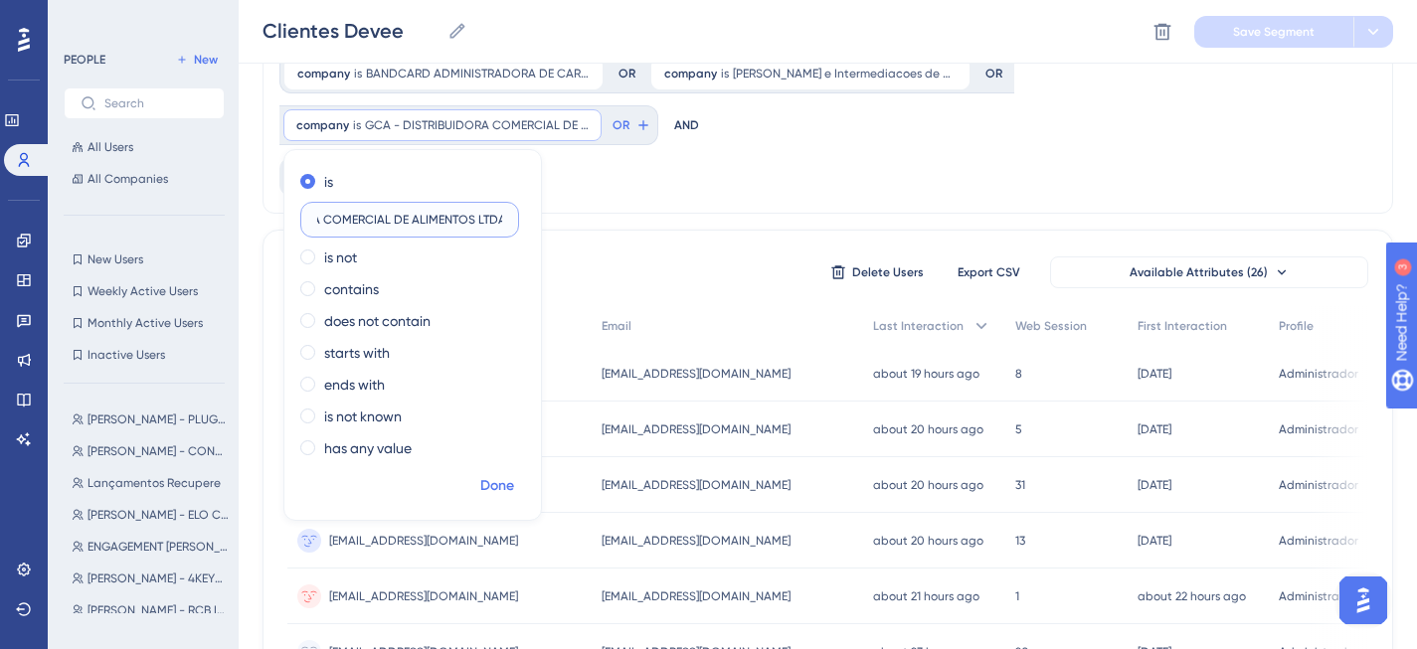
type input "GCA - DISTRIBUIDORA COMERCIAL DE ALIMENTOS LTDA"
click at [491, 482] on span "Done" at bounding box center [497, 486] width 34 height 24
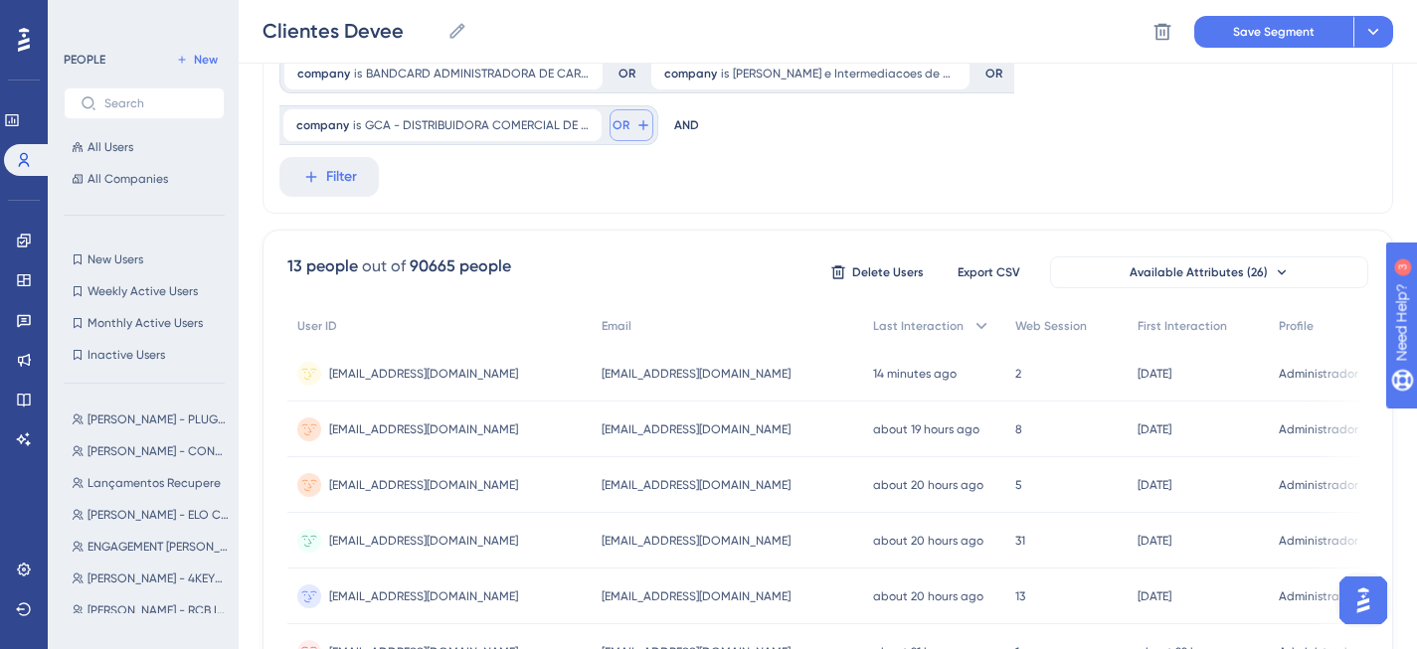
click at [633, 126] on button "OR" at bounding box center [631, 125] width 44 height 32
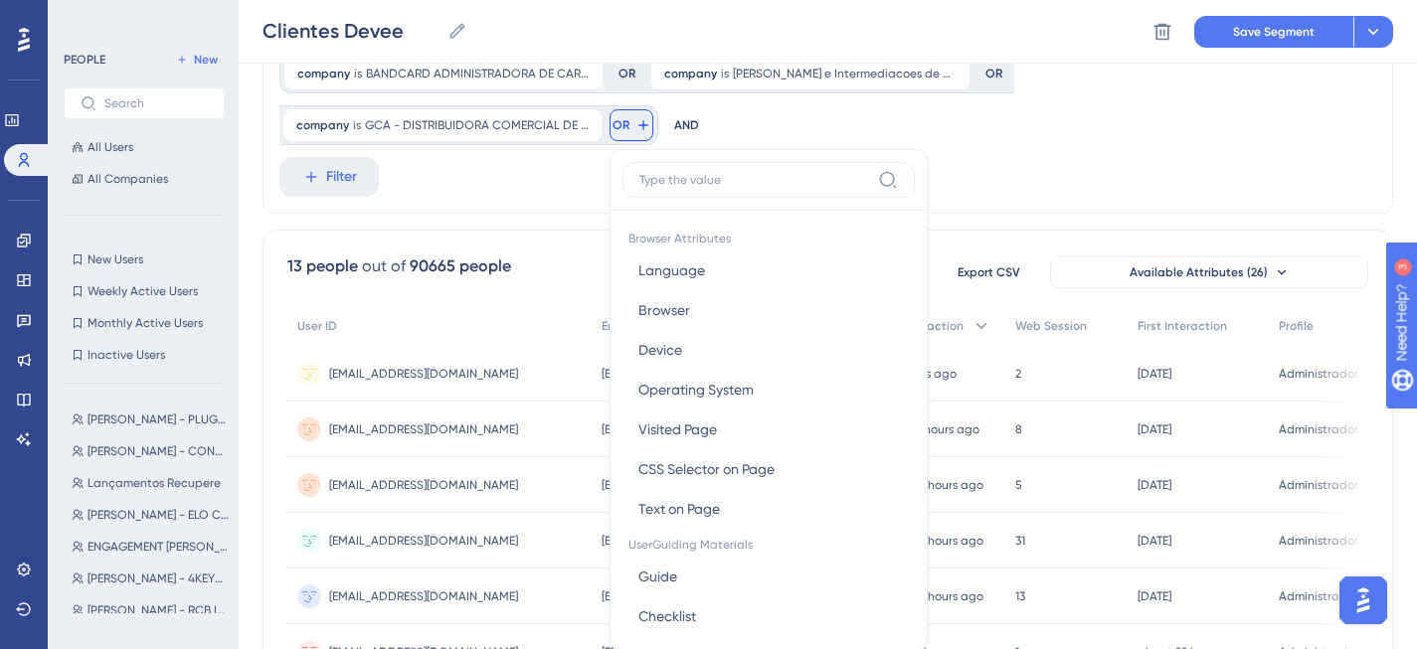
scroll to position [165, 0]
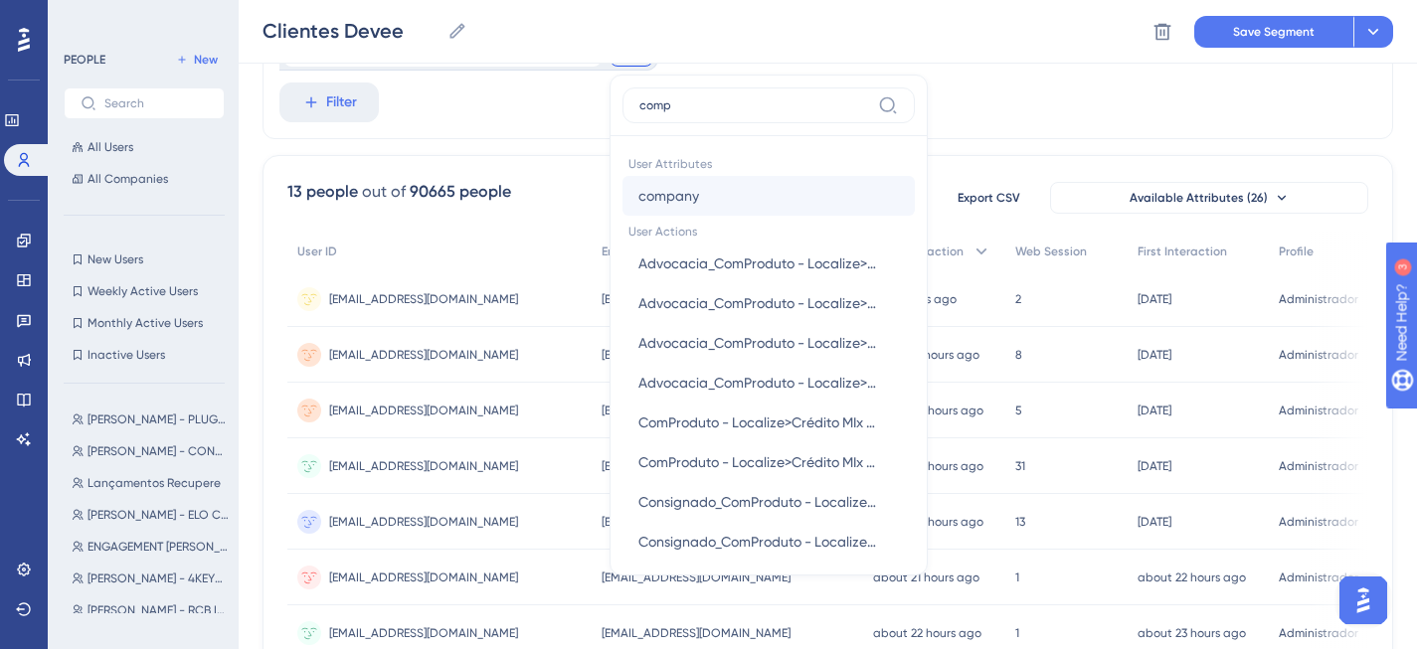
type input "comp"
click at [768, 194] on button "company company" at bounding box center [768, 196] width 292 height 40
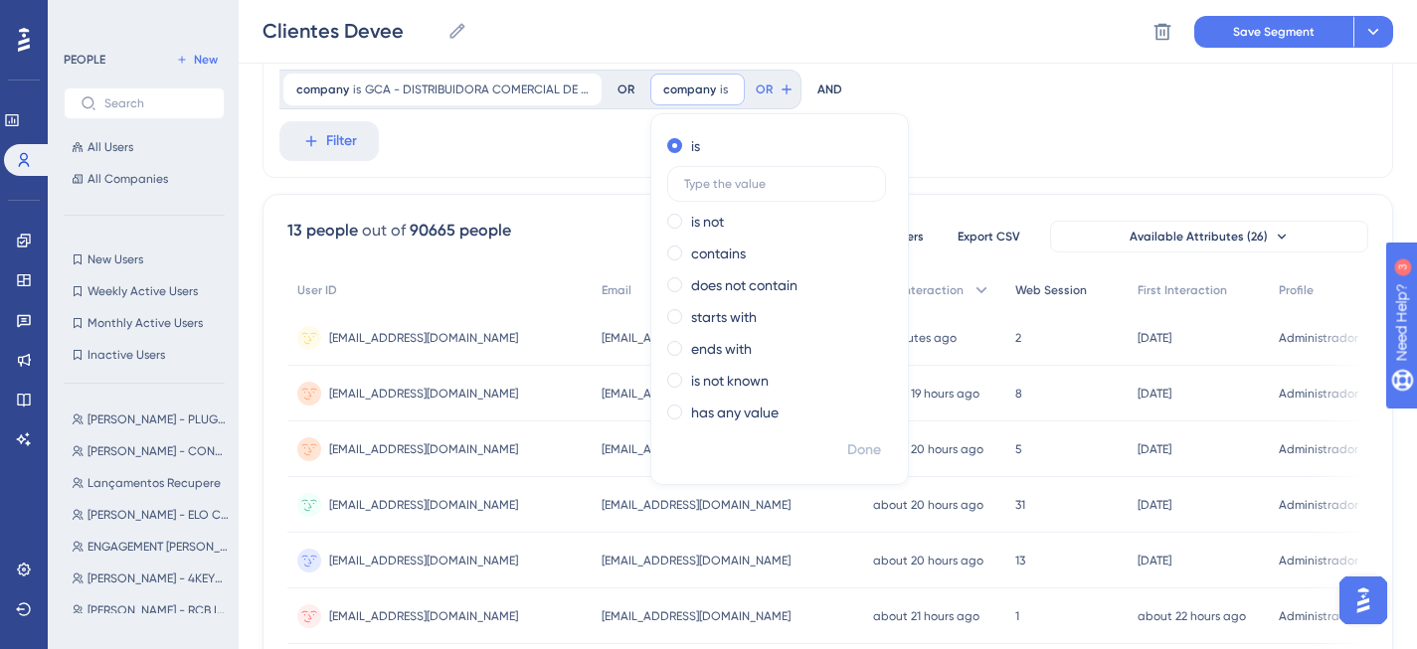
scroll to position [0, 0]
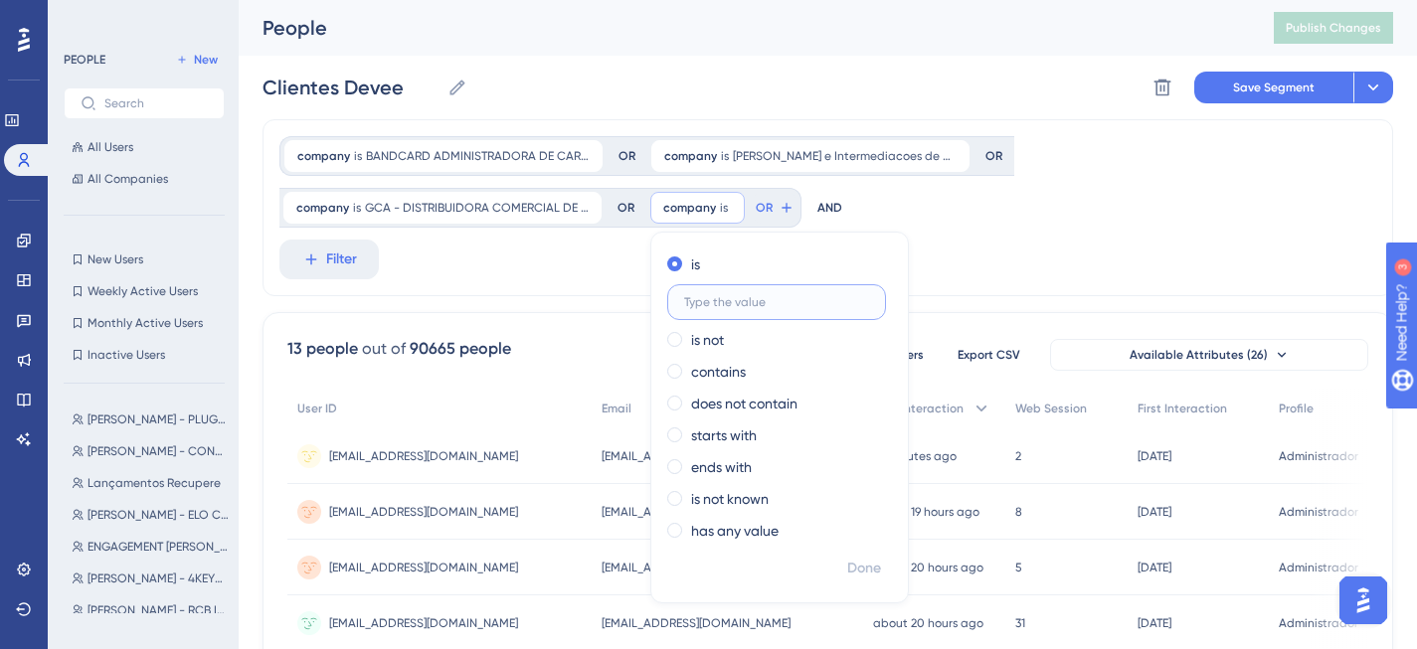
paste input "UNIAO PATROCINIO EMPREENDIMENTOS IMOBILIARIOS LTDA"
type input "UNIAO PATROCINIO EMPREENDIMENTOS IMOBILIARIOS LTDA"
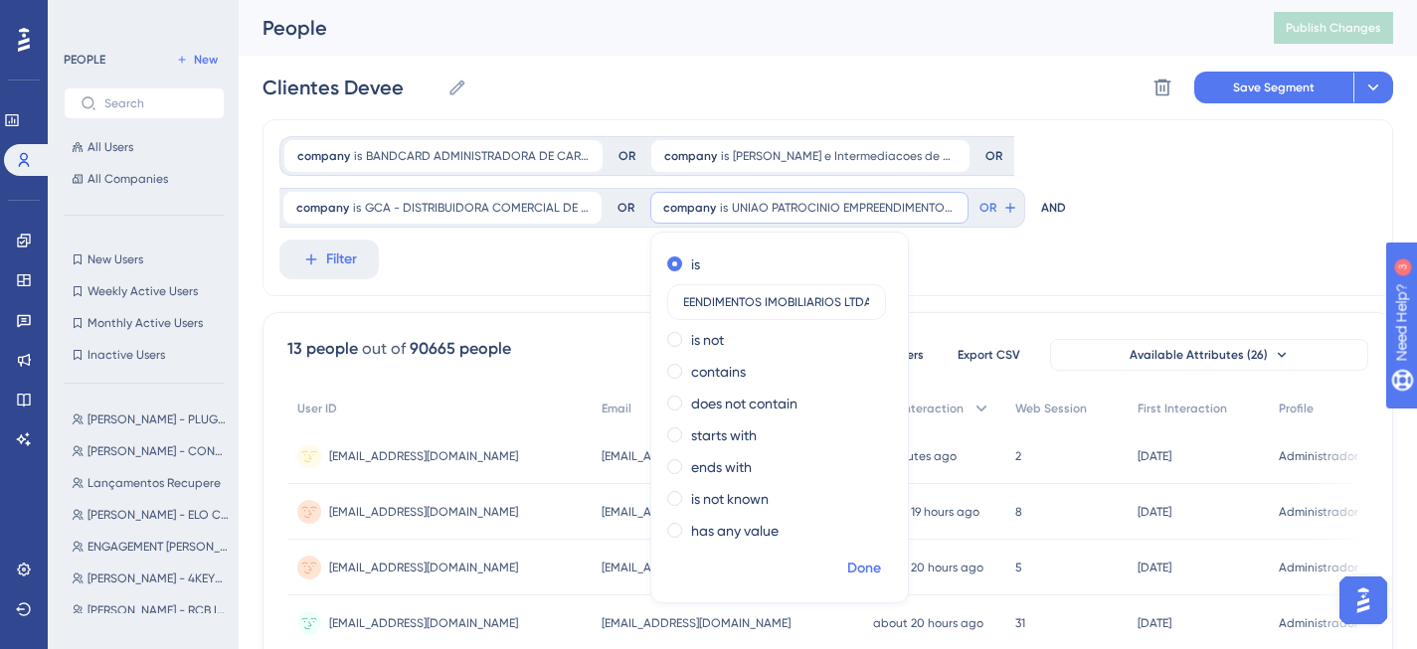
click at [869, 568] on span "Done" at bounding box center [864, 569] width 34 height 24
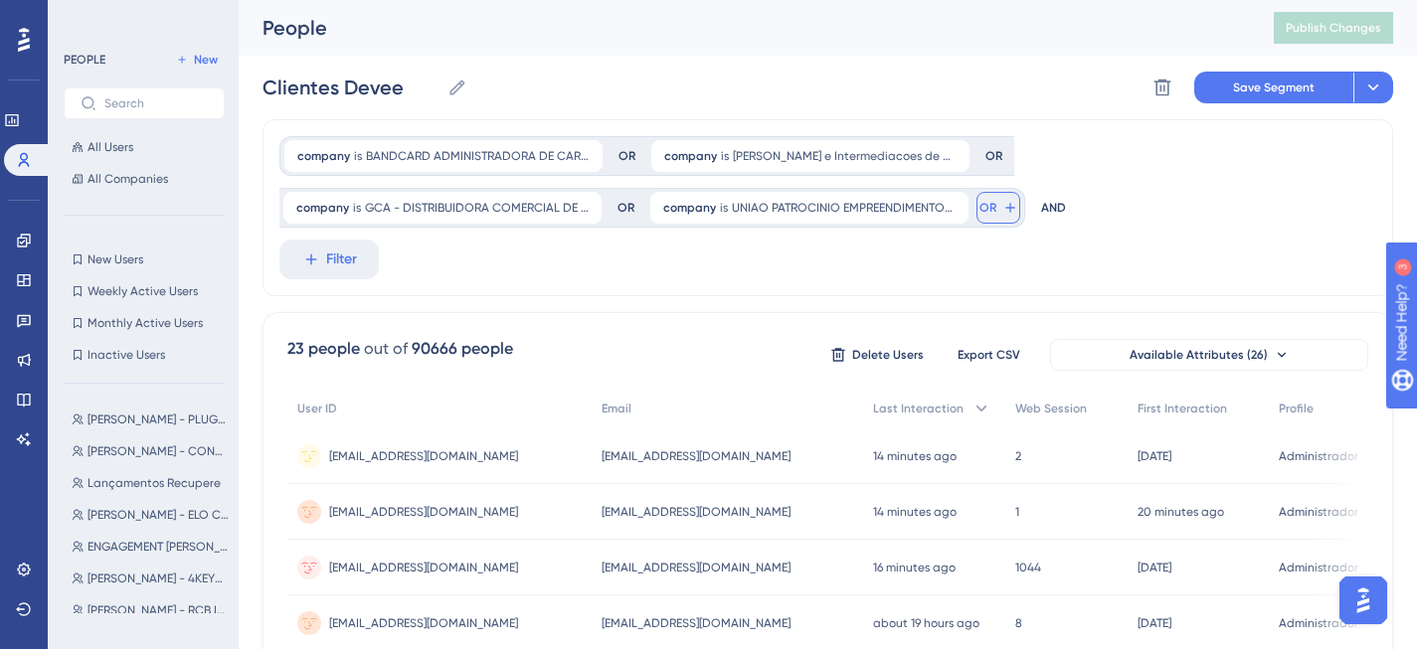
click at [993, 210] on span "OR" at bounding box center [987, 208] width 17 height 16
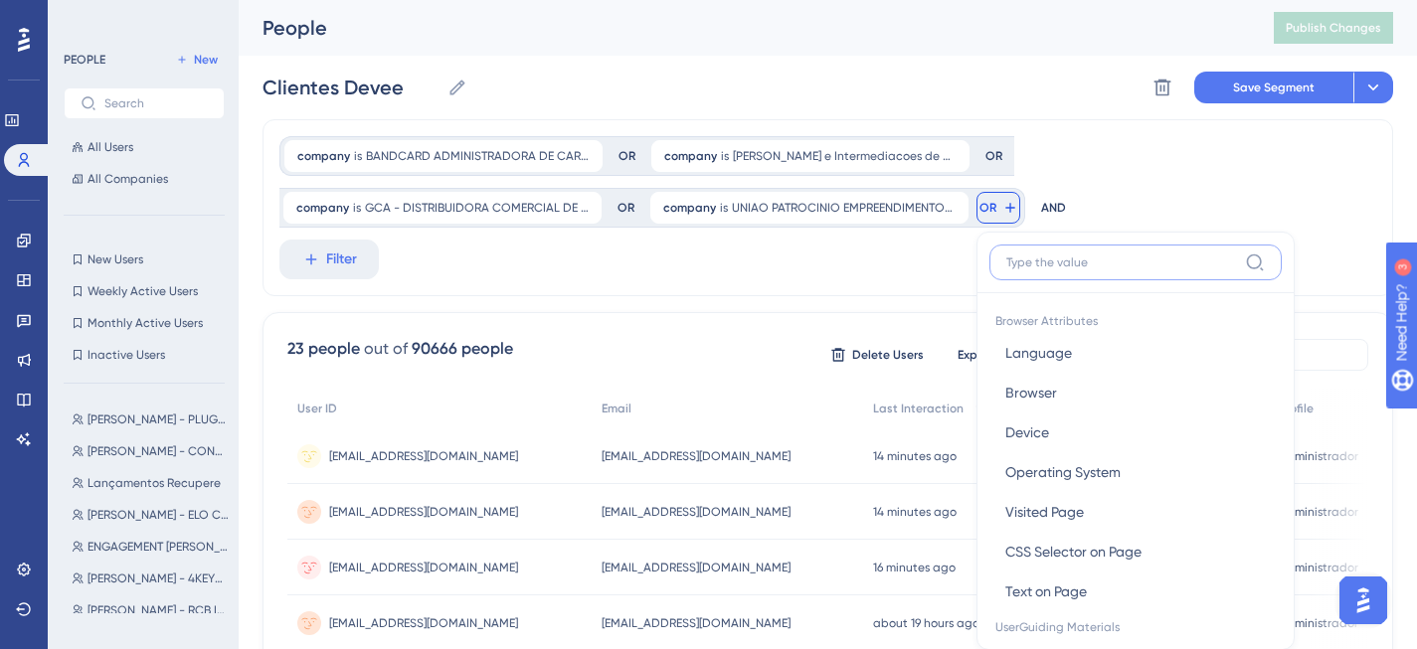
scroll to position [116, 0]
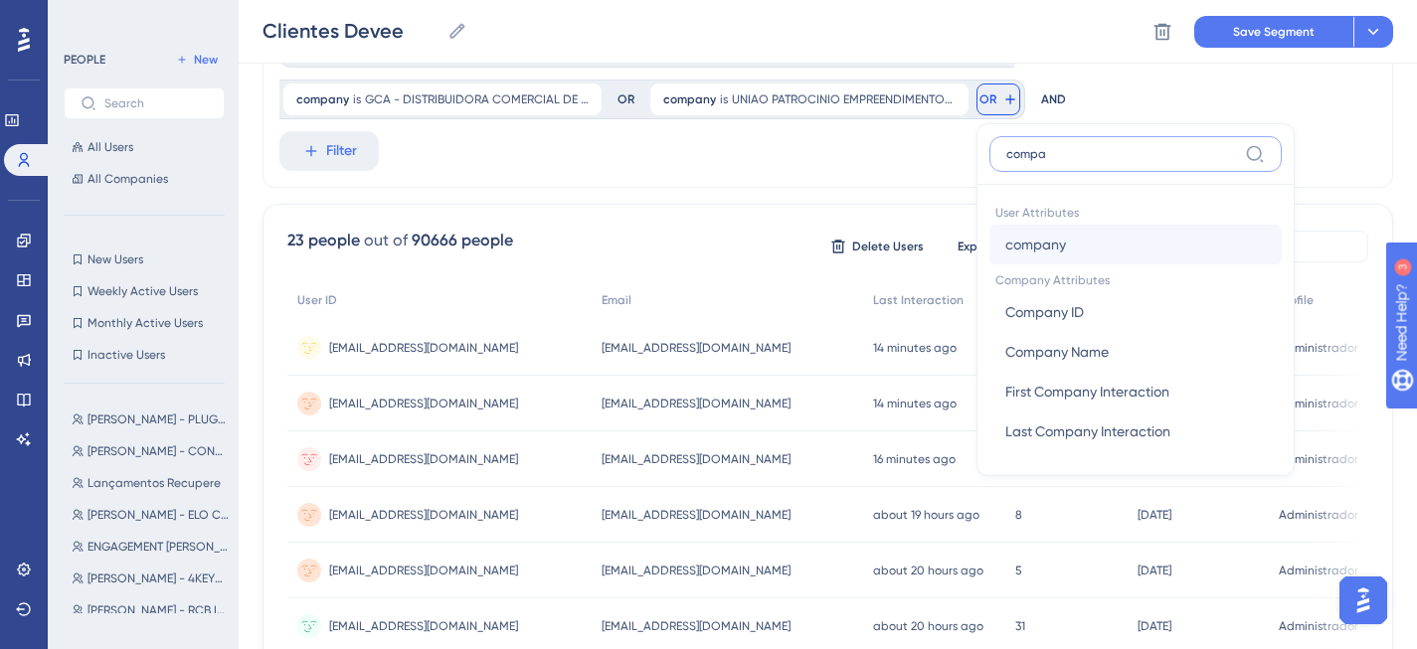
type input "compa"
click at [1119, 253] on button "company company" at bounding box center [1135, 245] width 292 height 40
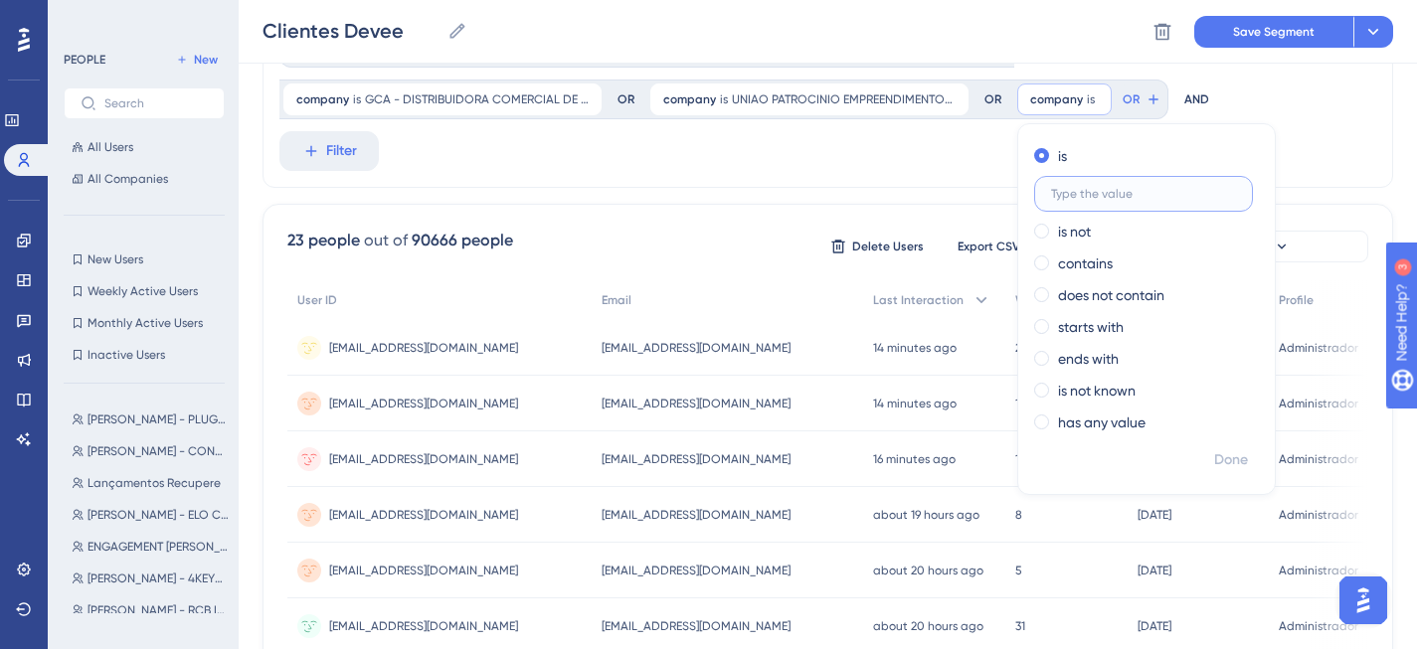
paste input "DRUMOND TEIXEIRA LTDA"
type input "DRUMOND TEIXEIRA LTDA"
click at [1234, 458] on span "Done" at bounding box center [1231, 460] width 34 height 24
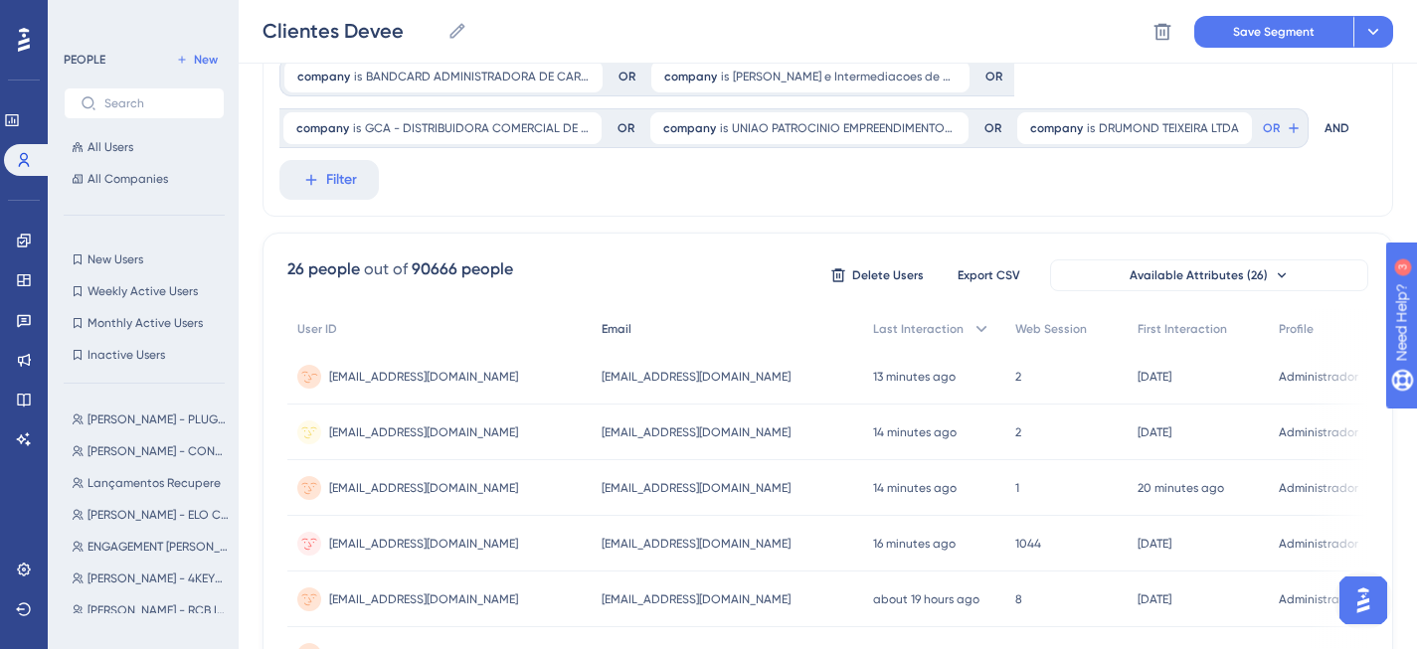
scroll to position [0, 0]
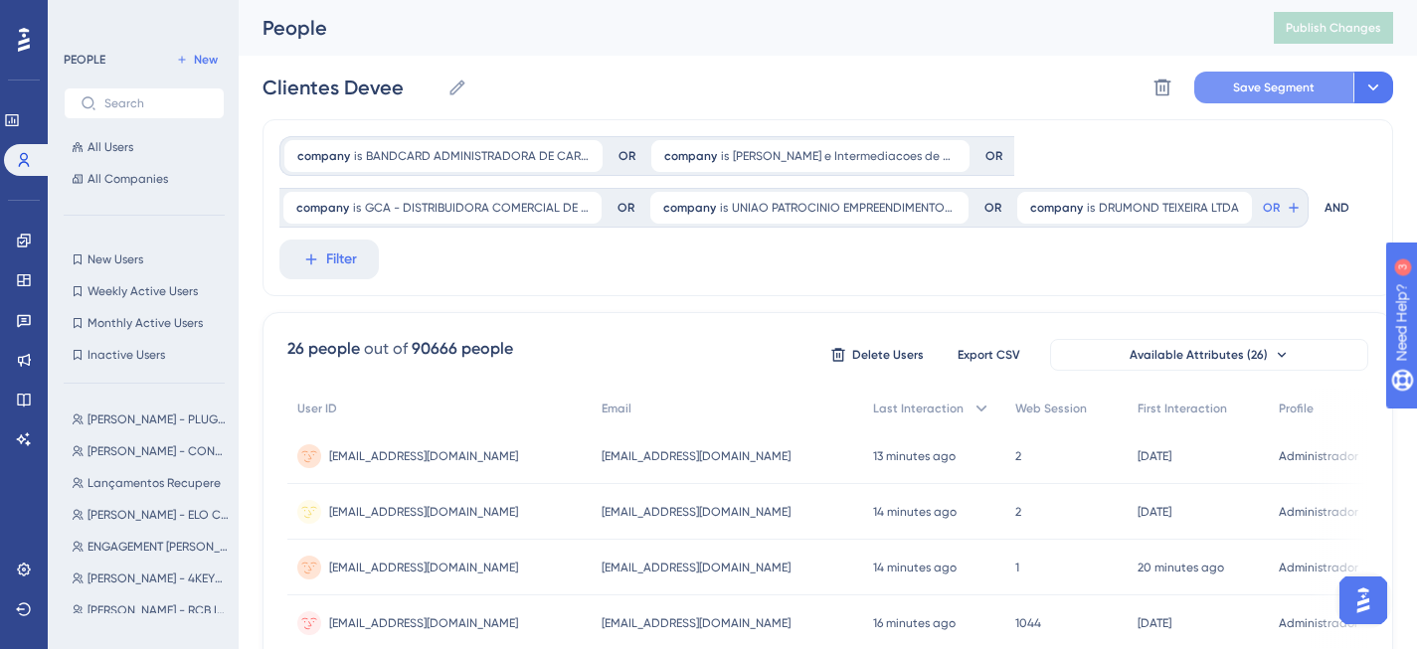
click at [1284, 84] on span "Save Segment" at bounding box center [1274, 88] width 82 height 16
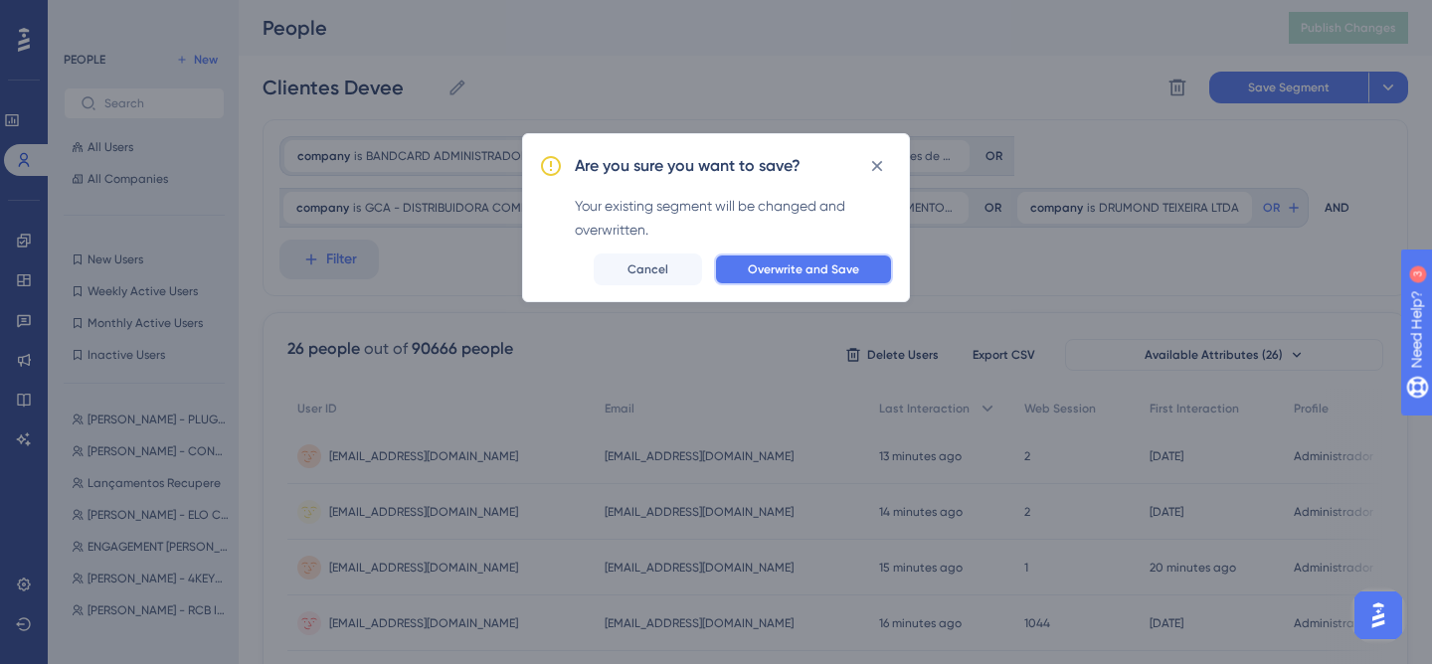
click at [790, 272] on span "Overwrite and Save" at bounding box center [803, 269] width 111 height 16
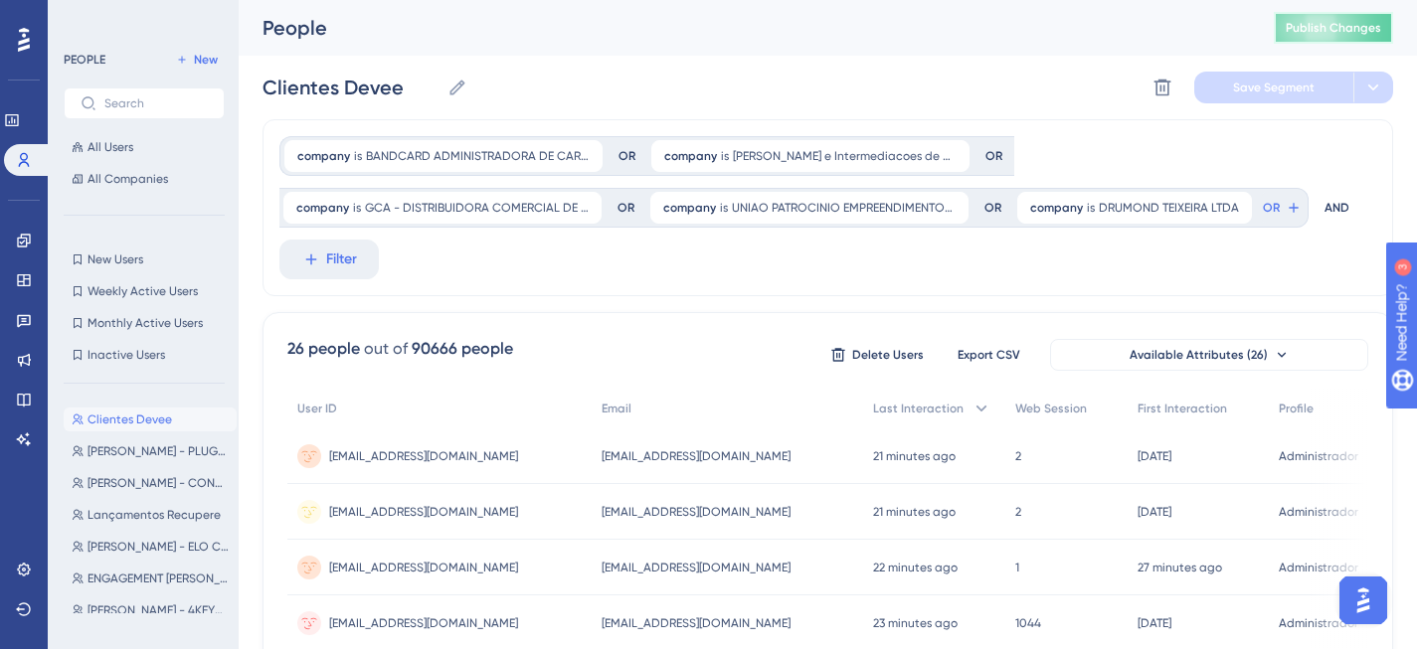
click at [1331, 31] on span "Publish Changes" at bounding box center [1332, 28] width 95 height 16
